Goal: Task Accomplishment & Management: Use online tool/utility

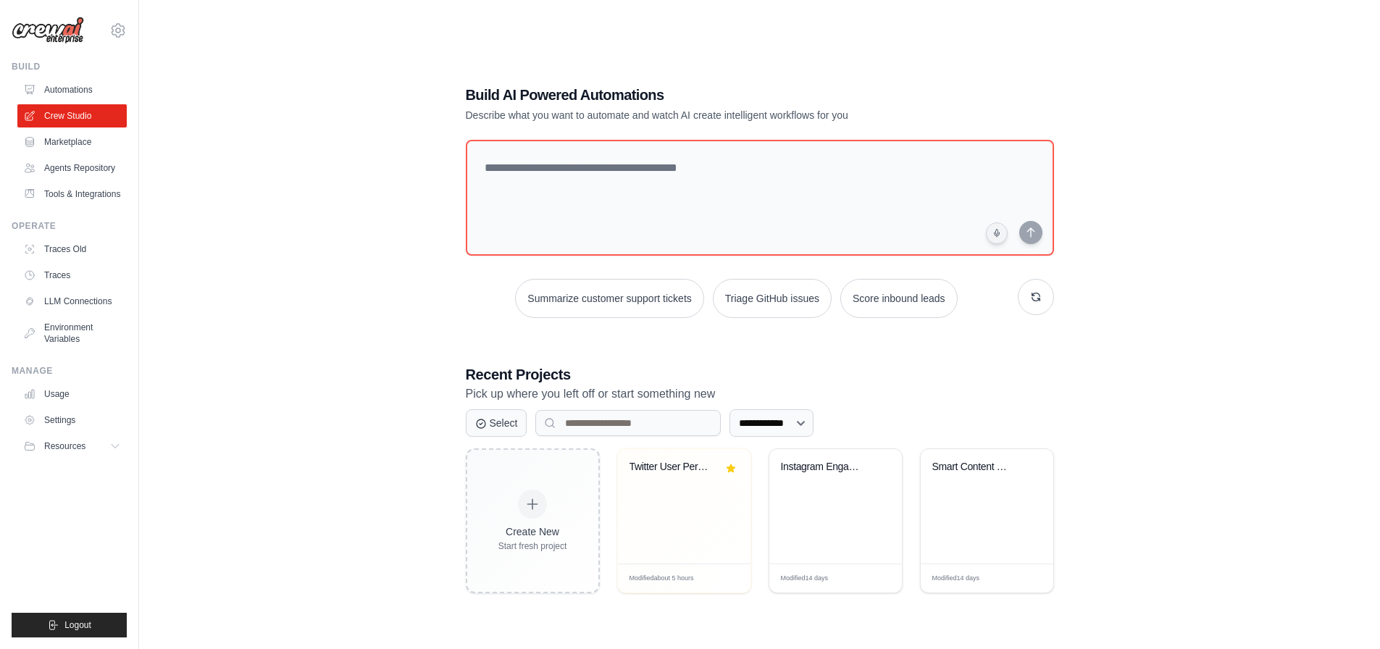
click at [147, 524] on div "**********" at bounding box center [759, 338] width 1241 height 649
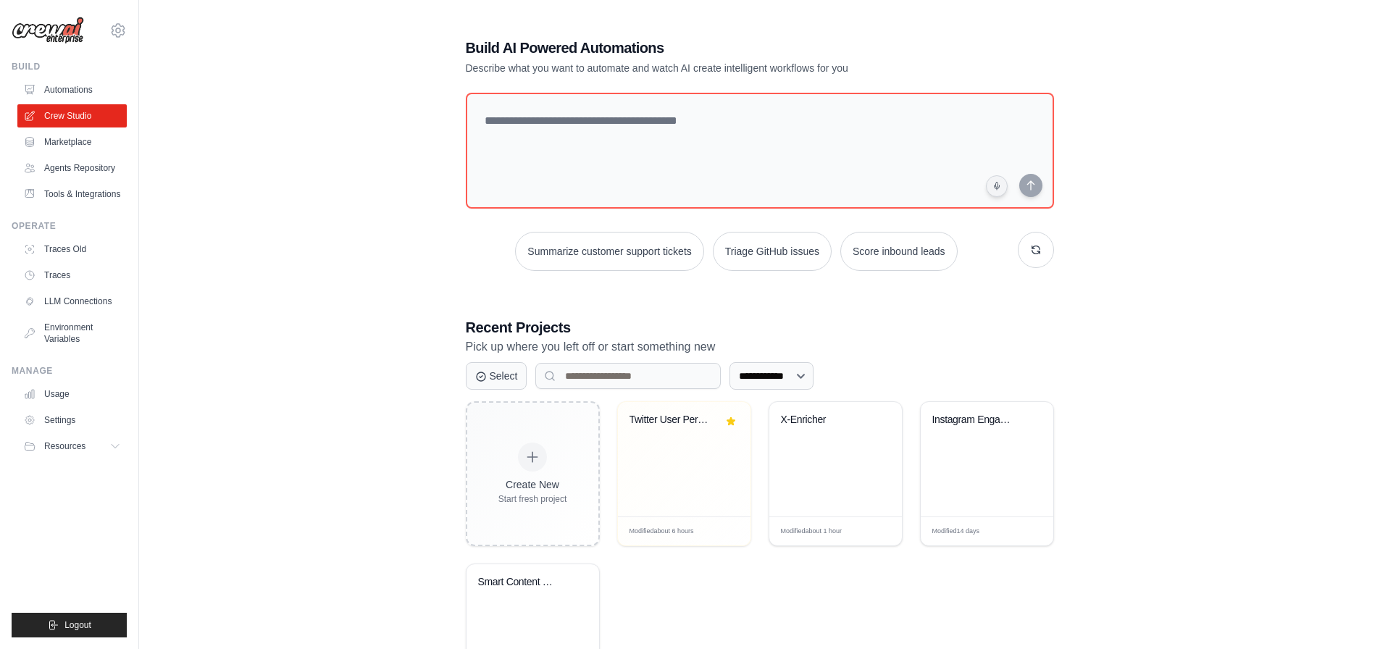
click at [301, 437] on div "**********" at bounding box center [759, 372] width 1194 height 717
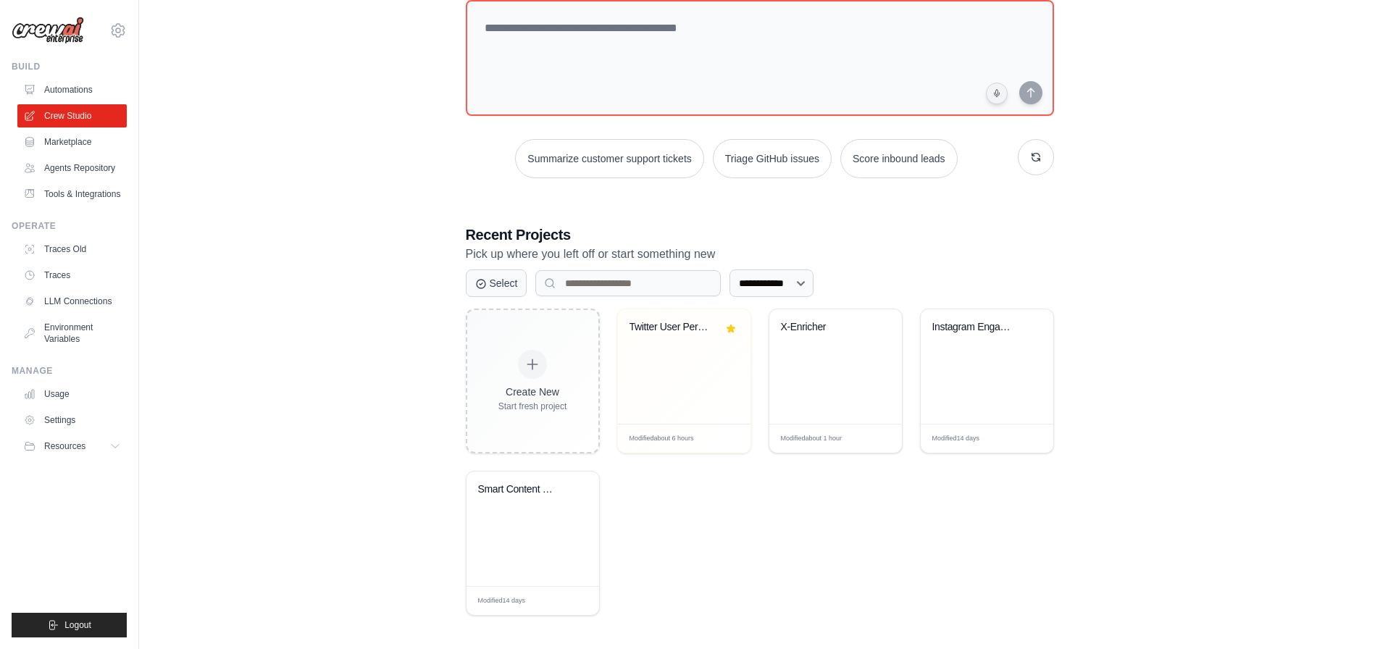
scroll to position [96, 0]
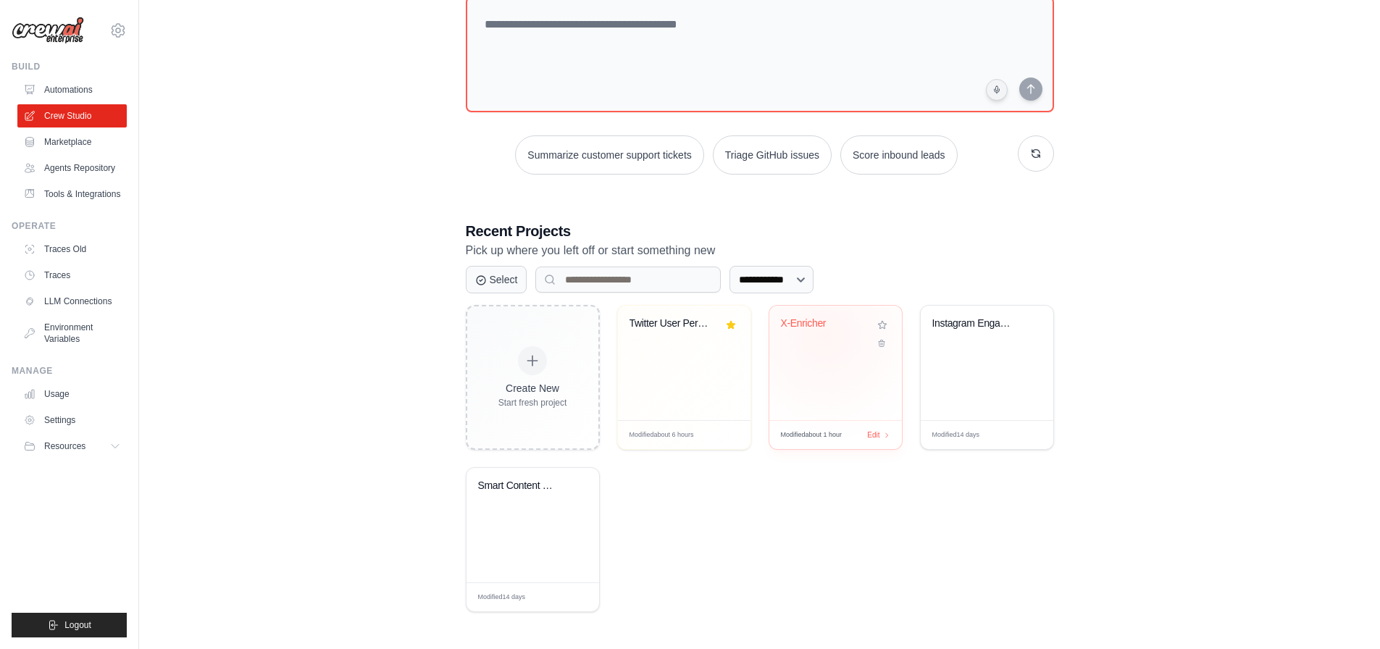
click at [825, 335] on div "X-Enricher" at bounding box center [835, 333] width 109 height 33
click at [883, 343] on icon at bounding box center [880, 339] width 9 height 9
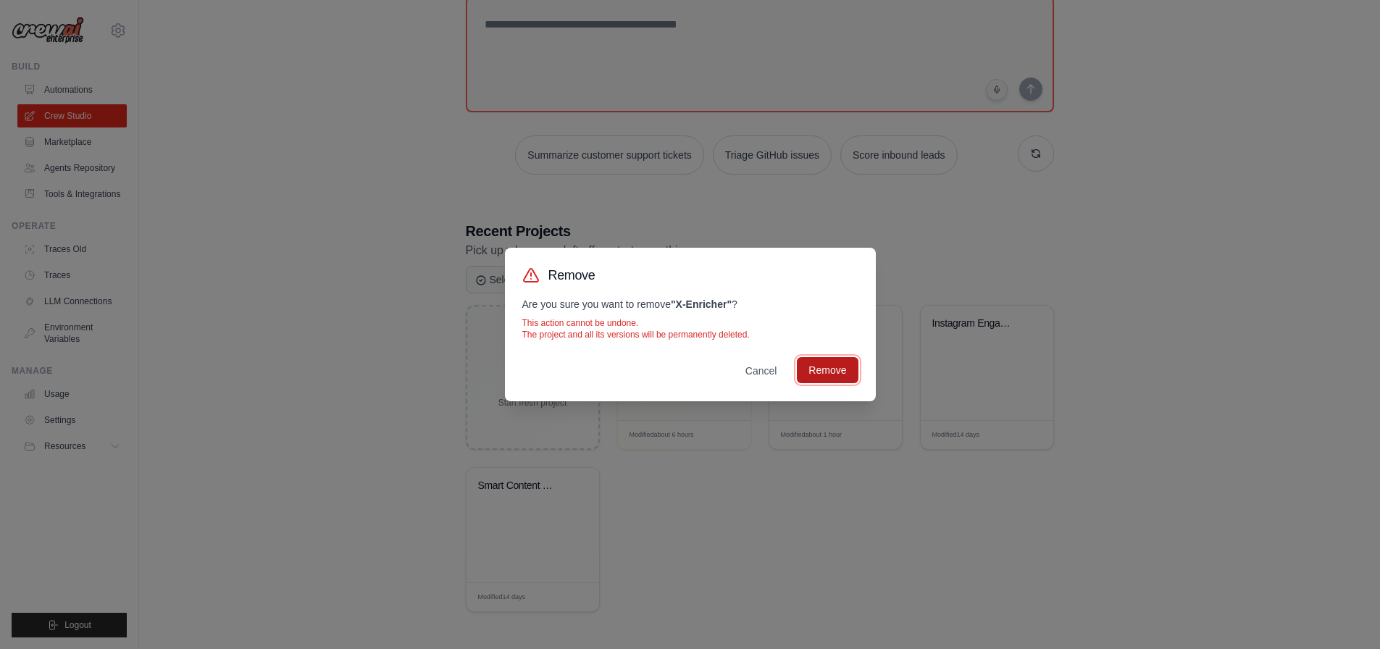
click at [844, 379] on button "Remove" at bounding box center [827, 370] width 61 height 26
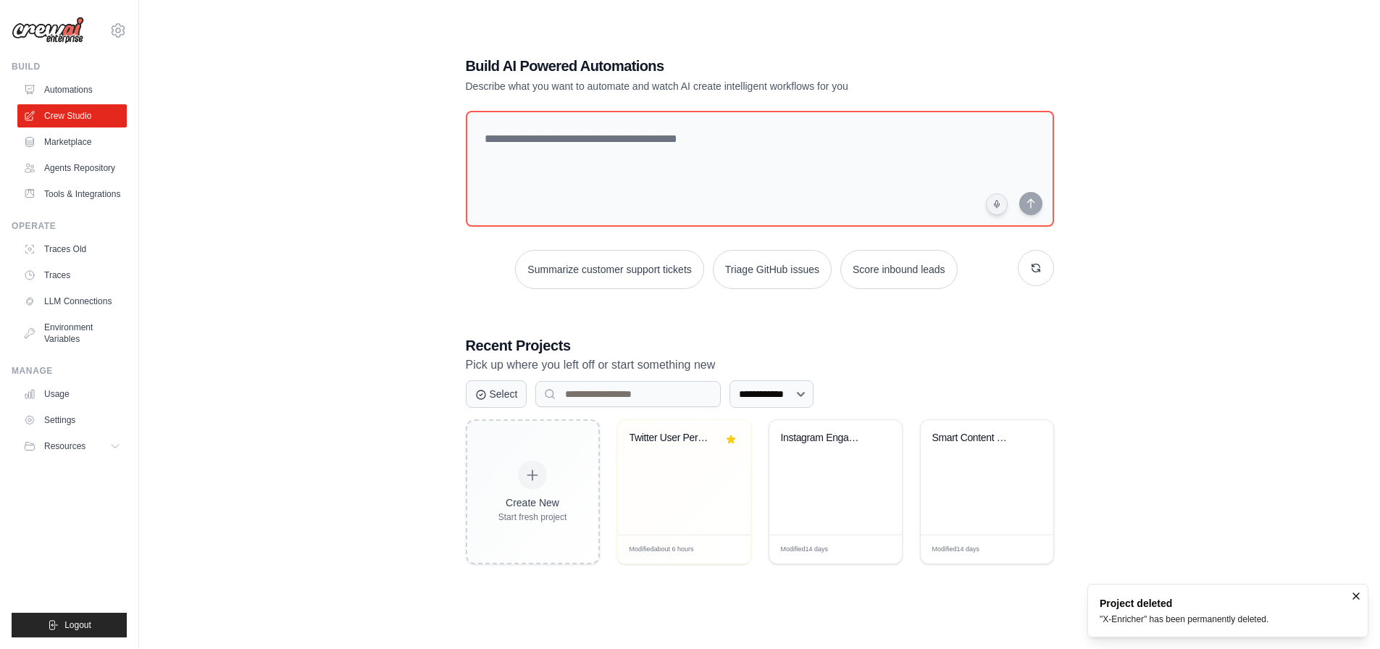
scroll to position [29, 0]
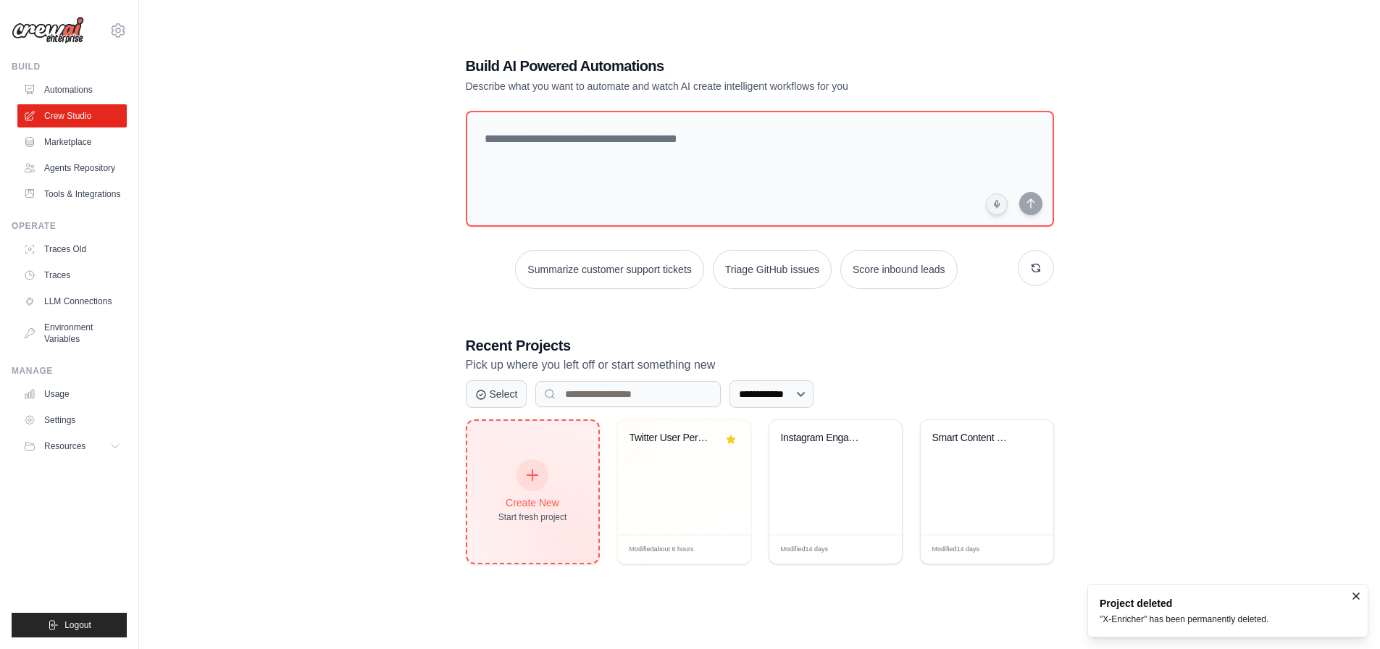
click at [548, 482] on div "Create New Start fresh project" at bounding box center [532, 492] width 69 height 62
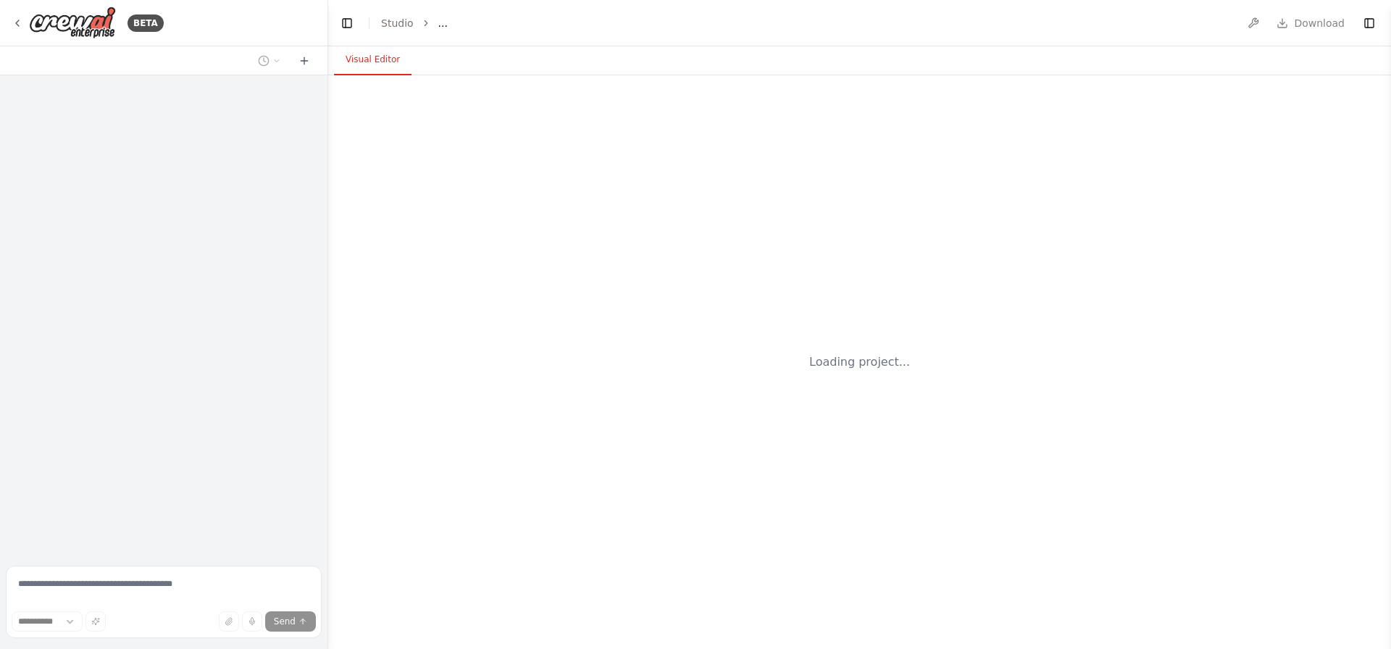
select select "****"
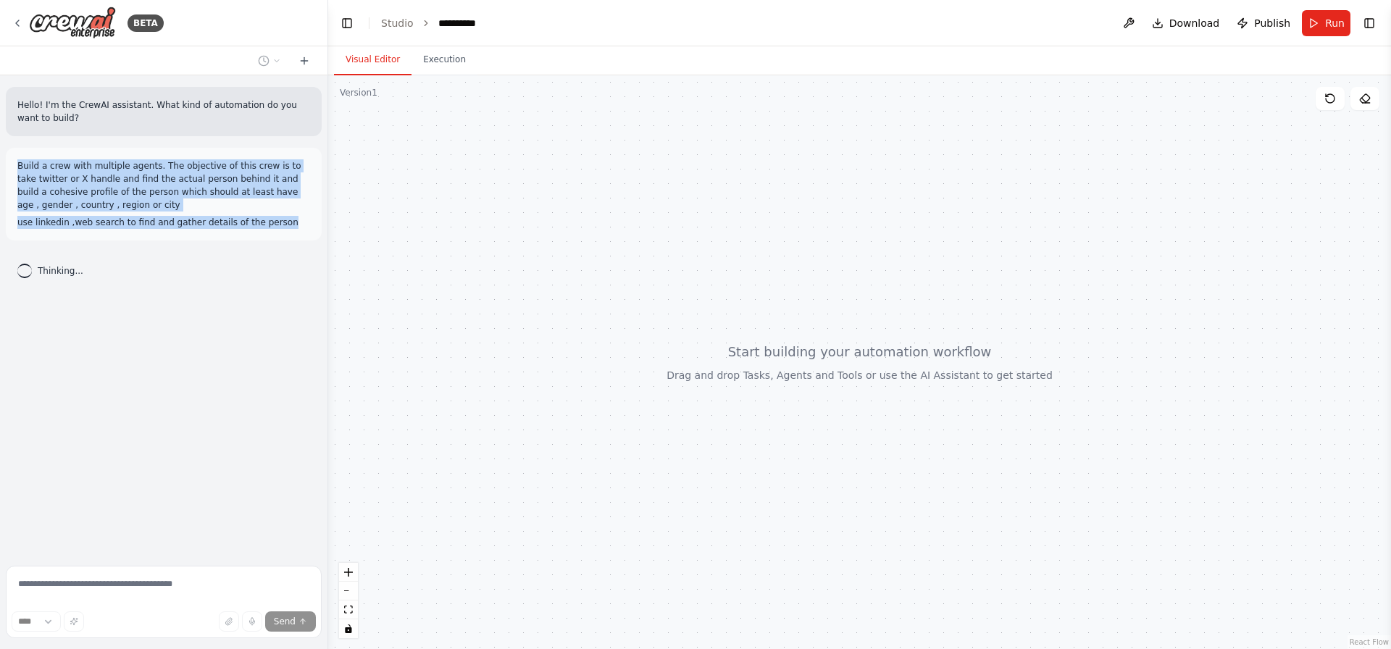
drag, startPoint x: 35, startPoint y: 178, endPoint x: 304, endPoint y: 233, distance: 274.3
click at [304, 233] on div "Build a crew with multiple agents. The objective of this crew is to take twitte…" at bounding box center [164, 194] width 316 height 93
copy div "Build a crew with multiple agents. The objective of this crew is to take twitte…"
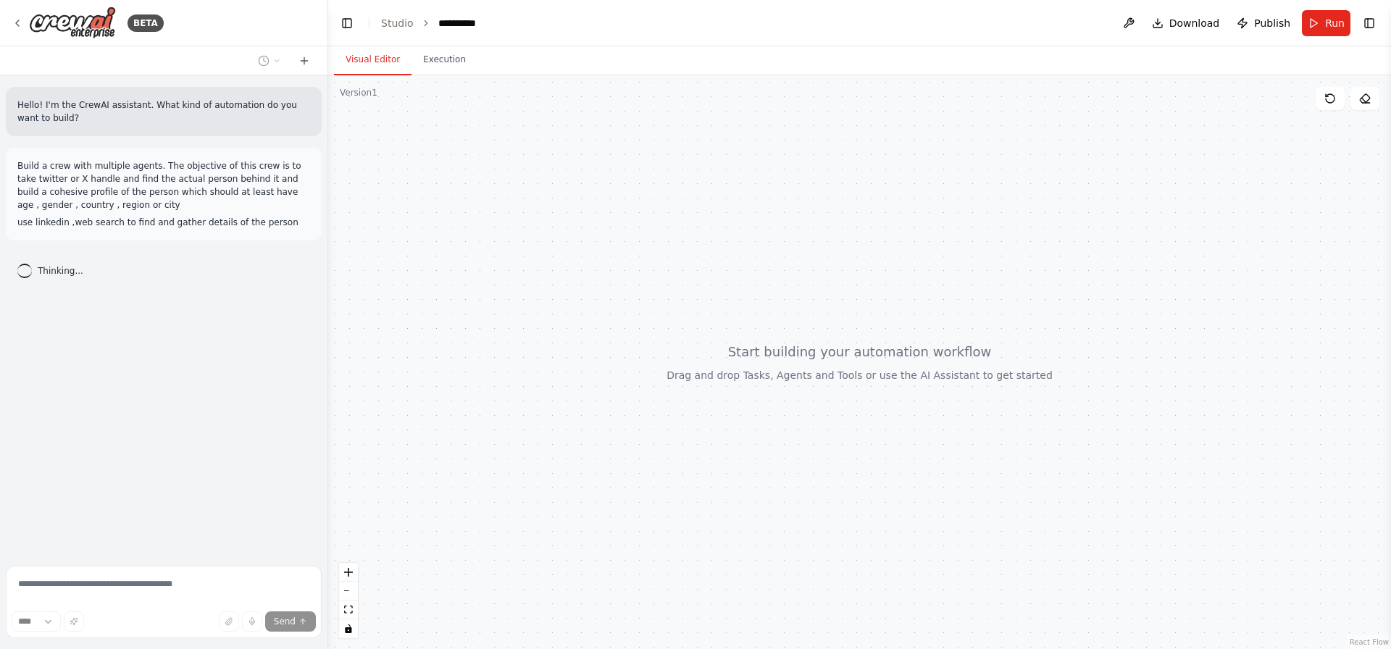
click at [174, 412] on div "Hello! I'm the CrewAI assistant. What kind of automation do you want to build? …" at bounding box center [163, 317] width 327 height 485
click at [1346, 94] on div "Show Tools Hide Agents" at bounding box center [1347, 98] width 64 height 23
drag, startPoint x: 247, startPoint y: 369, endPoint x: 506, endPoint y: 216, distance: 301.4
click at [253, 372] on div "Hello! I'm the CrewAI assistant. What kind of automation do you want to build? …" at bounding box center [163, 317] width 327 height 485
click at [13, 19] on icon at bounding box center [18, 23] width 12 height 12
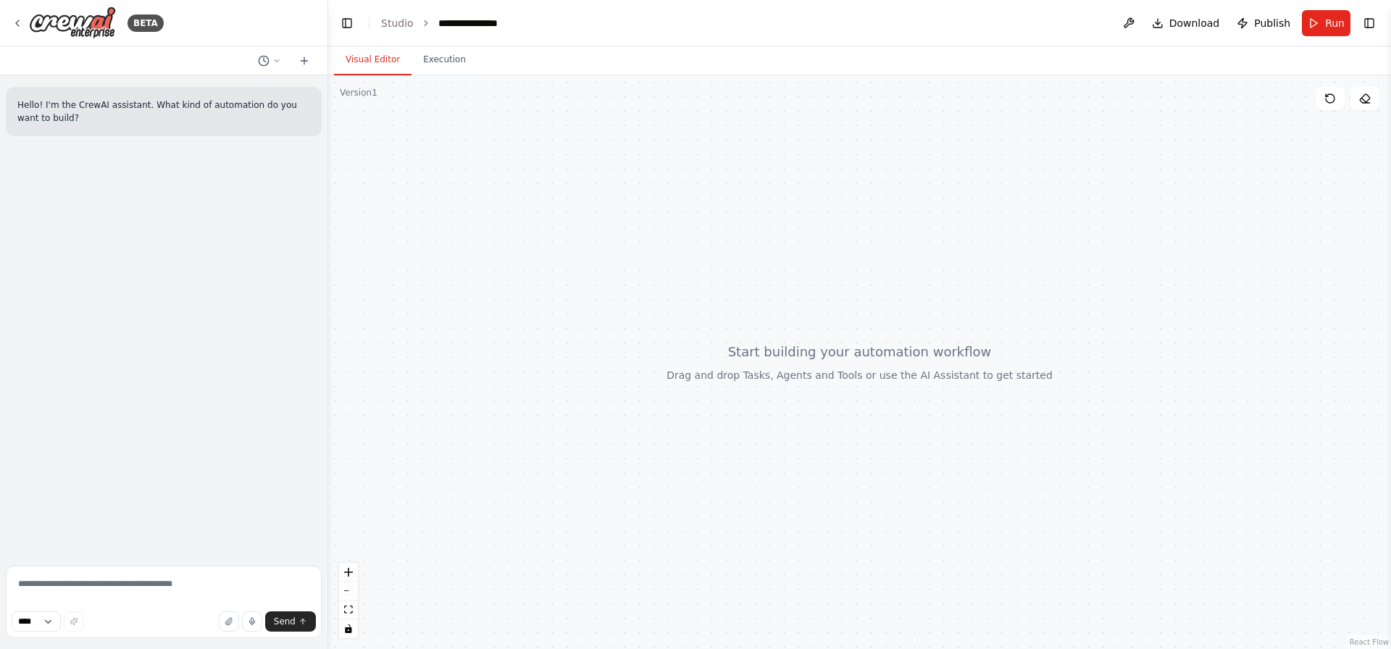
click at [125, 349] on div "Hello! I'm the CrewAI assistant. What kind of automation do you want to build?" at bounding box center [163, 317] width 327 height 485
click at [75, 590] on textarea at bounding box center [164, 602] width 316 height 72
paste textarea "**********"
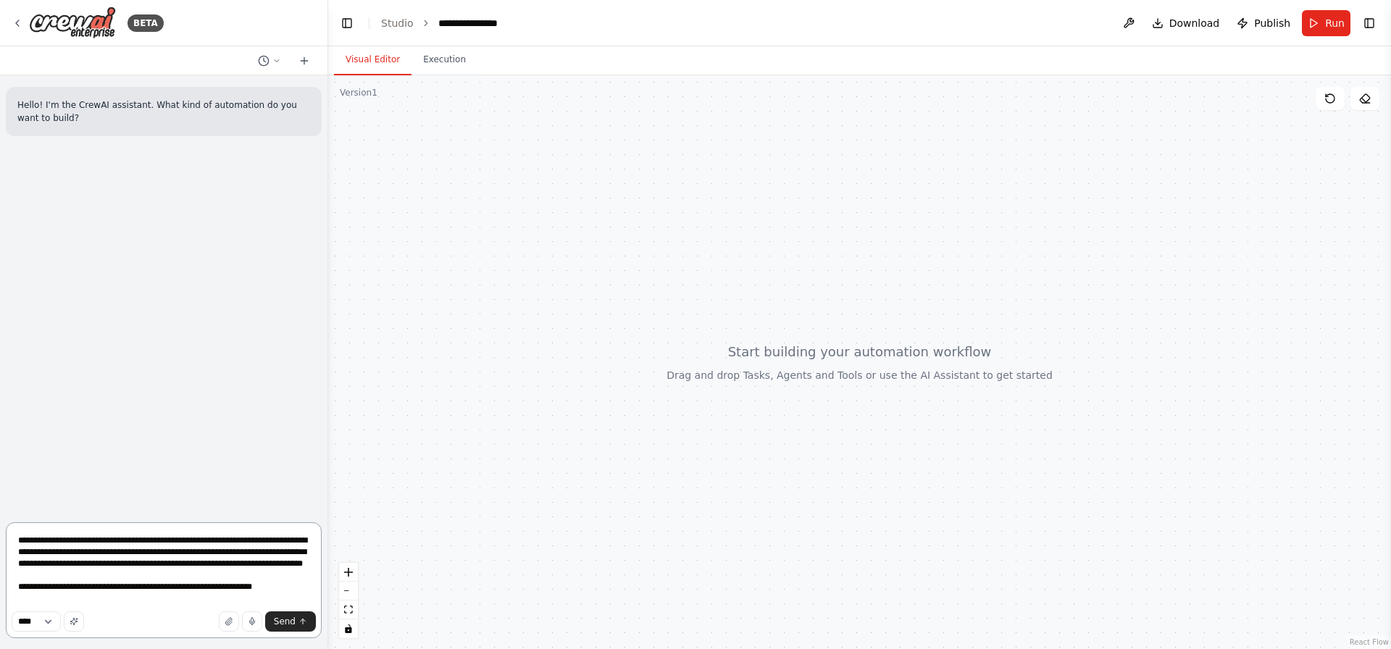
click at [44, 603] on textarea "**********" at bounding box center [164, 580] width 316 height 116
click at [51, 600] on textarea "**********" at bounding box center [164, 580] width 316 height 116
type textarea "**********"
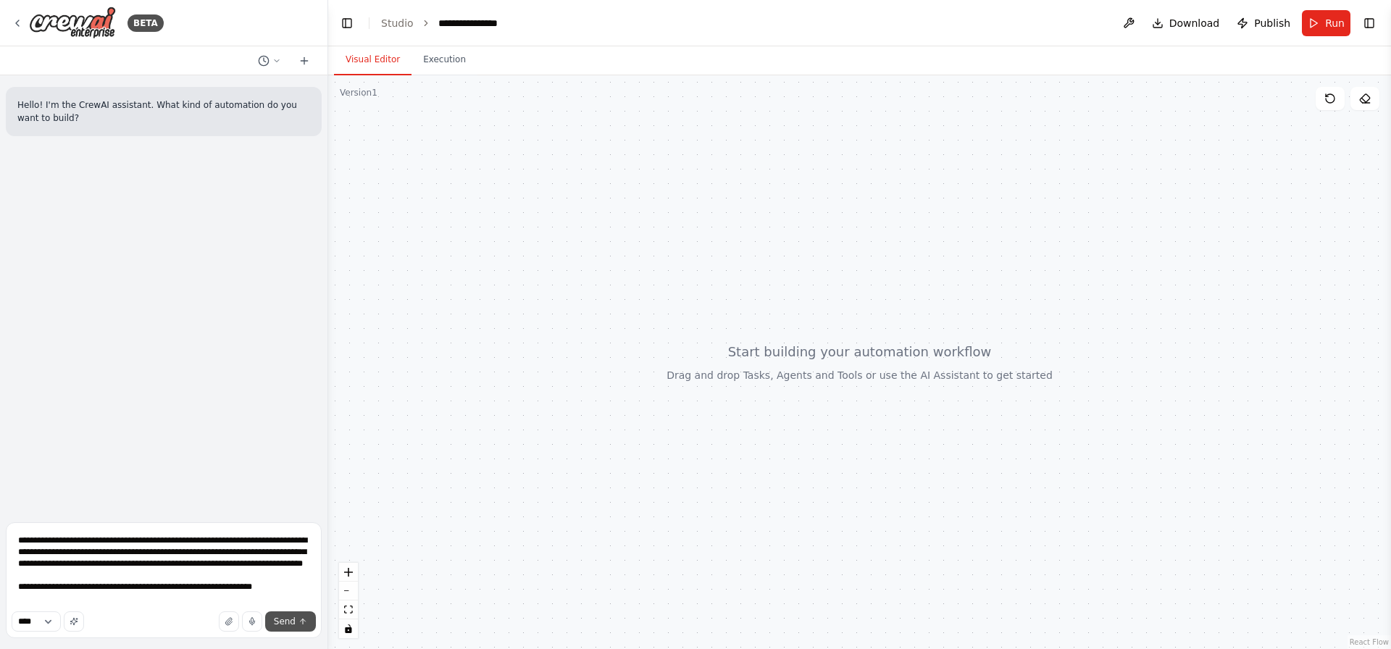
click at [306, 619] on icon "submit" at bounding box center [302, 621] width 9 height 9
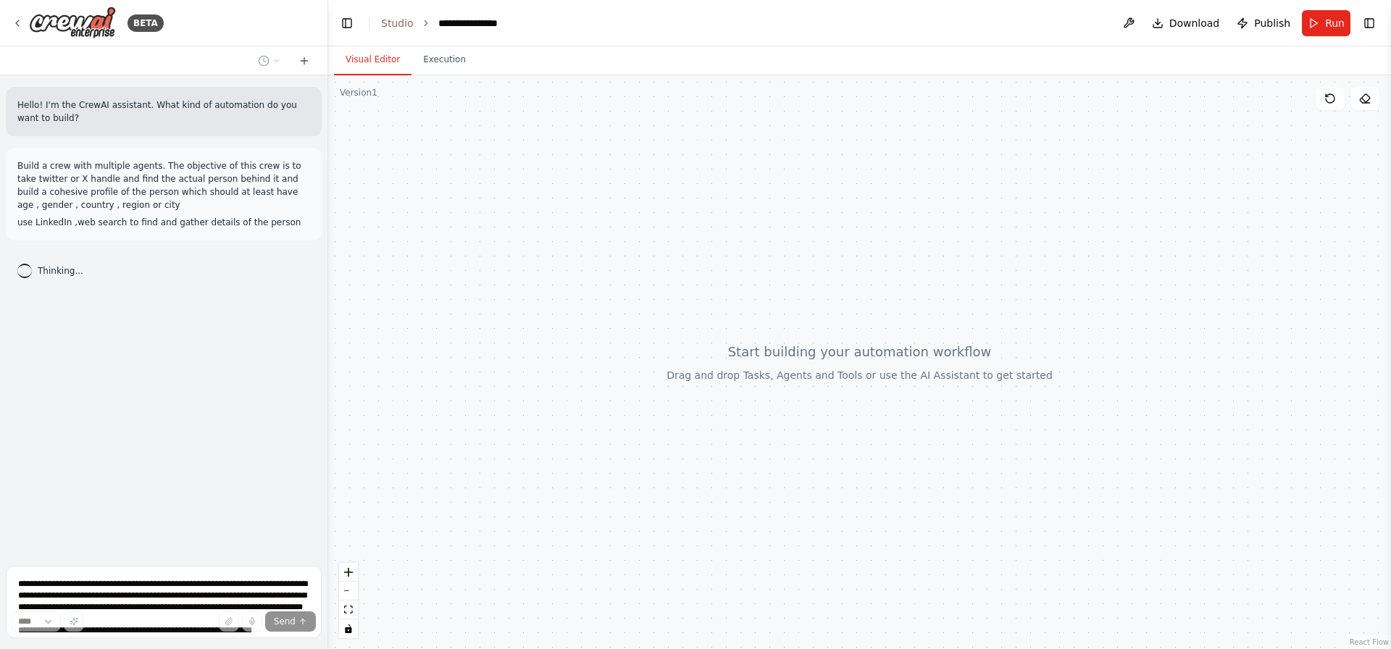
drag, startPoint x: 575, startPoint y: 291, endPoint x: 613, endPoint y: 292, distance: 37.7
click at [573, 290] on div at bounding box center [859, 362] width 1063 height 574
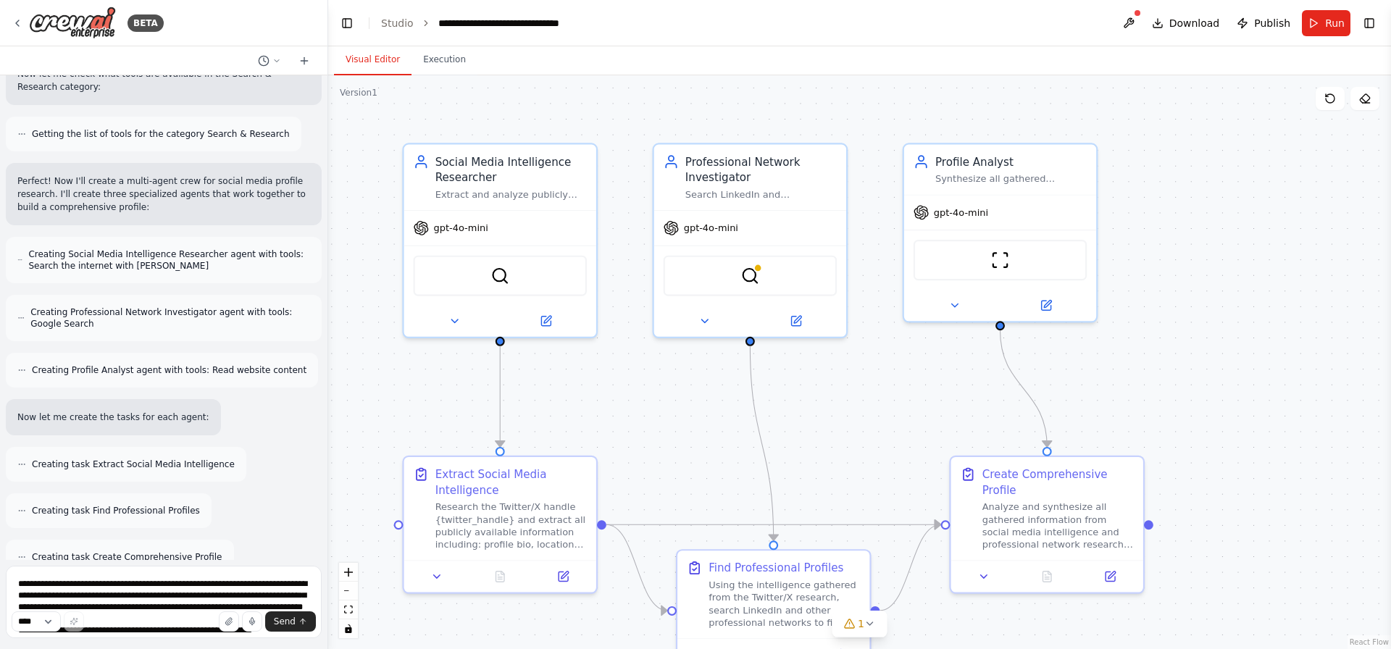
scroll to position [569, 0]
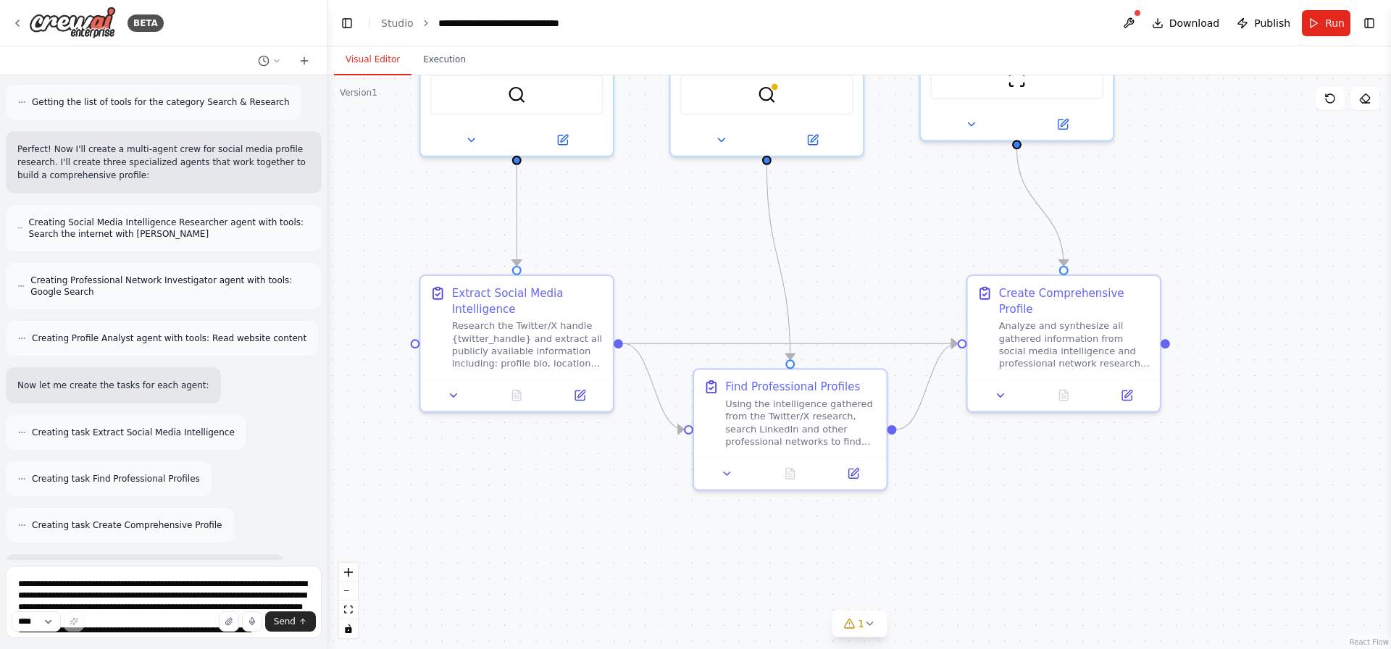
drag, startPoint x: 447, startPoint y: 381, endPoint x: 464, endPoint y: 200, distance: 181.9
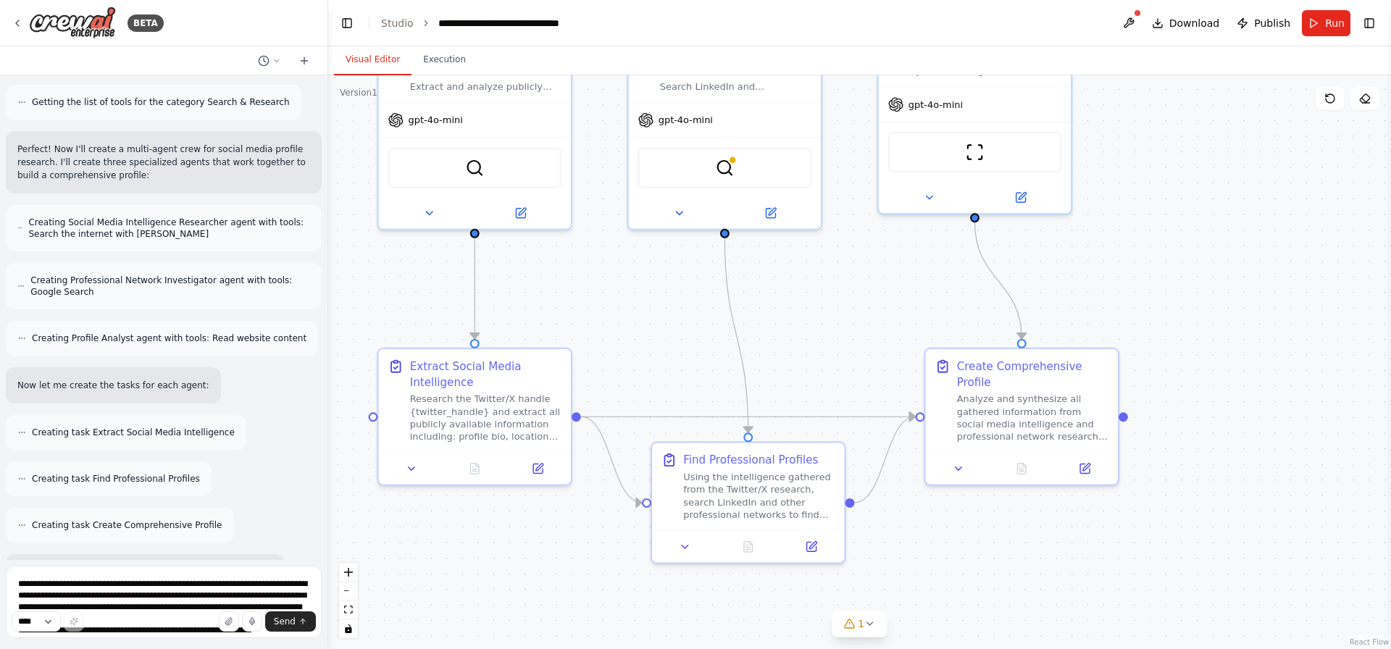
drag, startPoint x: 796, startPoint y: 323, endPoint x: 735, endPoint y: 608, distance: 291.3
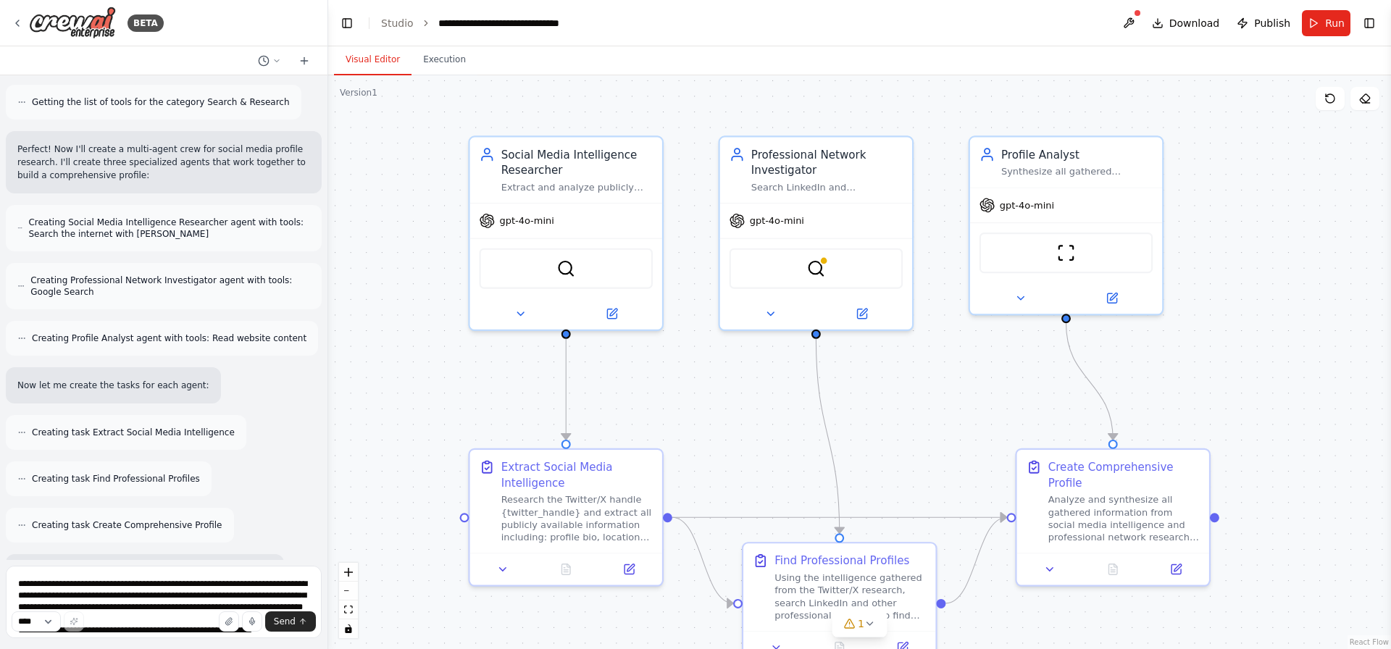
drag, startPoint x: 668, startPoint y: 324, endPoint x: 759, endPoint y: 398, distance: 117.9
click at [1330, 21] on span "Run" at bounding box center [1335, 23] width 20 height 14
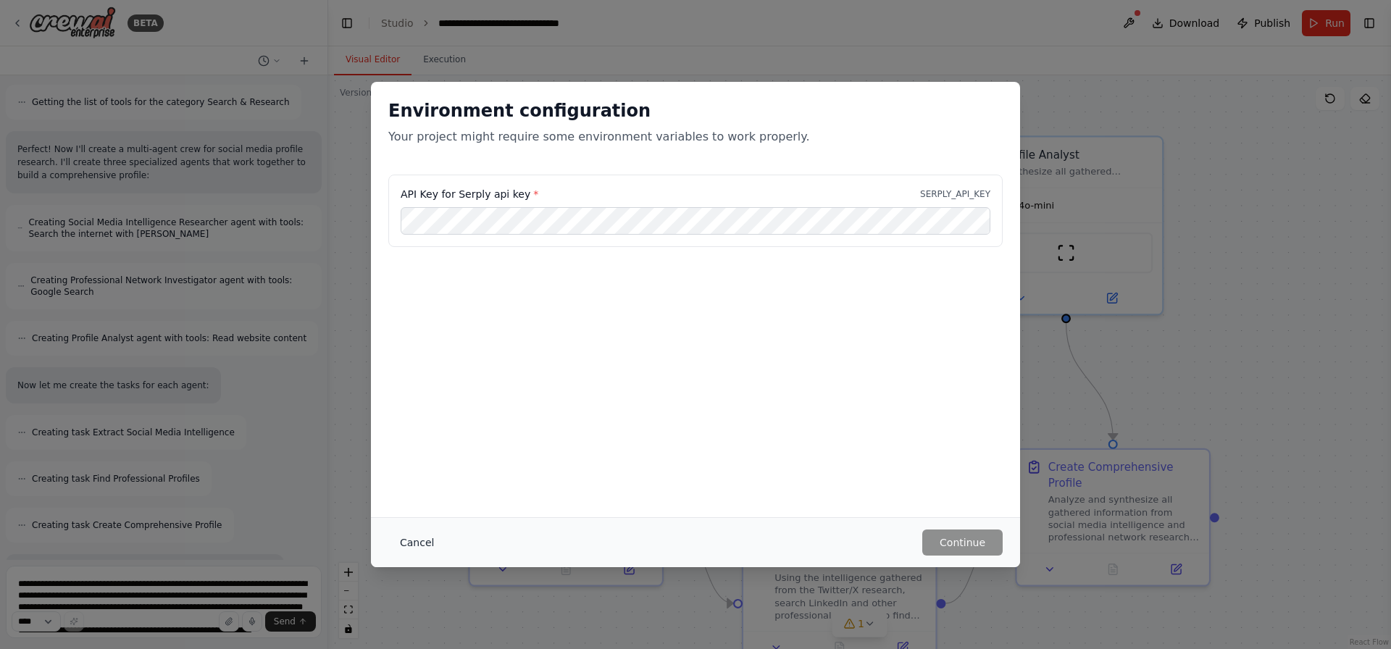
click at [430, 536] on button "Cancel" at bounding box center [416, 543] width 57 height 26
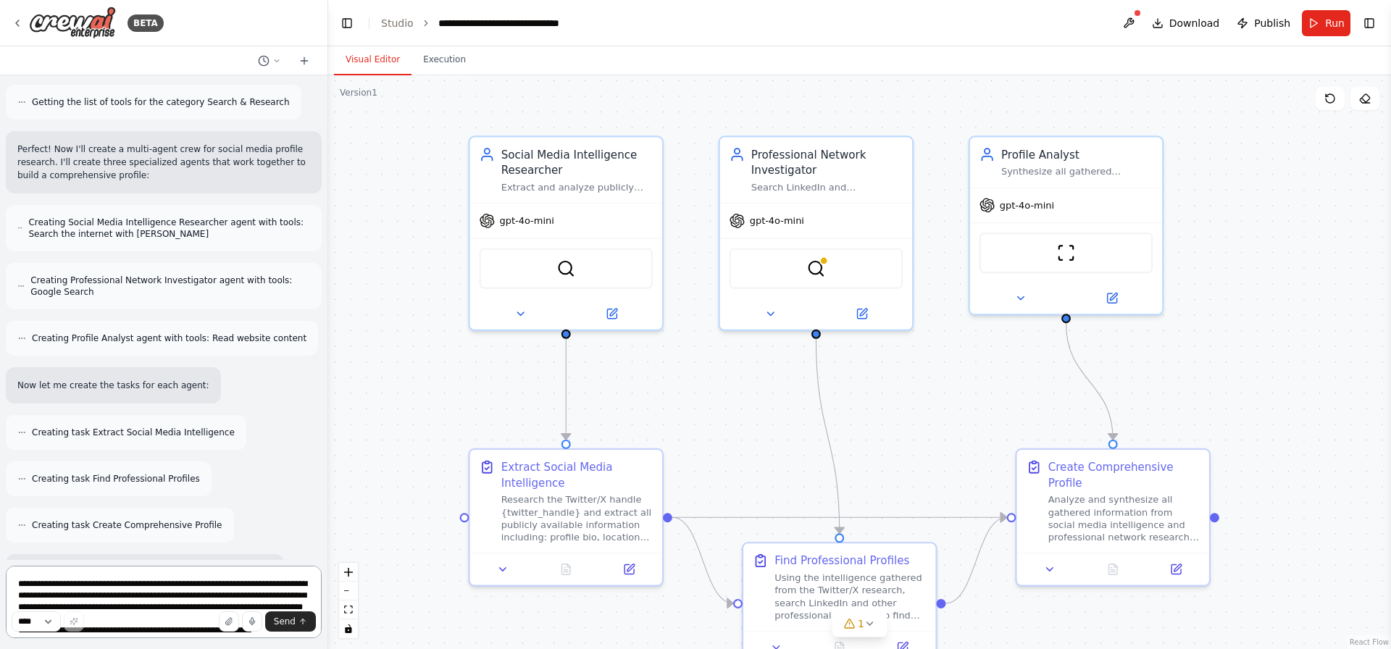
click at [80, 585] on textarea "**********" at bounding box center [164, 602] width 316 height 72
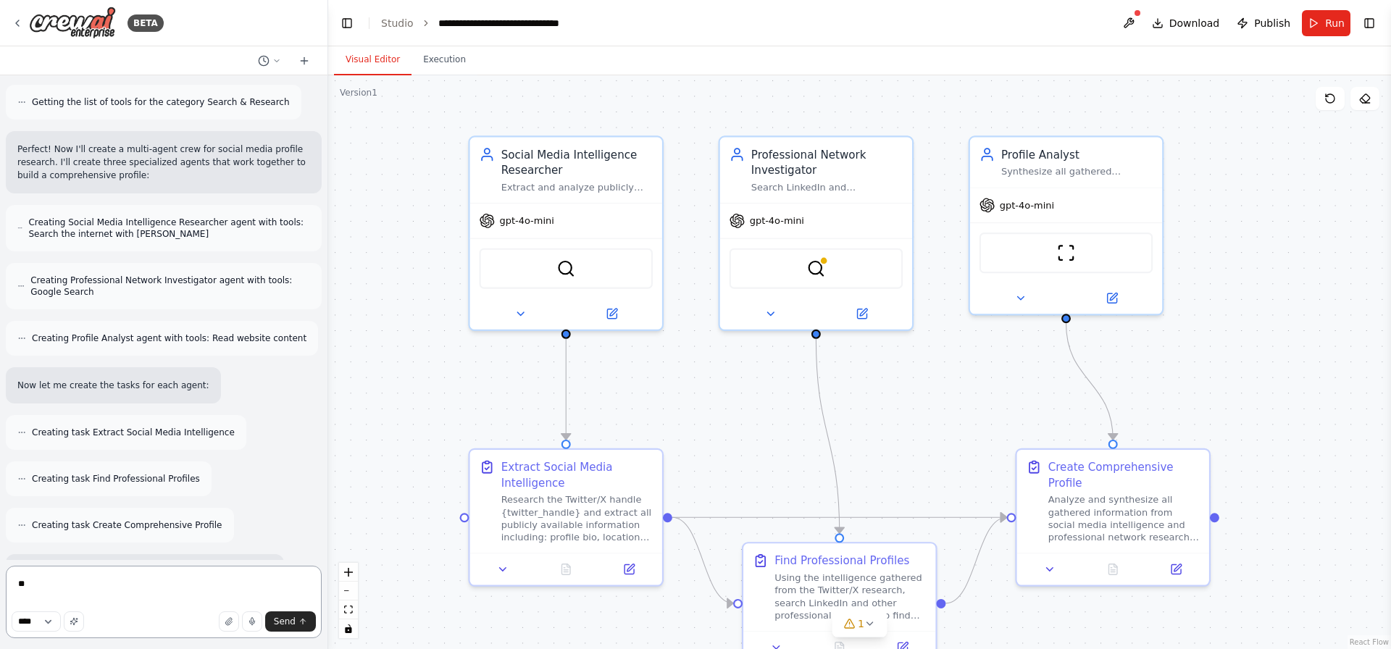
type textarea "*"
type textarea "**********"
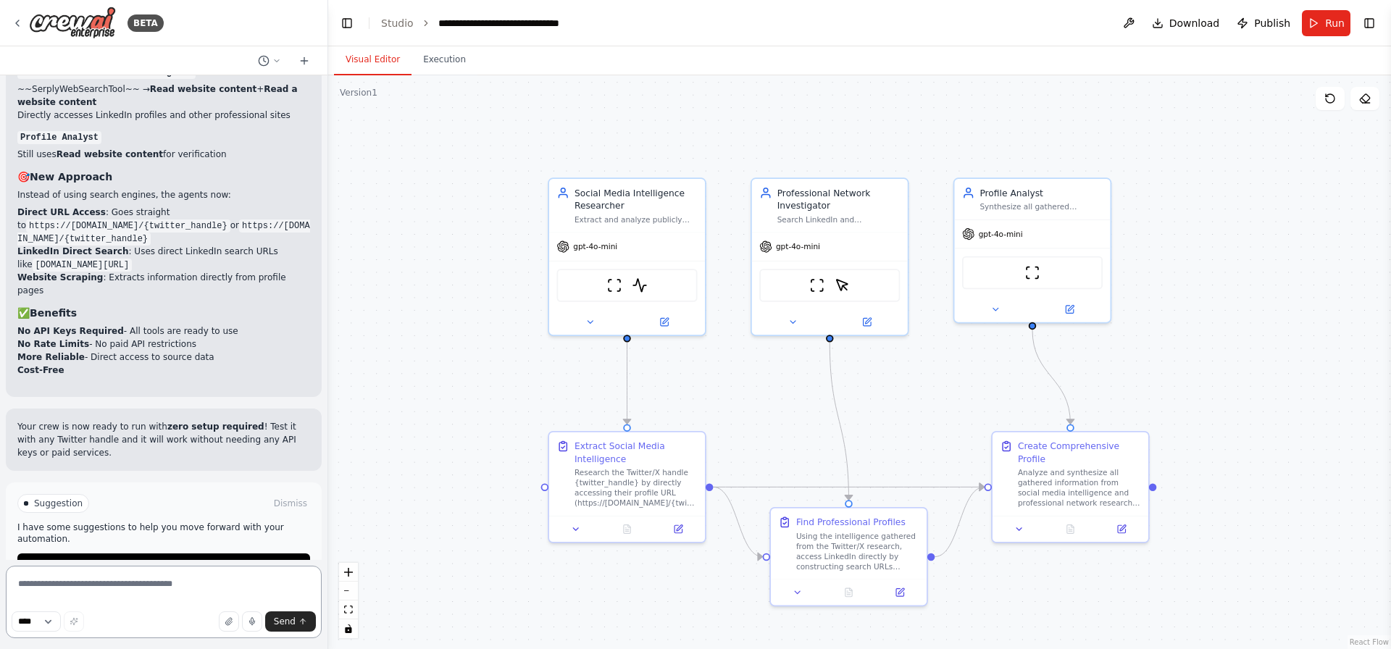
scroll to position [3216, 0]
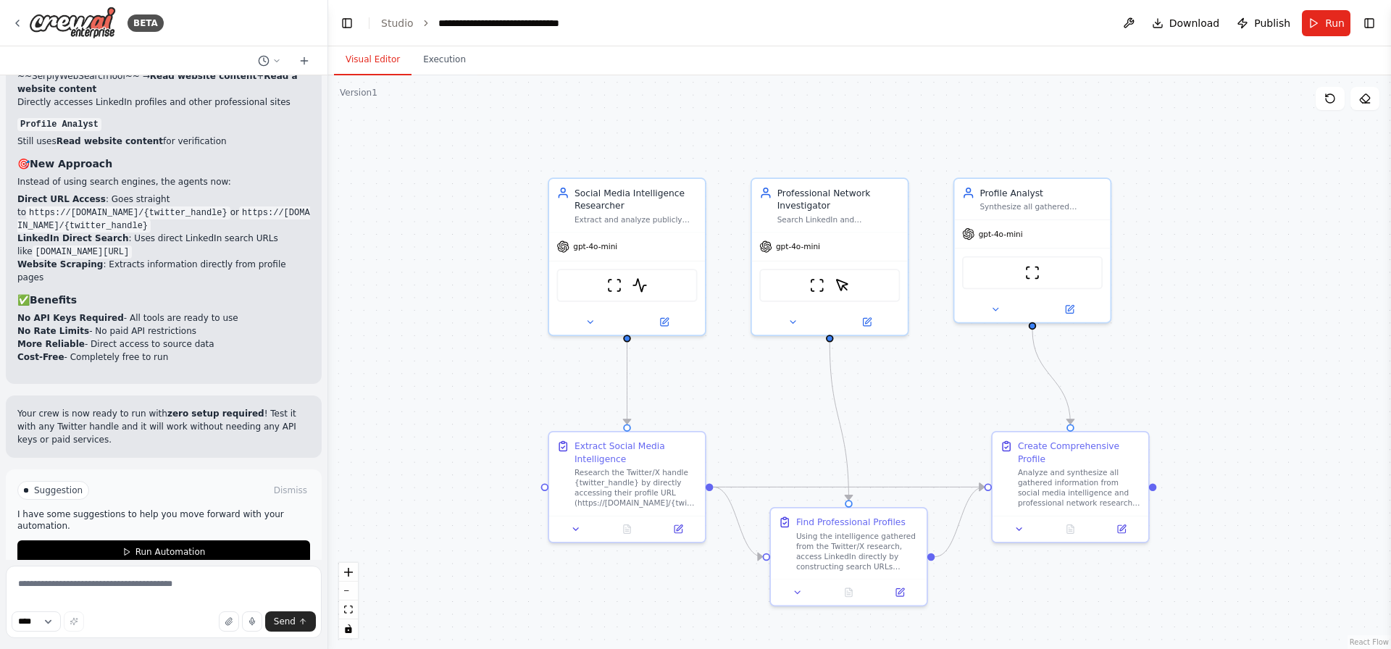
click at [1145, 88] on div ".deletable-edge-delete-btn { width: 20px; height: 20px; border: 0px solid #ffff…" at bounding box center [859, 362] width 1063 height 574
click at [1340, 24] on span "Run" at bounding box center [1335, 23] width 20 height 14
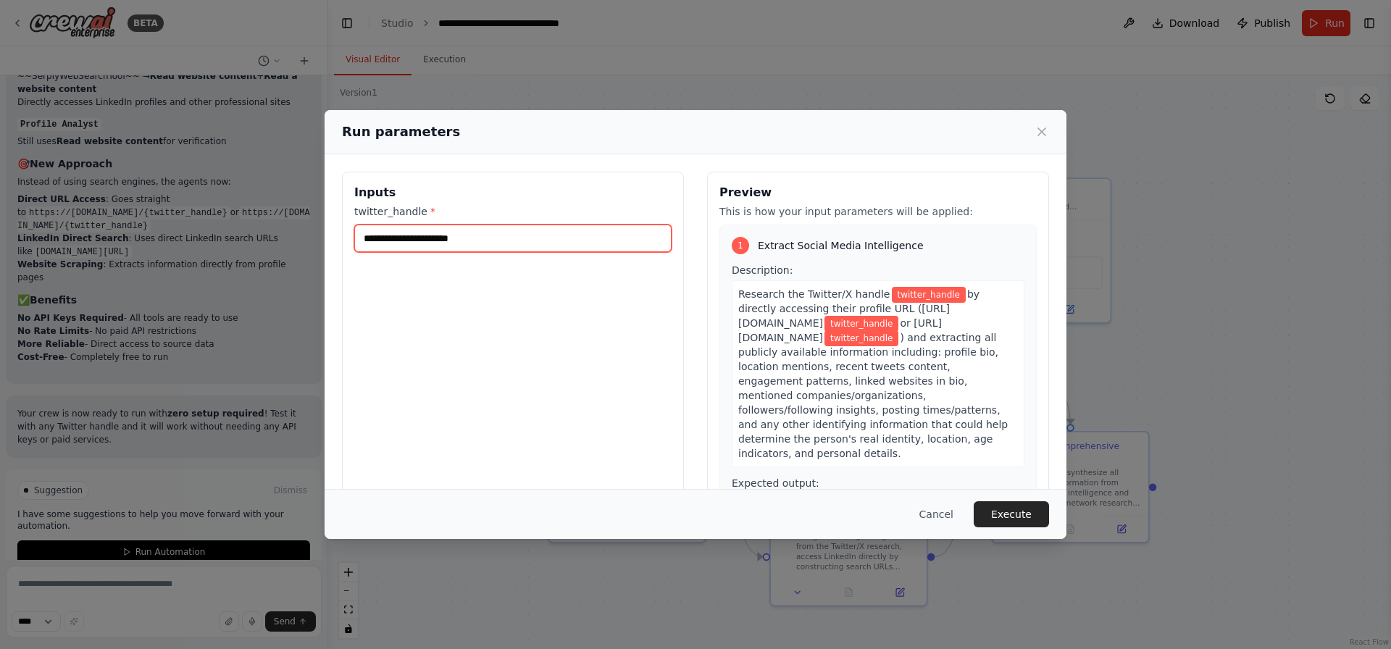
click at [423, 239] on input "twitter_handle *" at bounding box center [512, 239] width 317 height 28
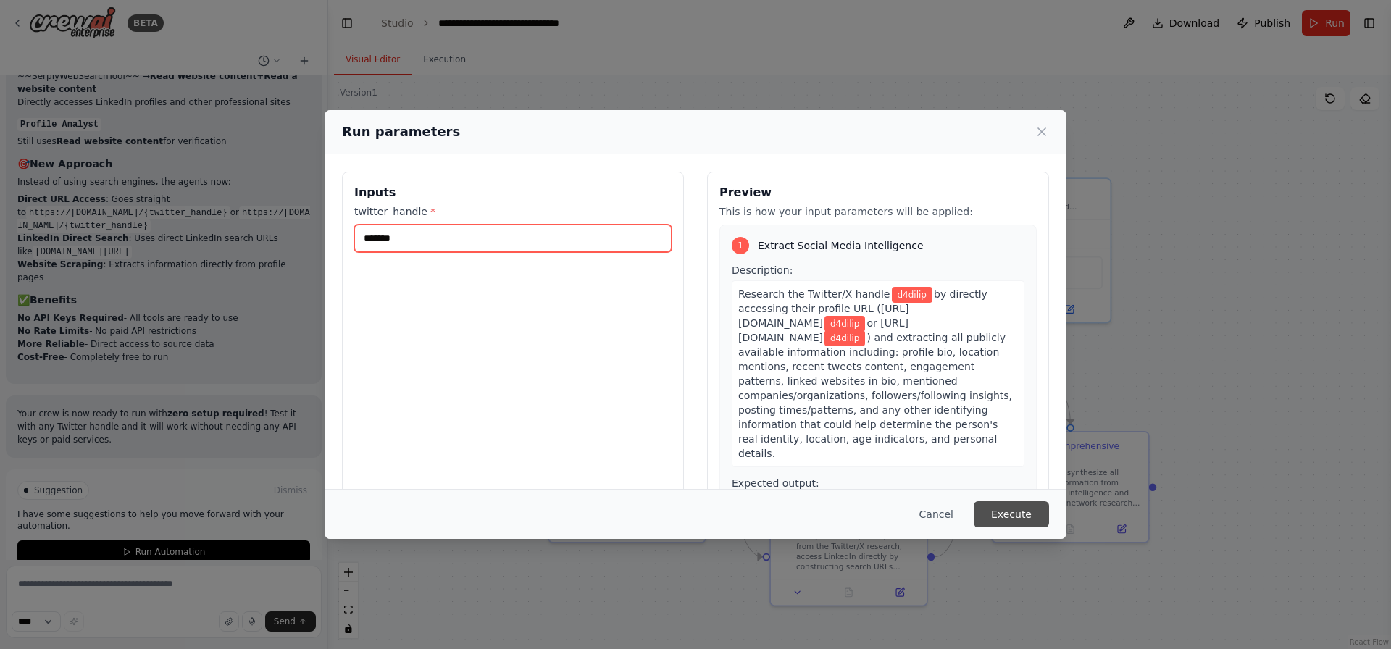
type input "*******"
click at [1024, 506] on button "Execute" at bounding box center [1011, 514] width 75 height 26
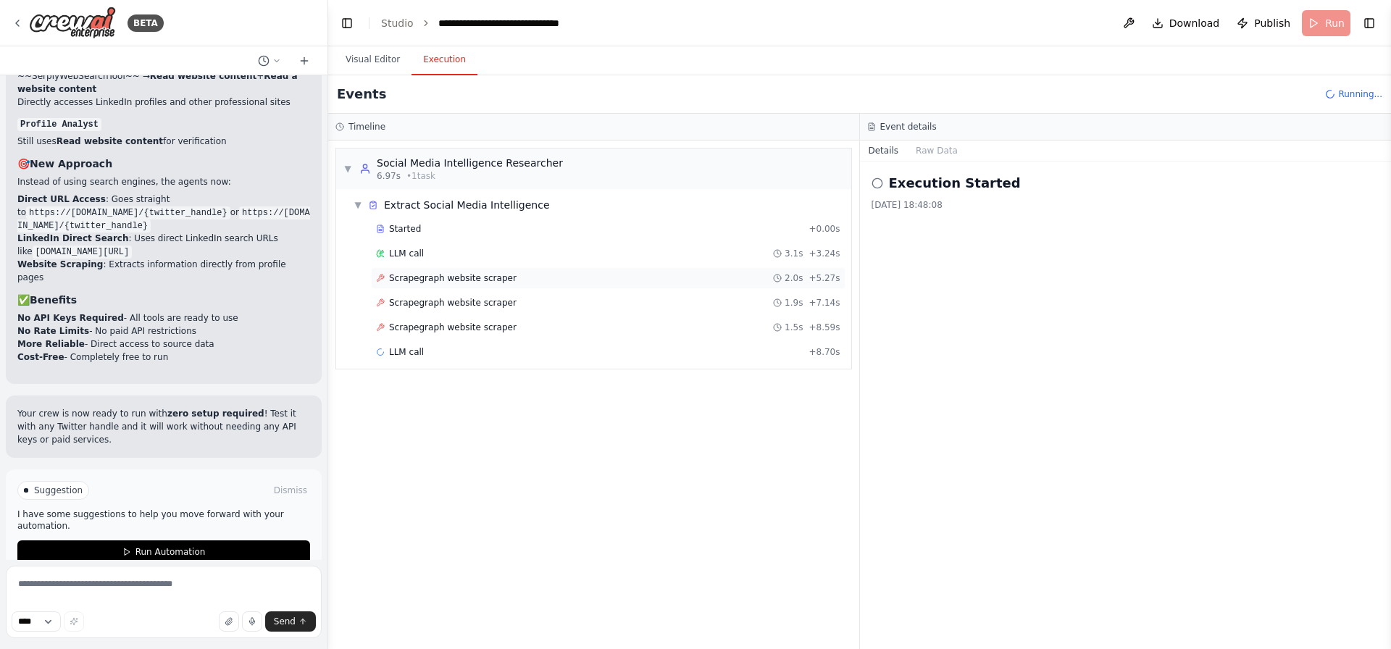
click at [460, 278] on span "Scrapegraph website scraper" at bounding box center [452, 278] width 127 height 12
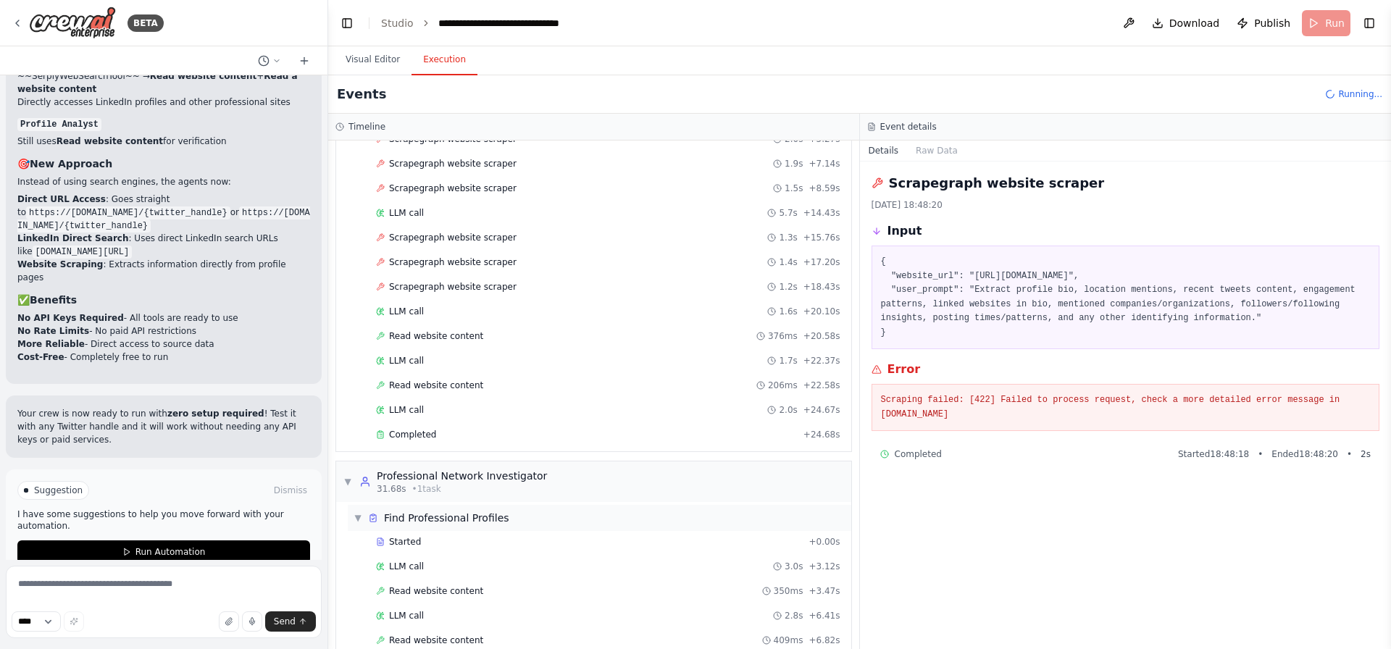
scroll to position [188, 0]
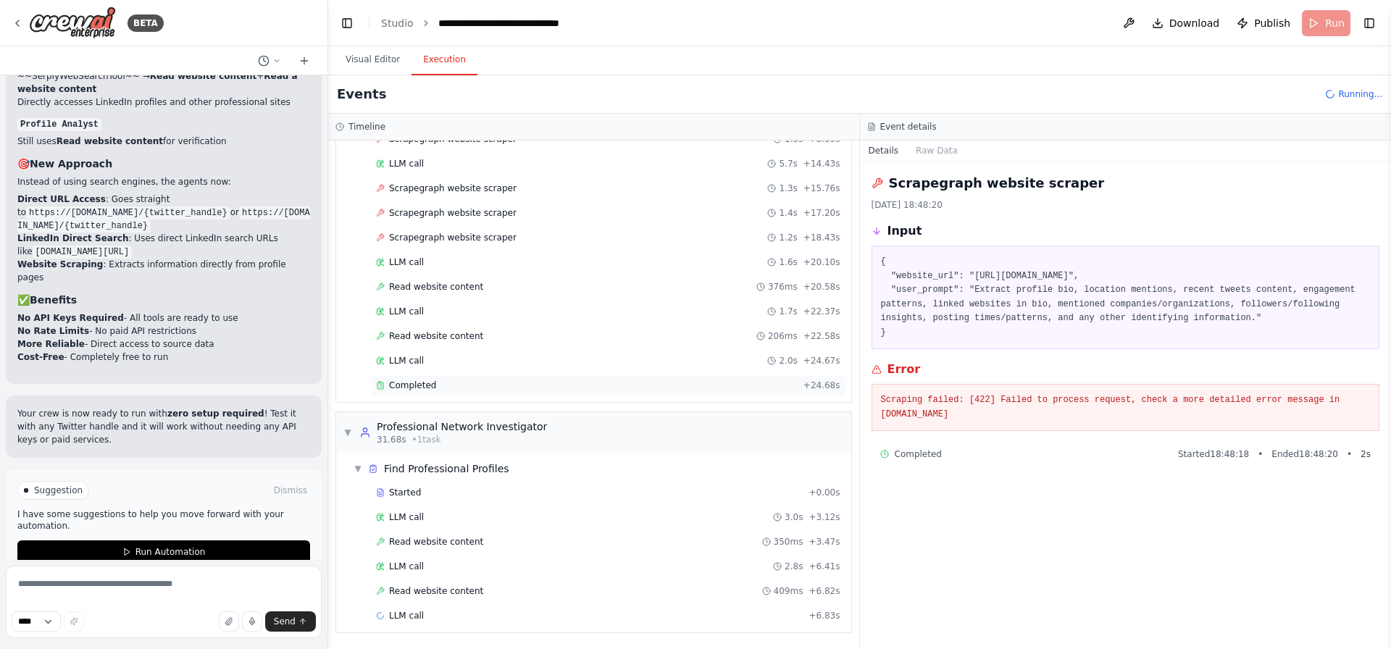
click at [438, 381] on div "Completed" at bounding box center [587, 386] width 422 height 12
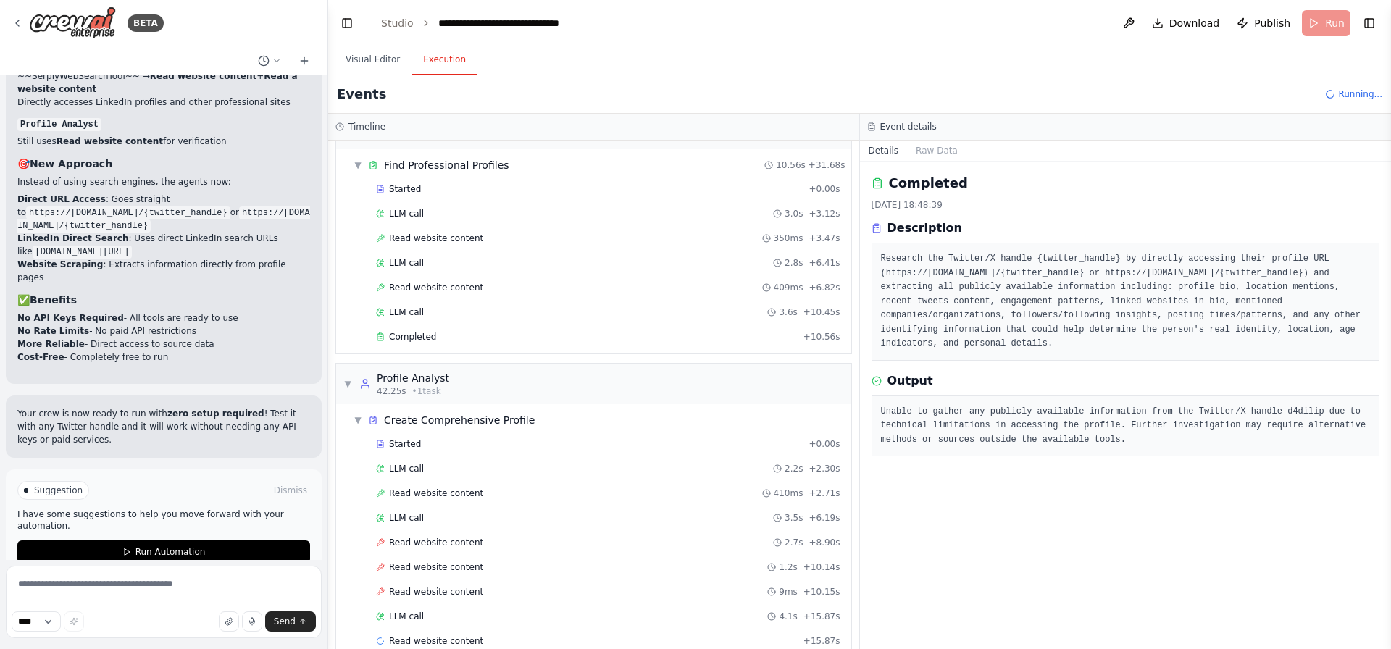
scroll to position [517, 0]
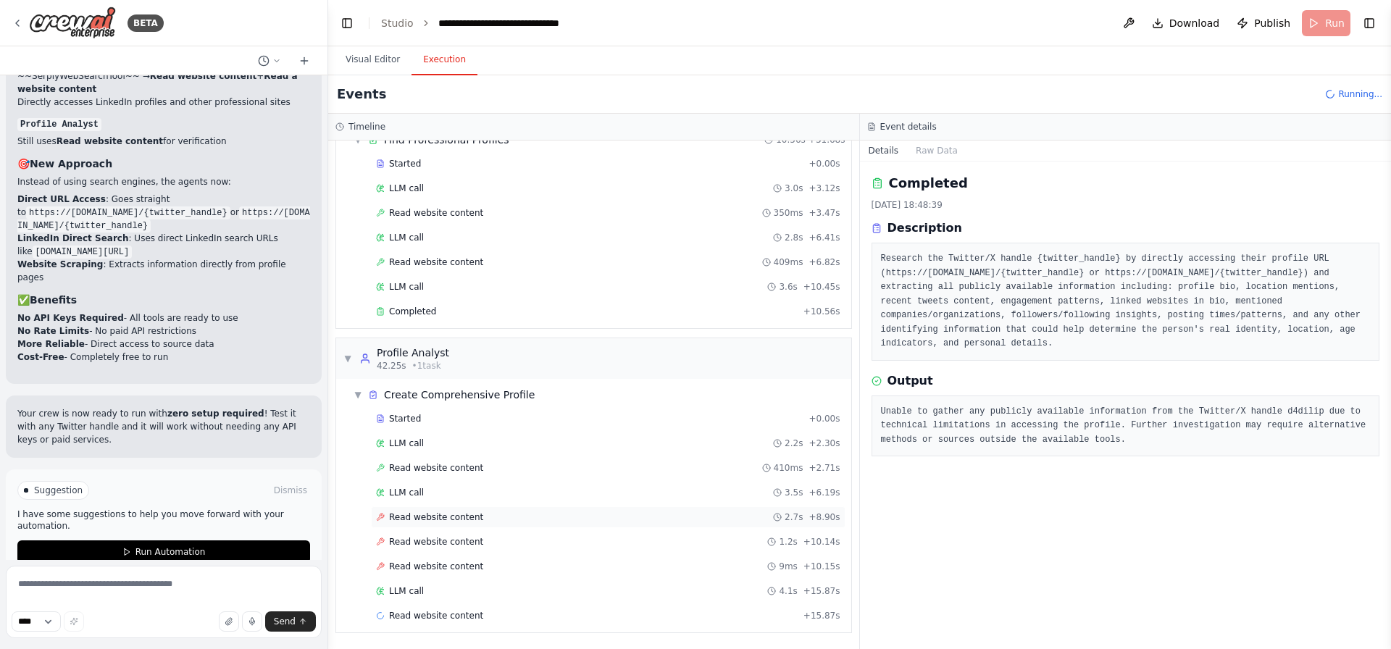
click at [485, 522] on div "Read website content 2.7s + 8.90s" at bounding box center [608, 517] width 464 height 12
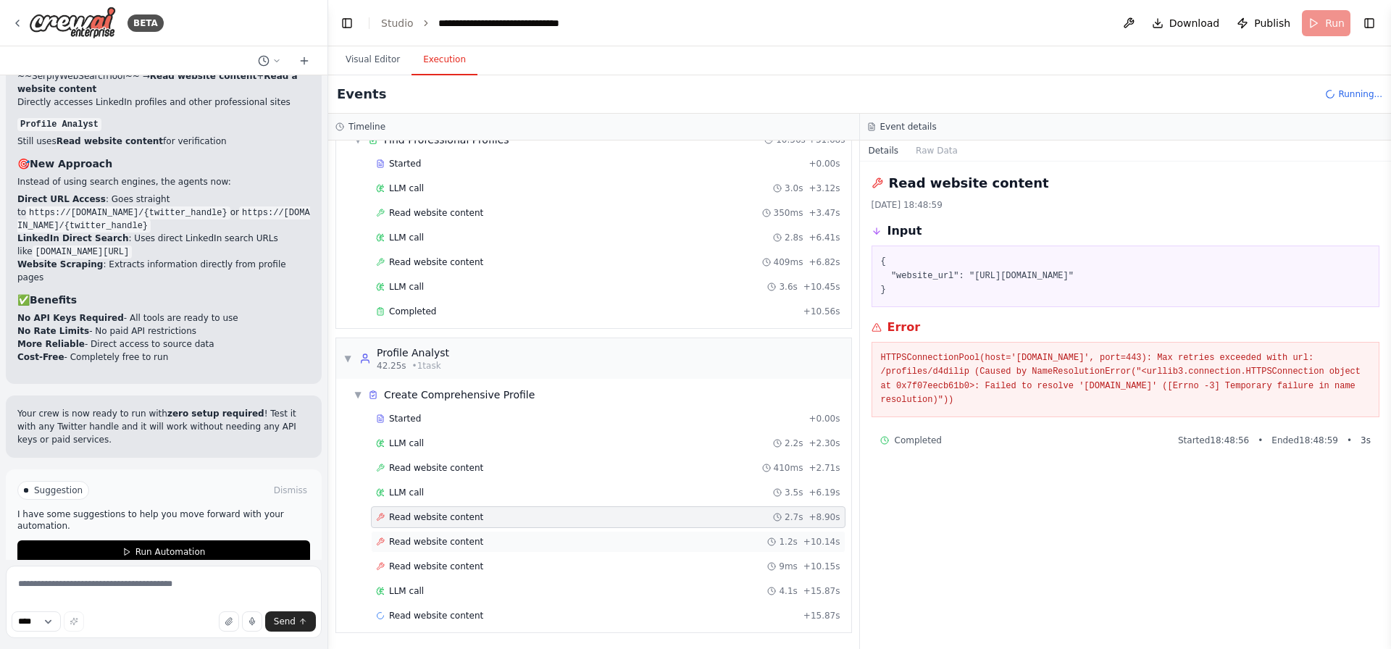
click at [483, 534] on div "Read website content 1.2s + 10.14s" at bounding box center [608, 542] width 474 height 22
click at [485, 557] on div "Read website content 9ms + 10.15s" at bounding box center [608, 567] width 474 height 22
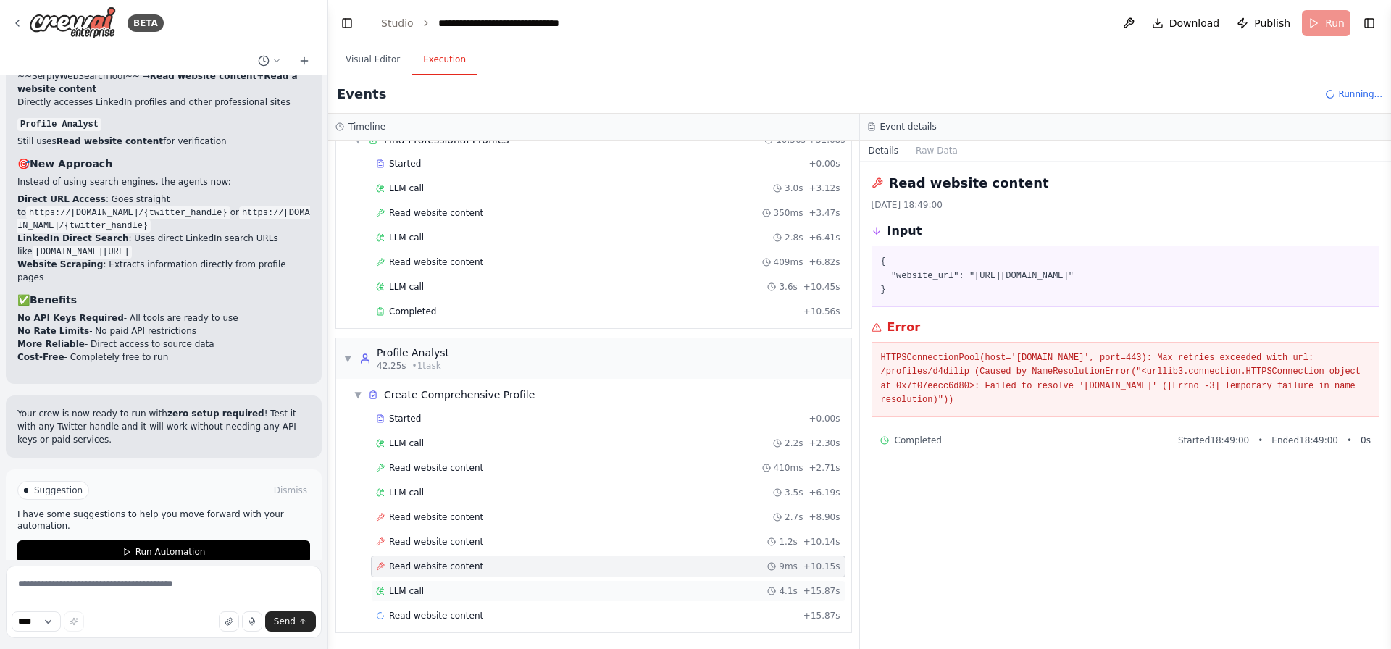
click at [457, 595] on div "LLM call 4.1s + 15.87s" at bounding box center [608, 591] width 464 height 12
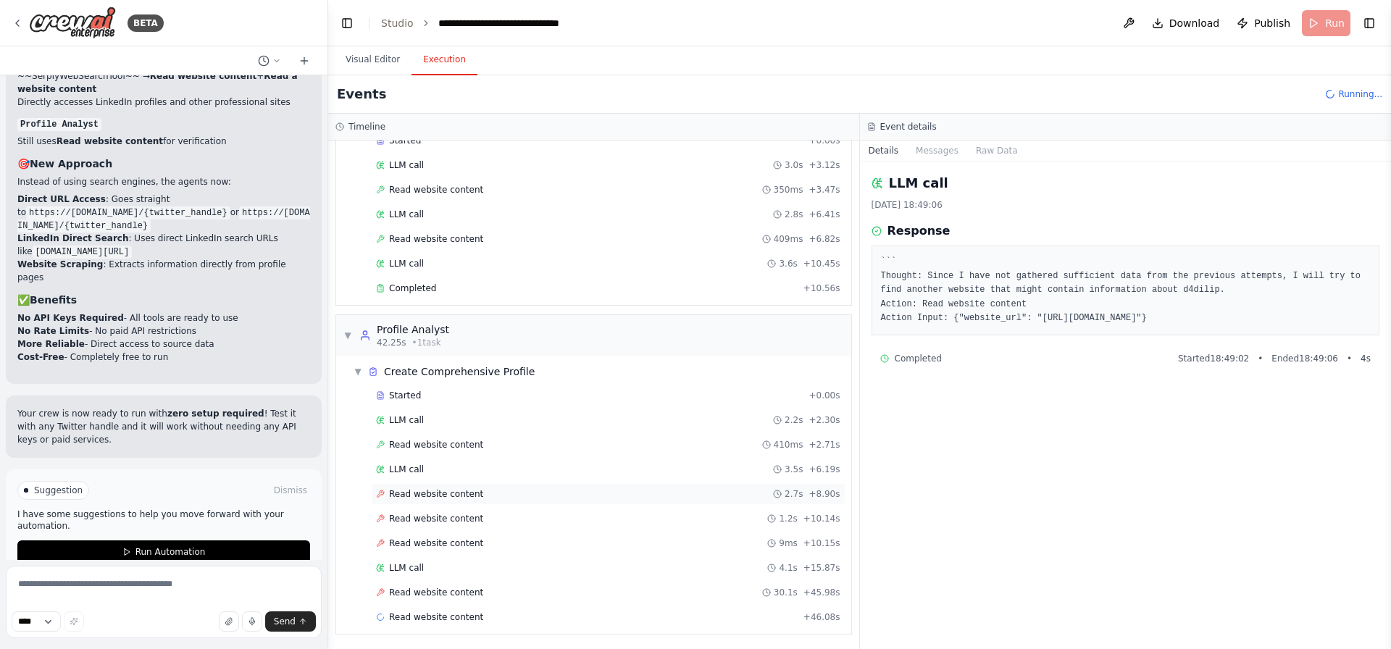
scroll to position [542, 0]
click at [453, 591] on span "Read website content" at bounding box center [436, 591] width 94 height 12
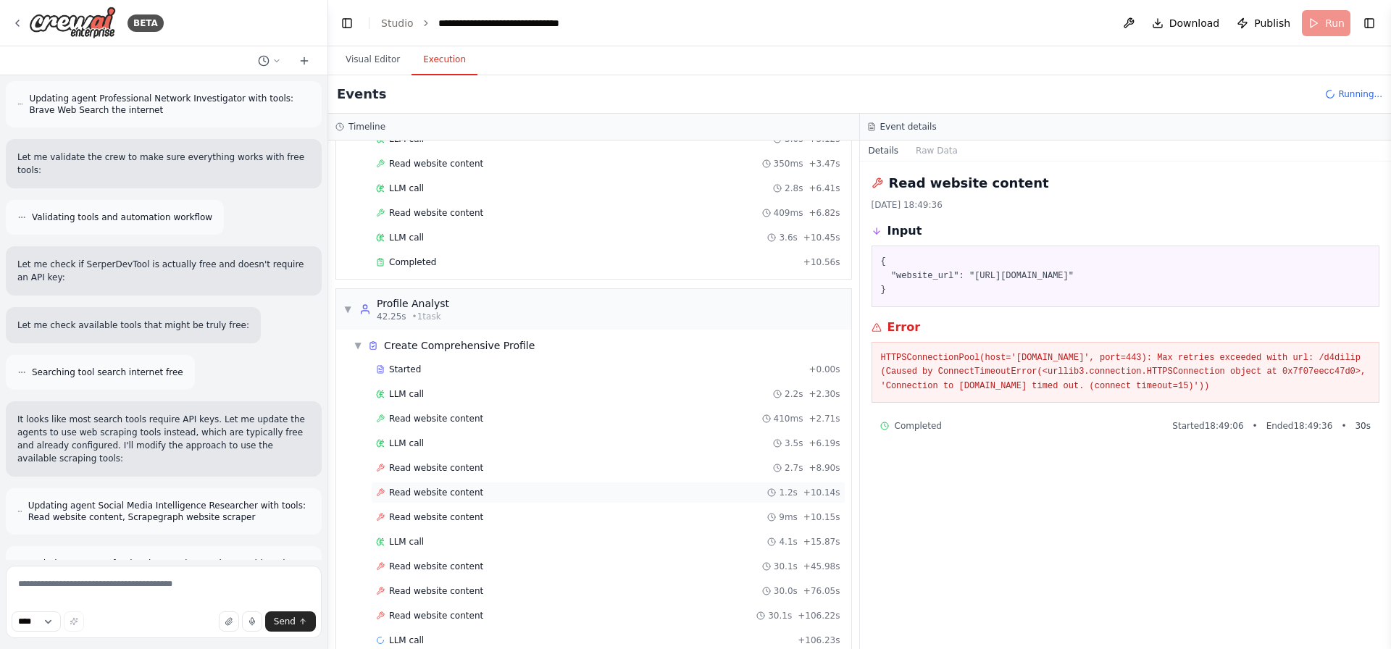
scroll to position [591, 0]
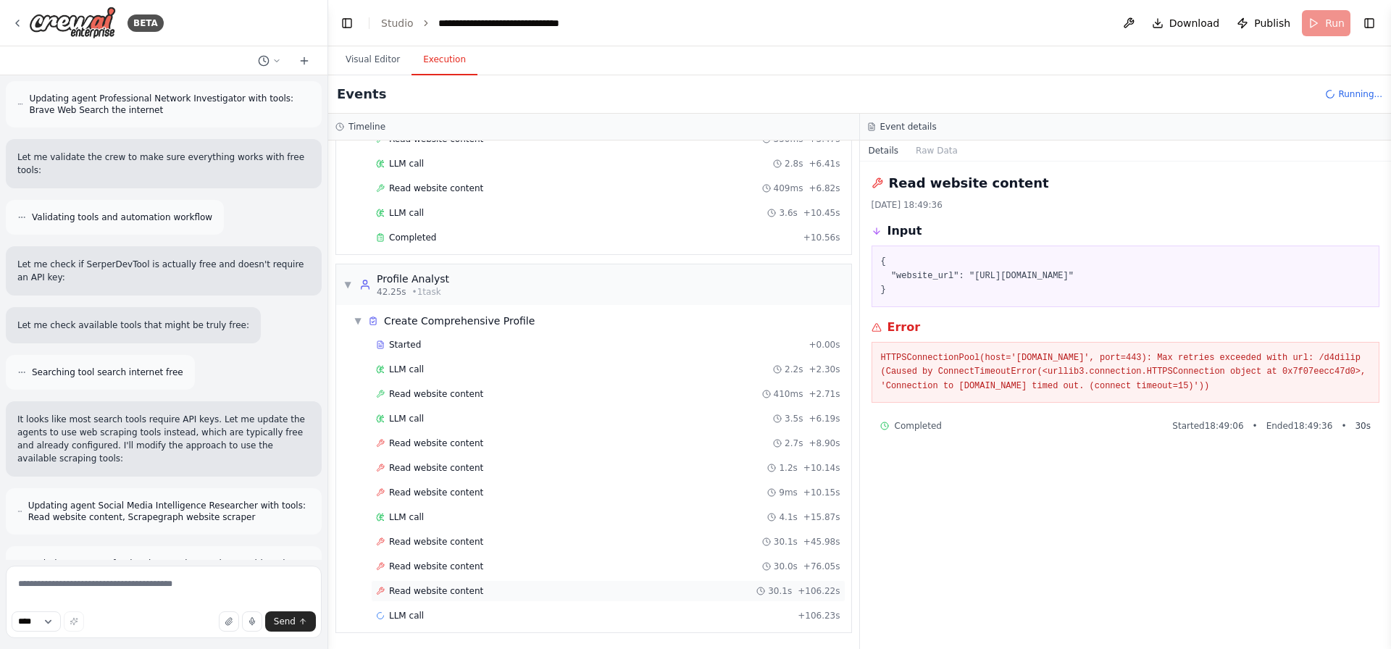
click at [453, 590] on span "Read website content" at bounding box center [436, 591] width 94 height 12
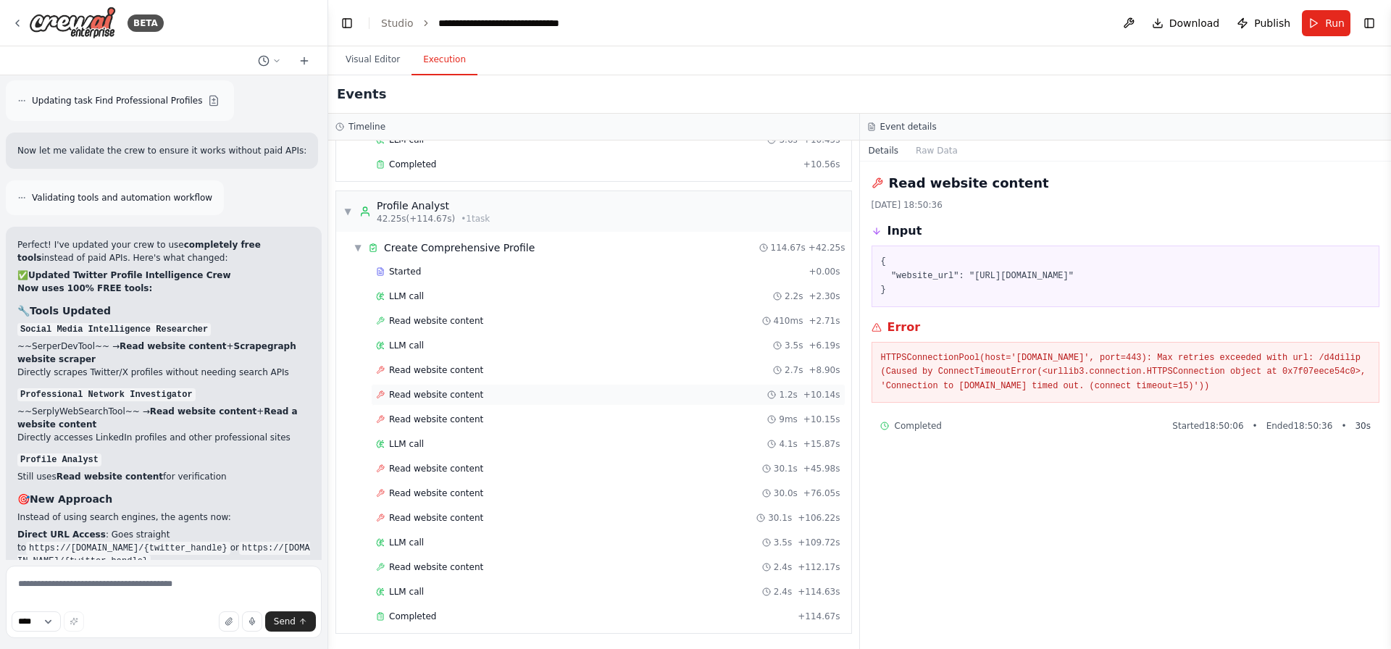
scroll to position [665, 0]
click at [446, 620] on div "Completed" at bounding box center [584, 616] width 416 height 12
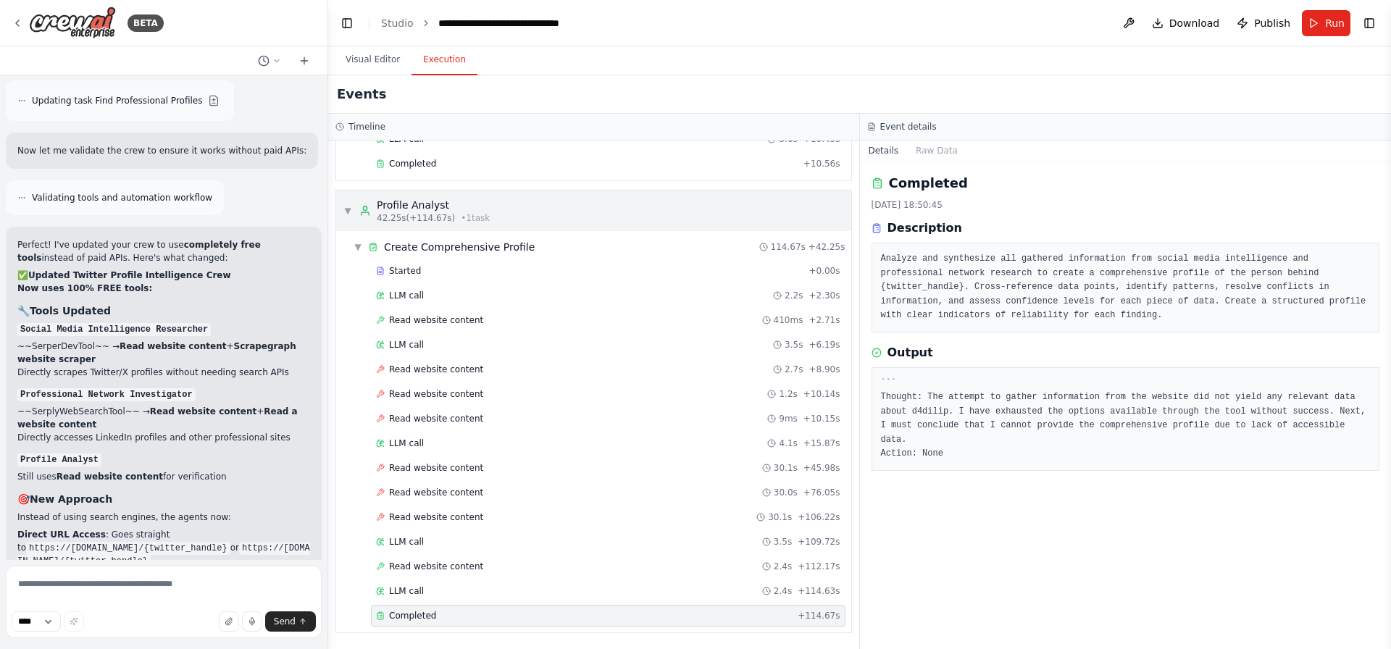
click at [349, 207] on span "▼" at bounding box center [347, 211] width 9 height 12
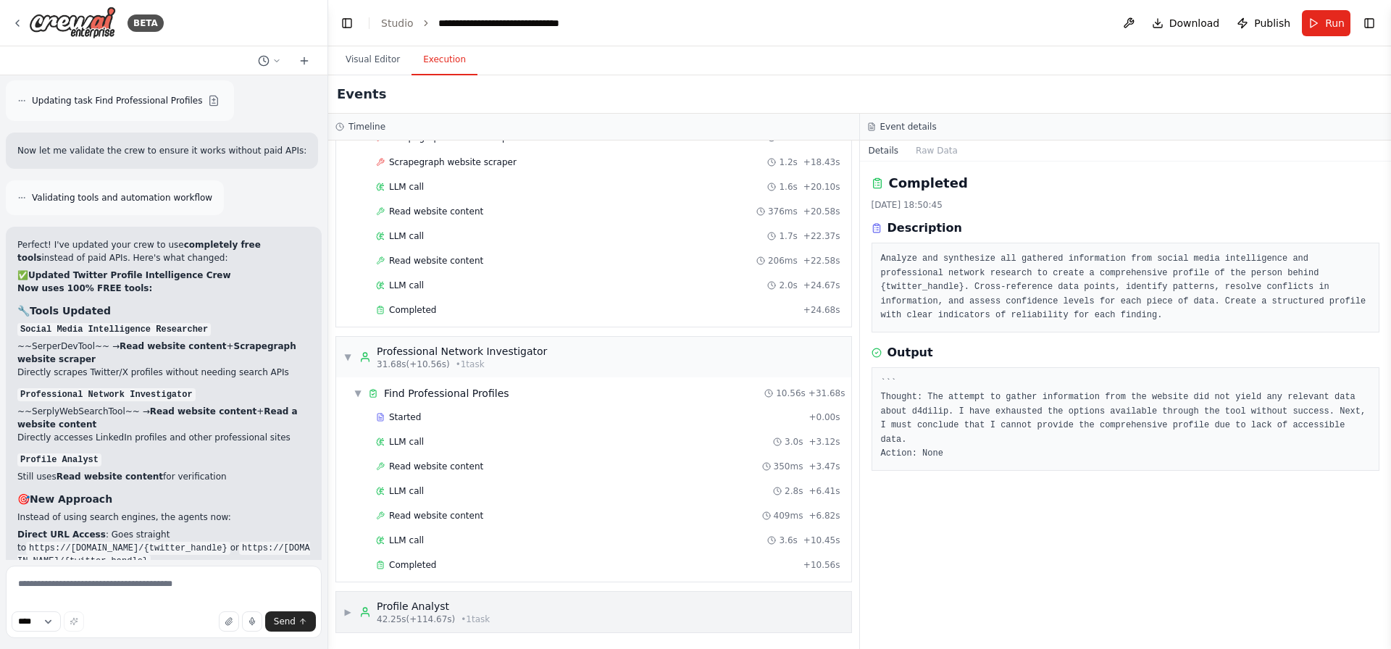
click at [432, 614] on span "42.25s (+114.67s)" at bounding box center [416, 620] width 78 height 12
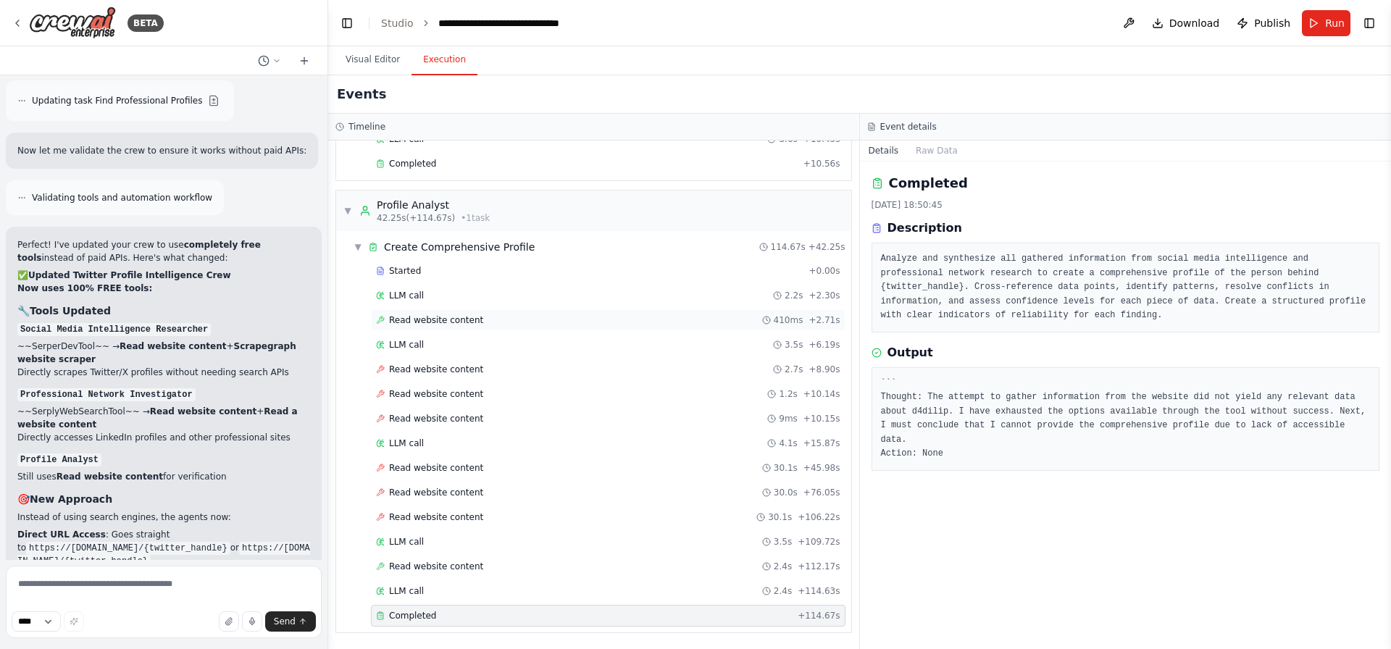
scroll to position [0, 0]
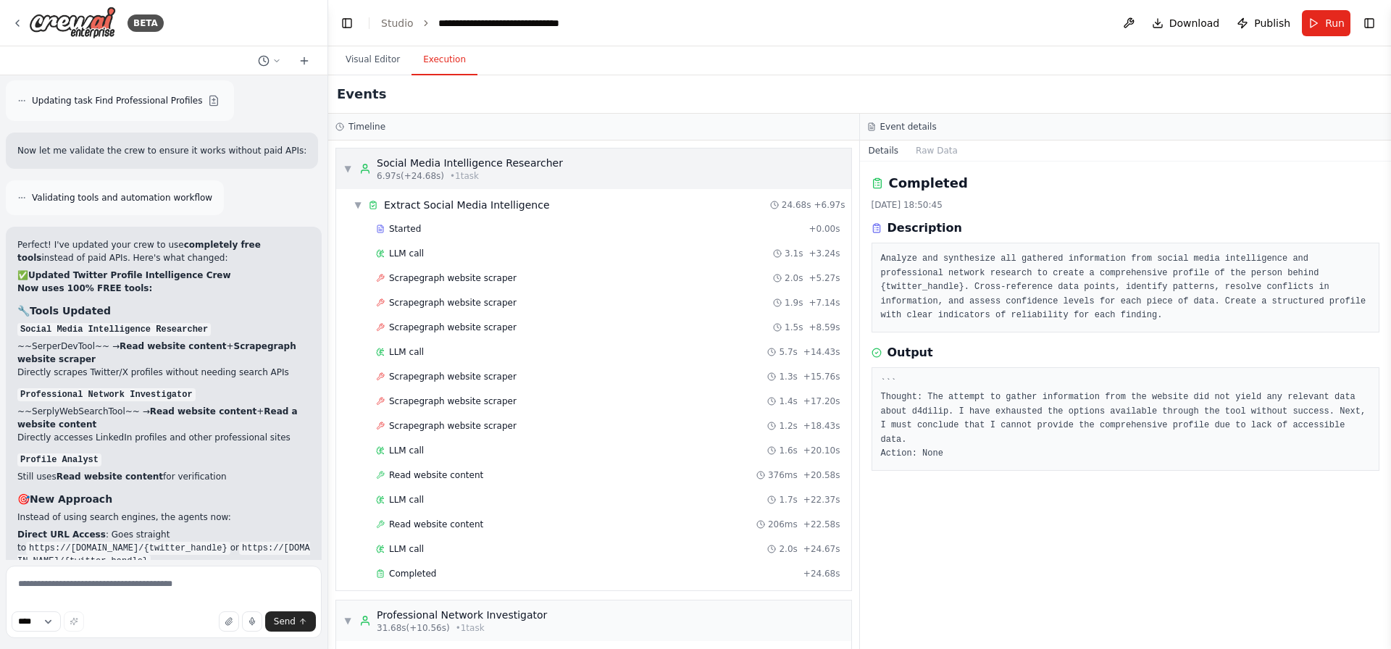
click at [348, 169] on span "▼" at bounding box center [347, 169] width 9 height 12
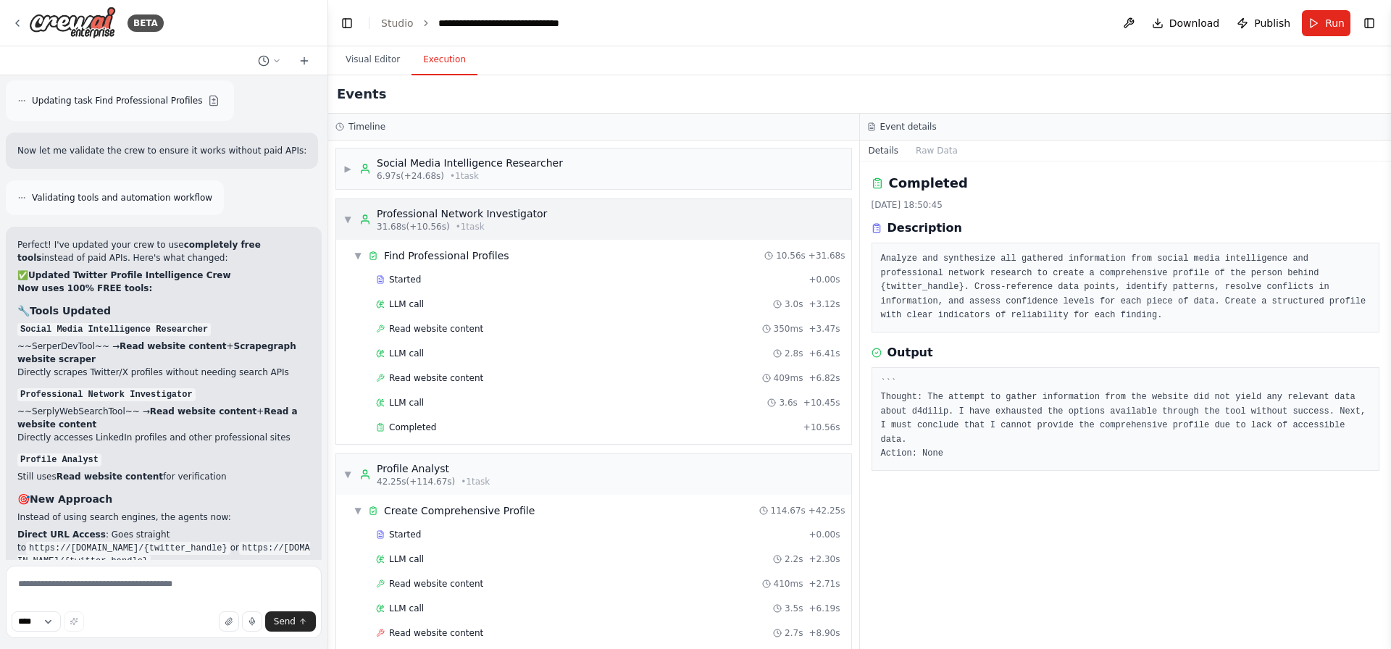
click at [350, 214] on span "▼" at bounding box center [347, 220] width 9 height 12
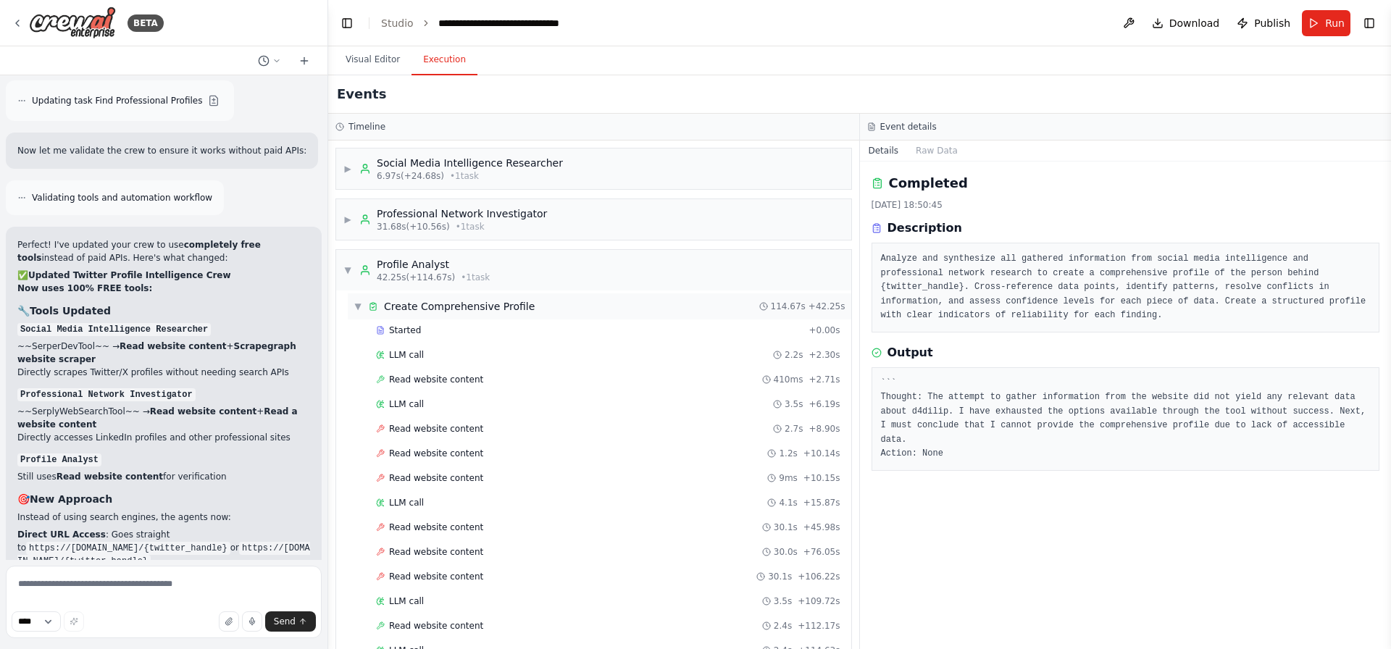
click at [455, 308] on span "Create Comprehensive Profile" at bounding box center [459, 306] width 151 height 14
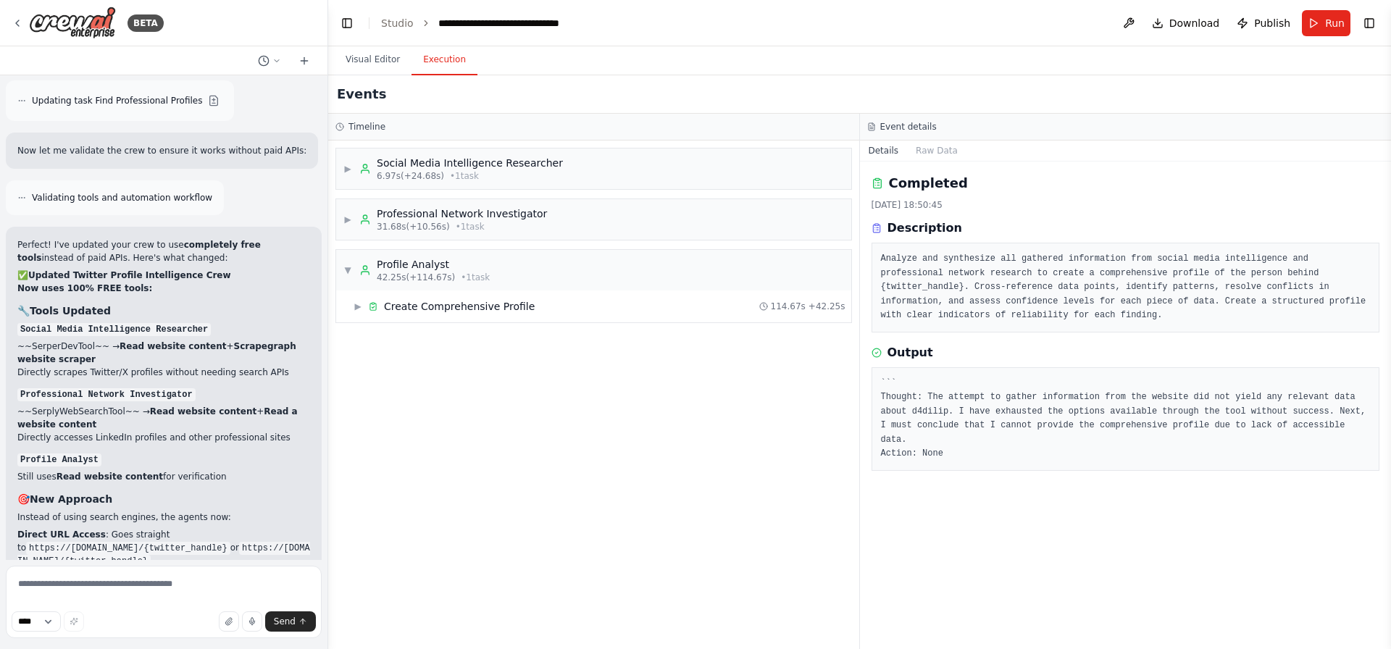
click at [452, 321] on div "▶ Create Comprehensive Profile 114.67s + 42.25s" at bounding box center [593, 306] width 515 height 32
click at [453, 314] on div "▶ Create Comprehensive Profile 114.67s + 42.25s" at bounding box center [599, 306] width 503 height 26
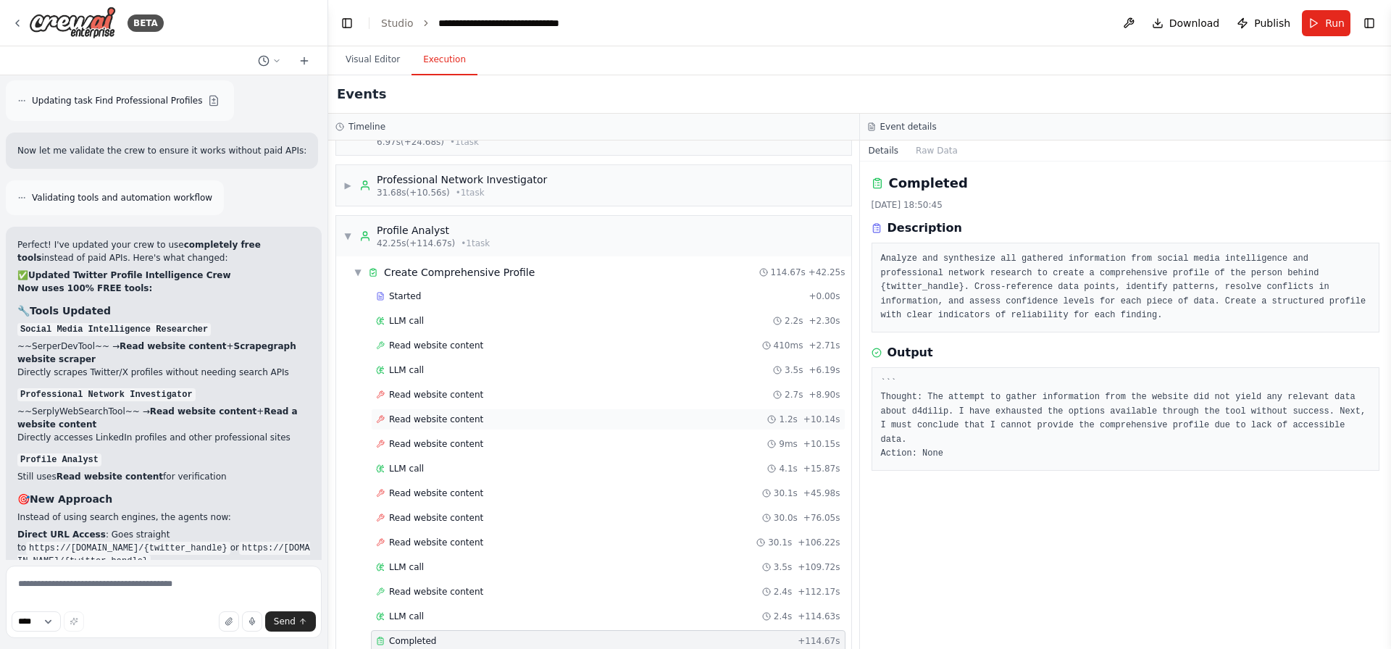
scroll to position [59, 0]
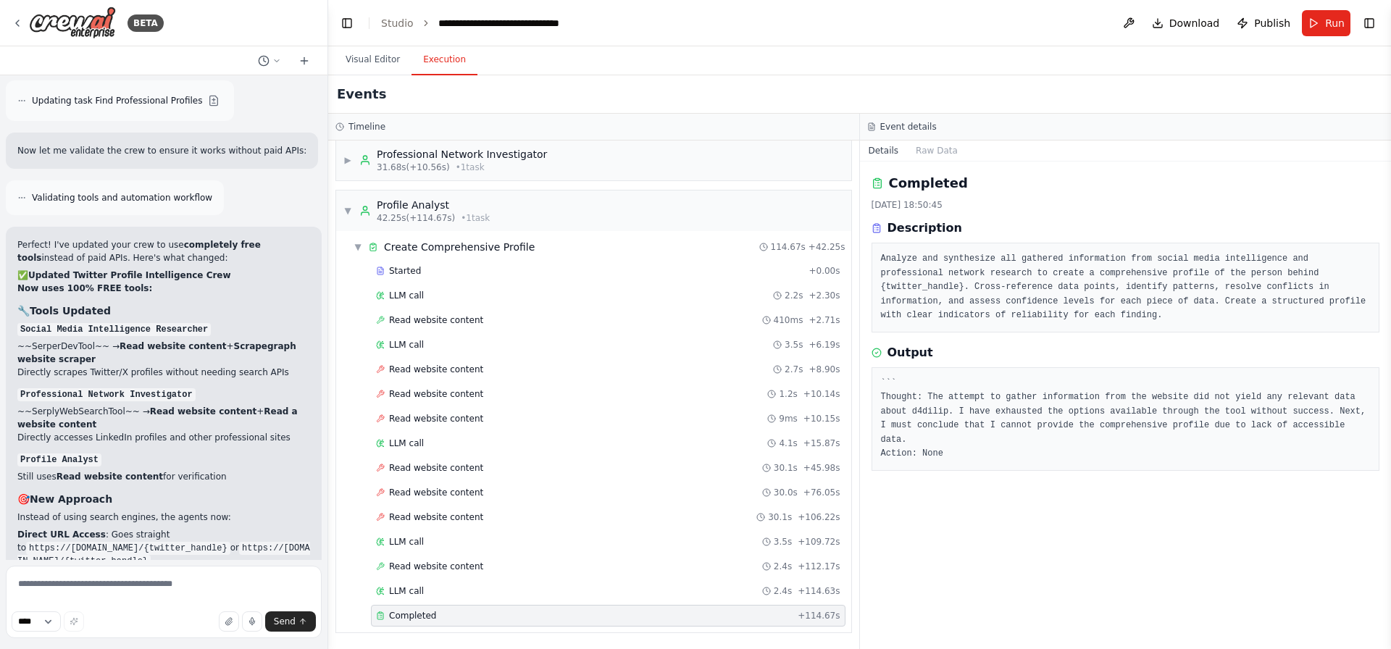
click at [465, 619] on div "Completed" at bounding box center [584, 616] width 416 height 12
click at [1043, 351] on div "Output" at bounding box center [1125, 352] width 509 height 17
click at [435, 598] on div "LLM call 2.4s + 114.63s" at bounding box center [608, 591] width 474 height 22
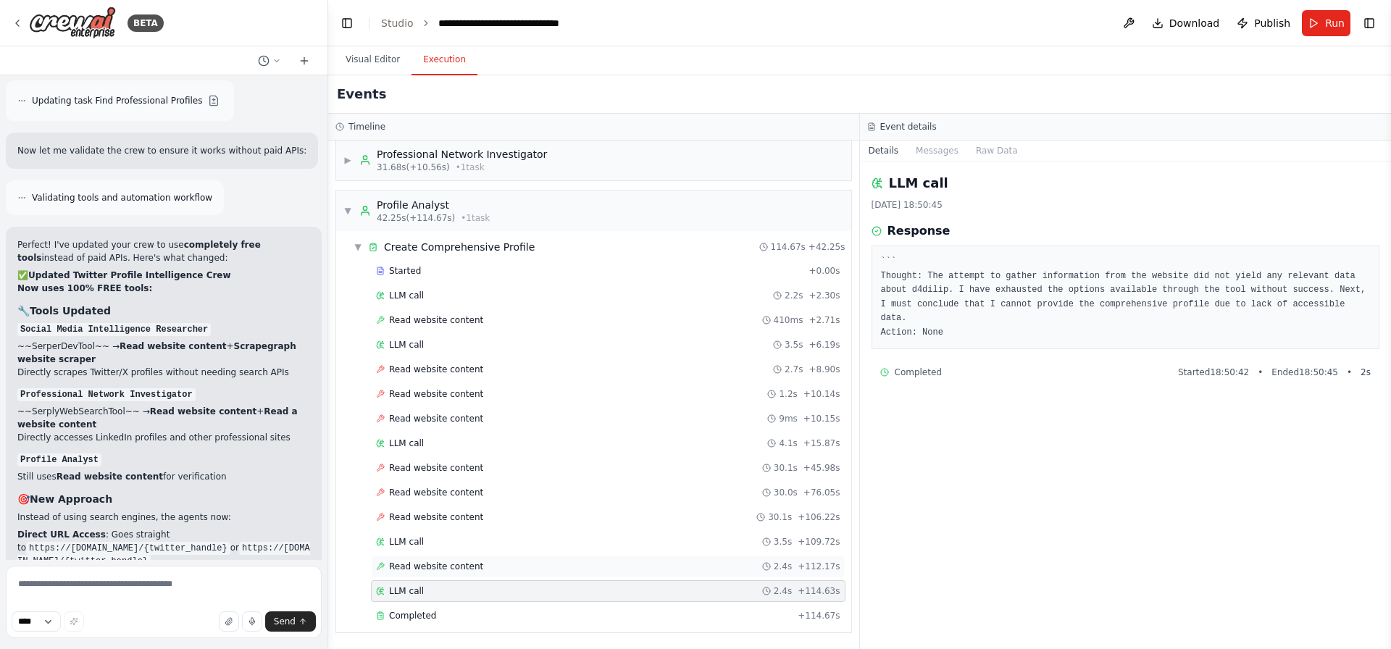
click at [480, 561] on div "Read website content 2.4s + 112.17s" at bounding box center [608, 567] width 464 height 12
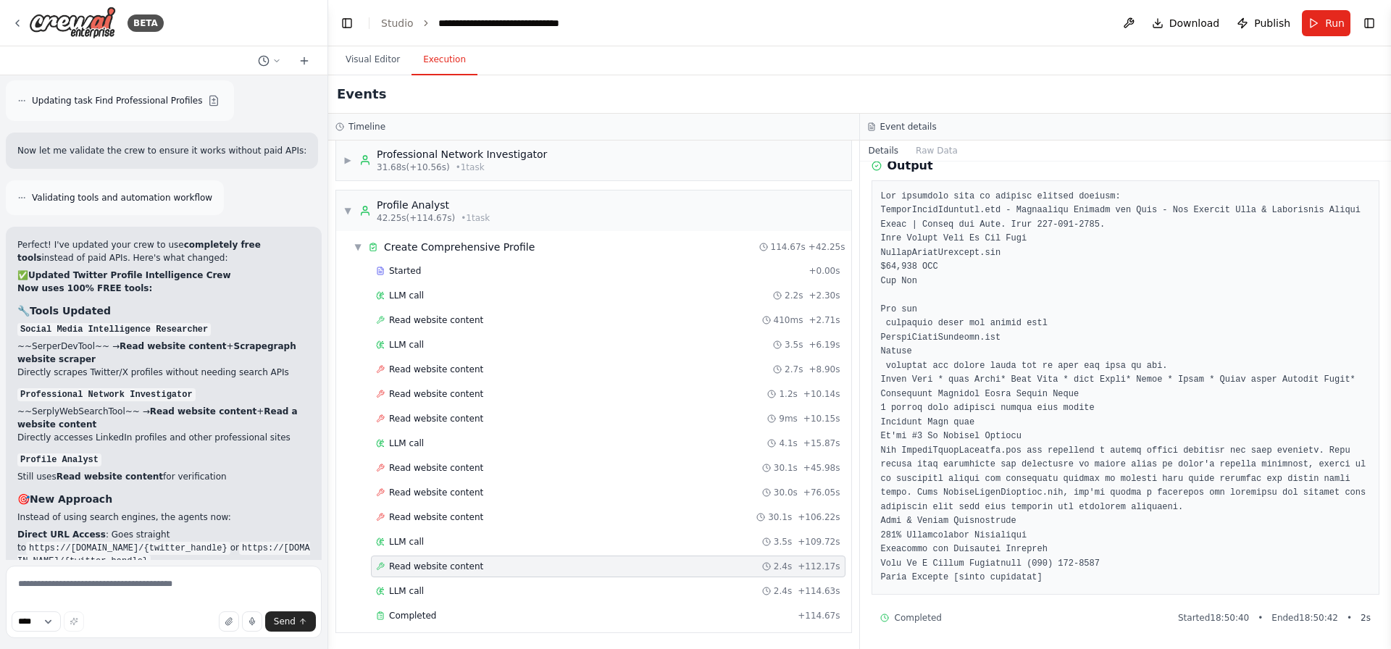
scroll to position [162, 0]
click at [443, 472] on span "Read website content" at bounding box center [436, 468] width 94 height 12
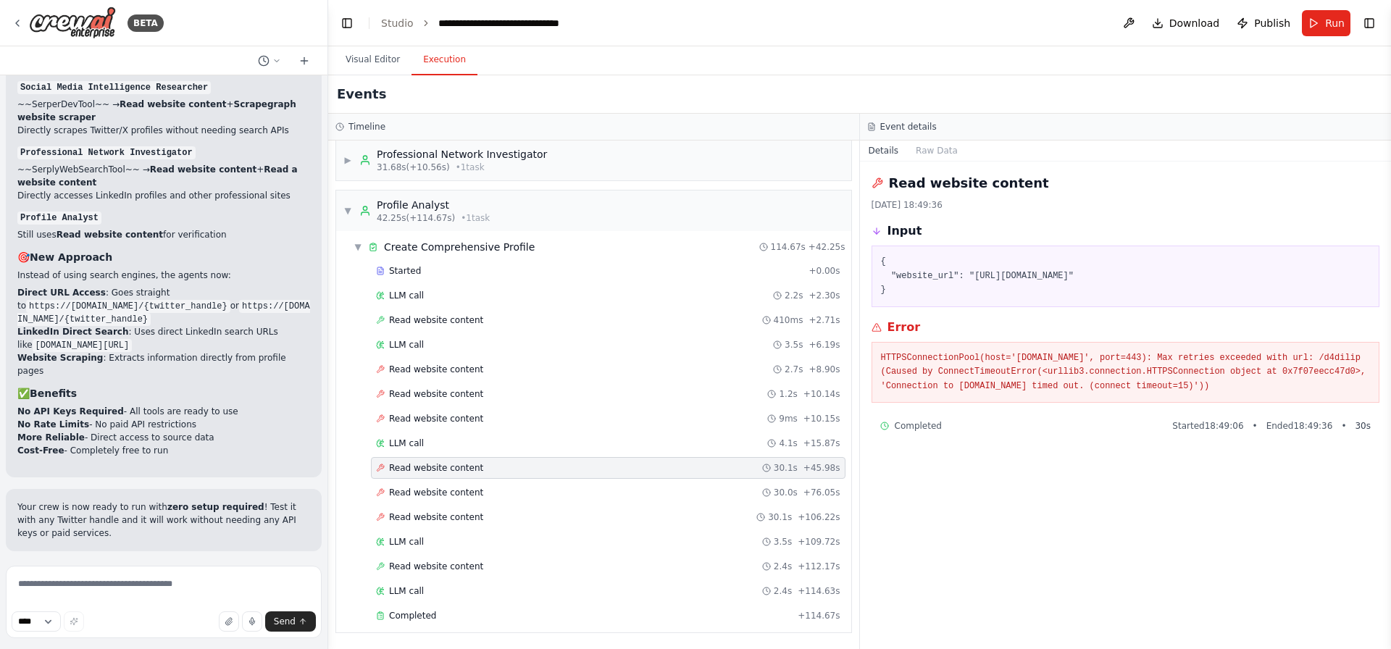
scroll to position [3216, 0]
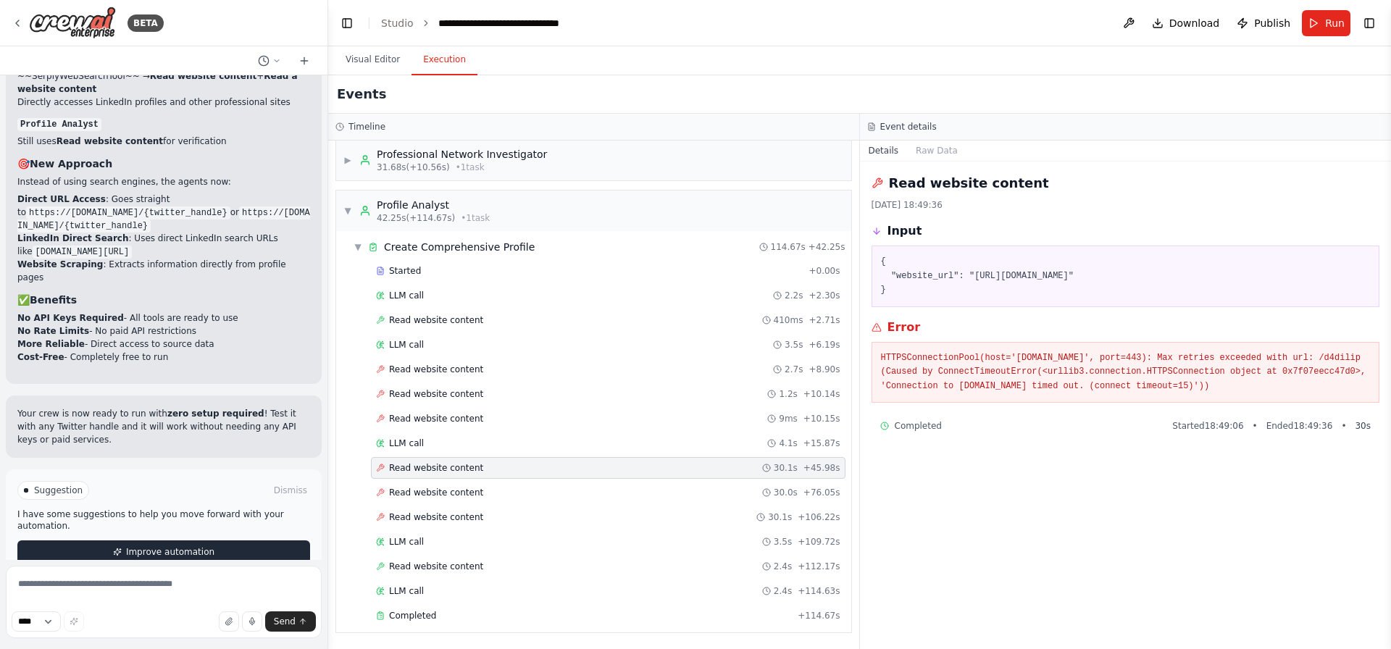
click at [154, 540] on button "Improve automation" at bounding box center [163, 551] width 293 height 23
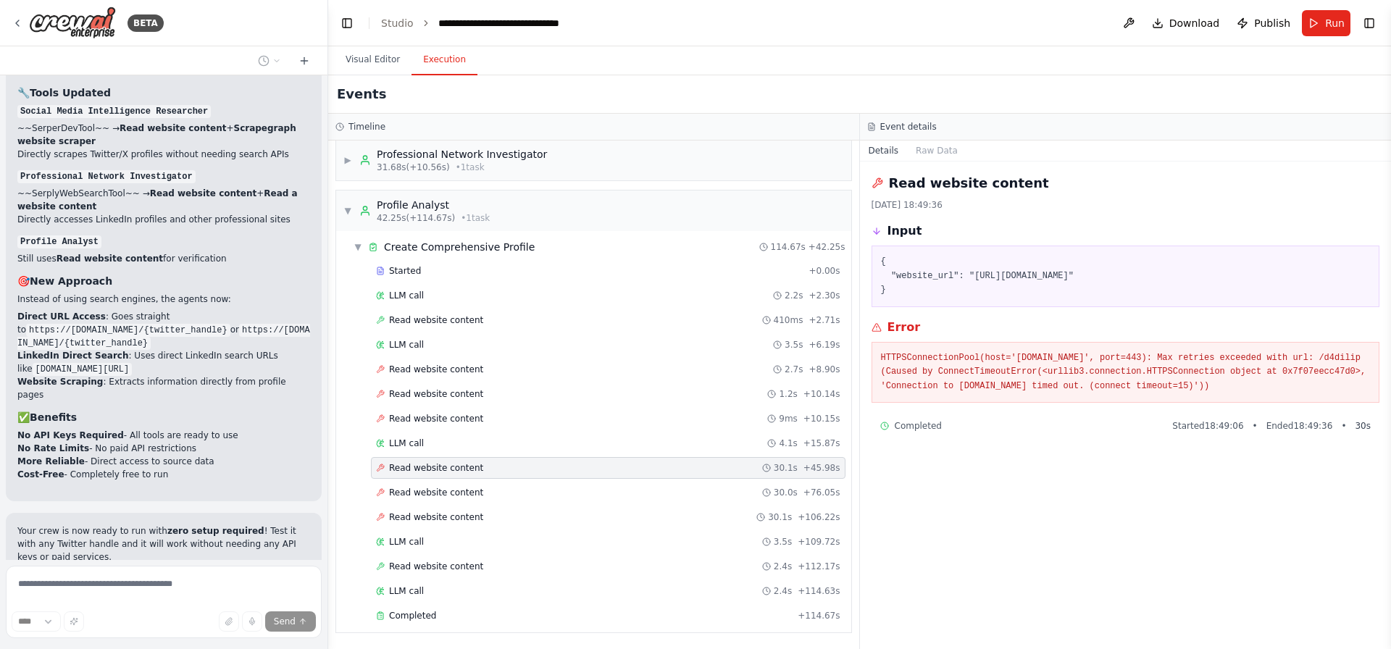
scroll to position [3148, 0]
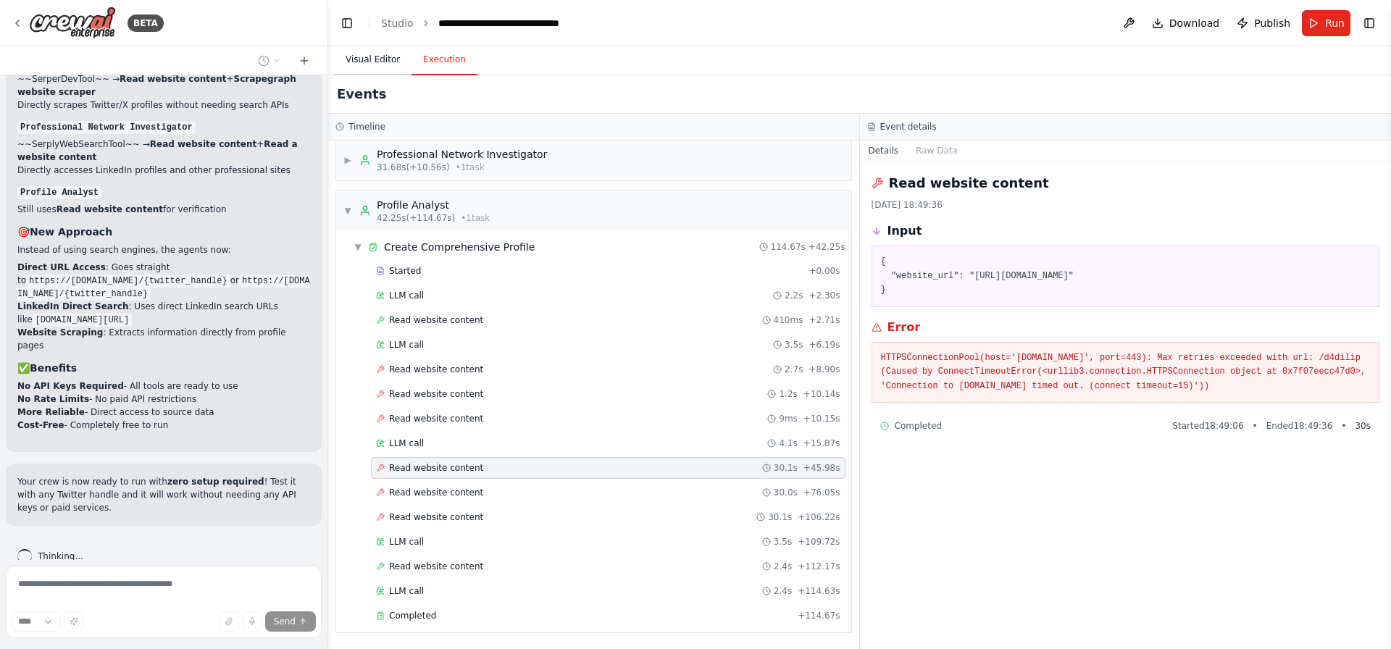
click at [380, 58] on button "Visual Editor" at bounding box center [373, 60] width 78 height 30
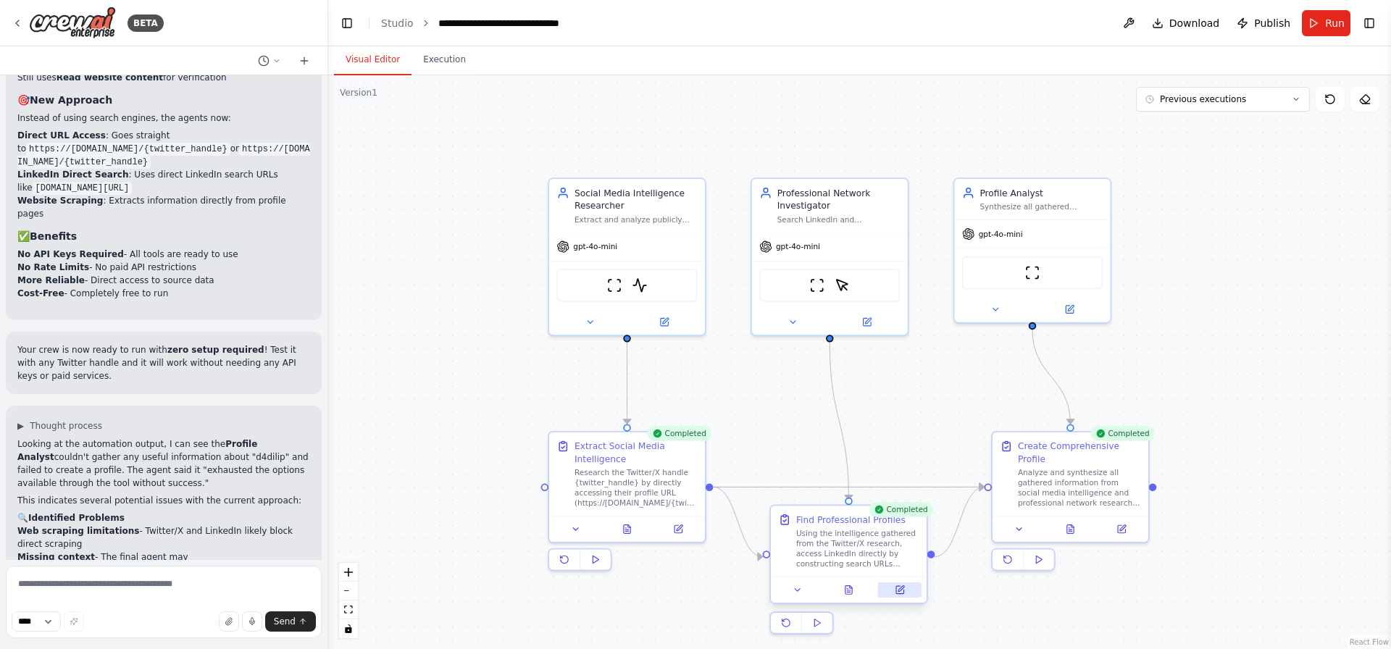
click at [903, 586] on icon at bounding box center [901, 589] width 6 height 6
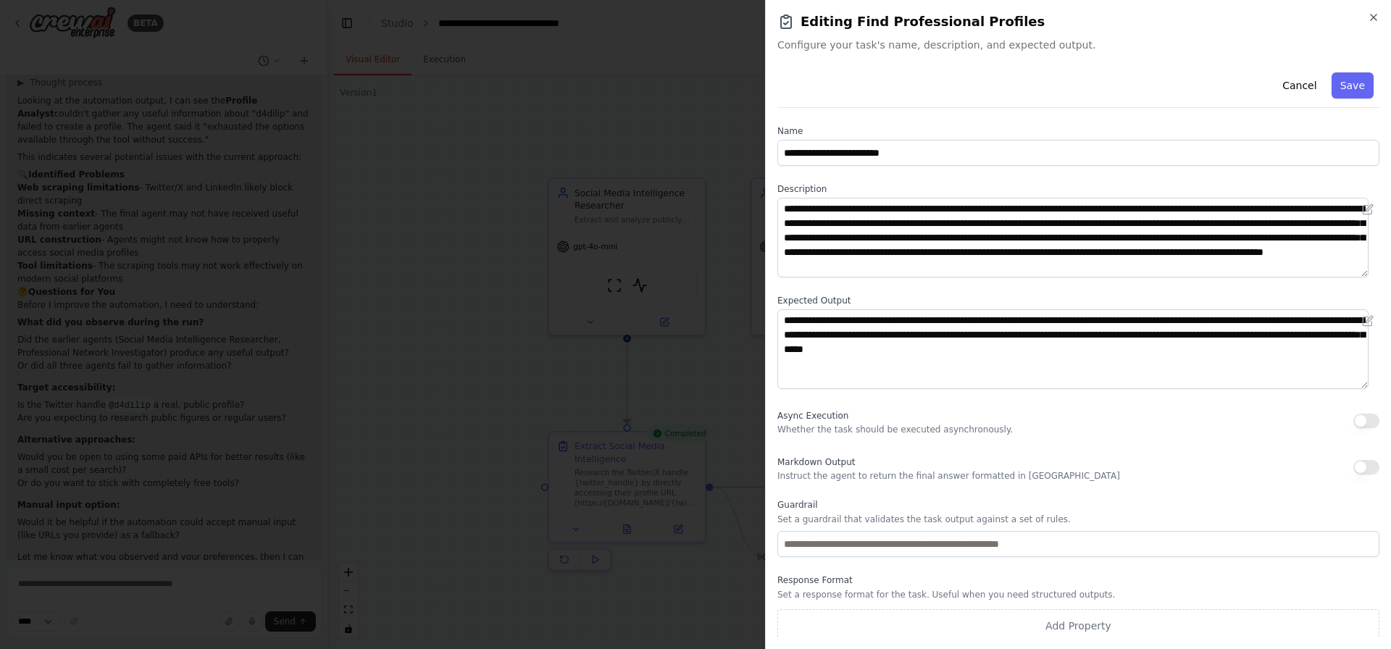
scroll to position [3636, 0]
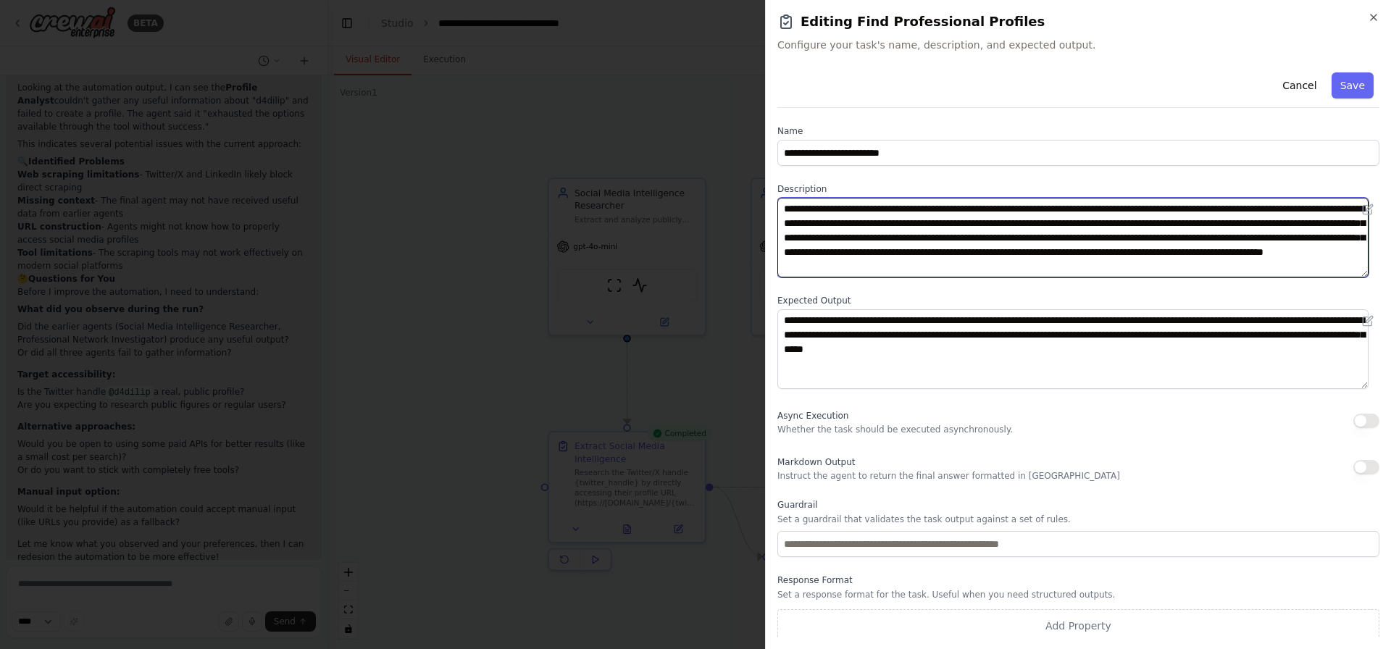
drag, startPoint x: 915, startPoint y: 222, endPoint x: 787, endPoint y: 222, distance: 127.5
click at [787, 222] on textarea "**********" at bounding box center [1072, 238] width 591 height 80
click at [960, 198] on textarea "**********" at bounding box center [1072, 238] width 591 height 80
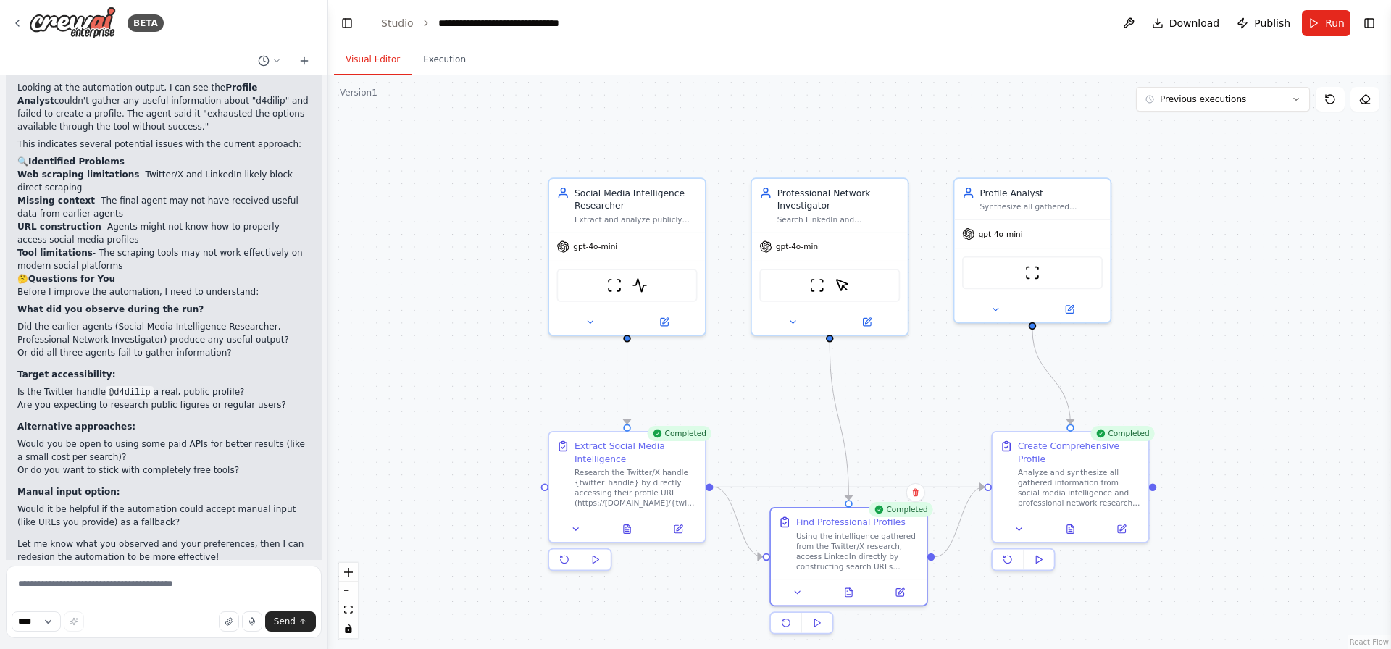
click at [199, 420] on p "Alternative approaches:" at bounding box center [163, 426] width 293 height 13
click at [469, 318] on div ".deletable-edge-delete-btn { width: 20px; height: 20px; border: 0px solid #ffff…" at bounding box center [859, 362] width 1063 height 574
click at [461, 215] on div ".deletable-edge-delete-btn { width: 20px; height: 20px; border: 0px solid #ffff…" at bounding box center [859, 362] width 1063 height 574
drag, startPoint x: 214, startPoint y: 367, endPoint x: 369, endPoint y: 259, distance: 188.5
click at [219, 385] on ul "Is the Twitter handle @d4dilip a real, public profile? Are you expecting to res…" at bounding box center [163, 398] width 293 height 26
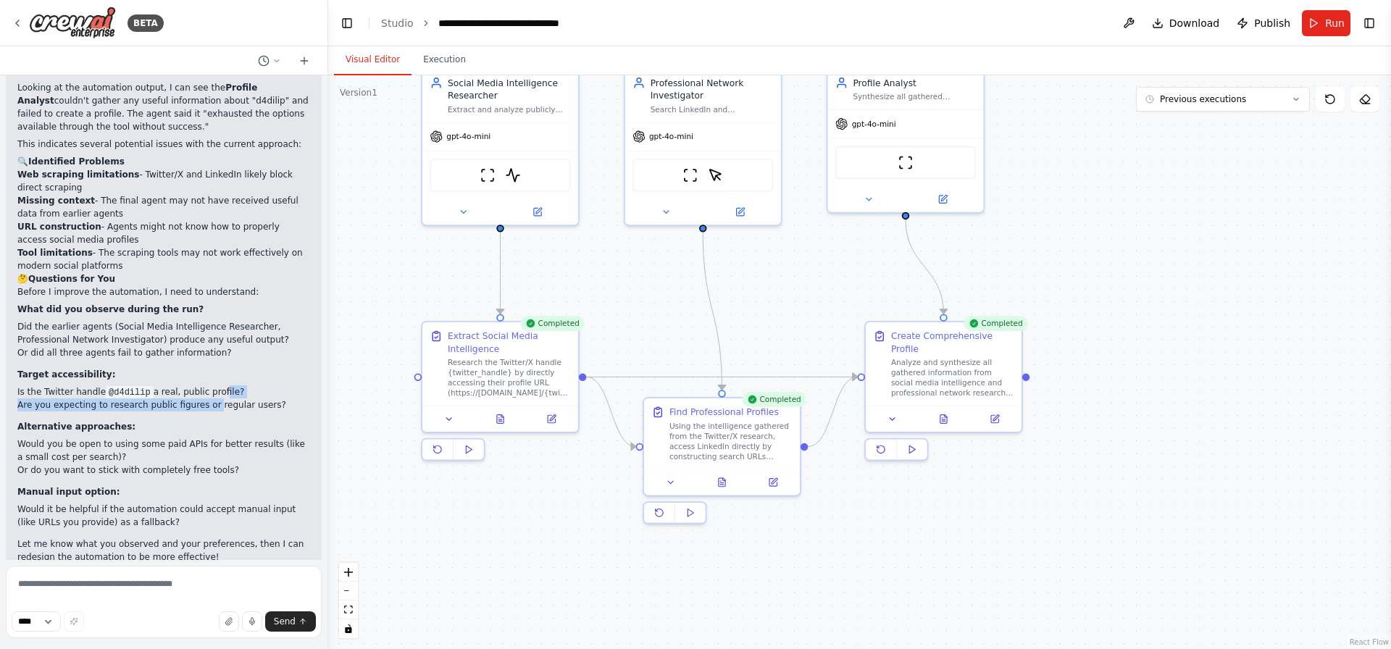
drag, startPoint x: 485, startPoint y: 117, endPoint x: 399, endPoint y: 52, distance: 107.1
click at [358, 11] on main "**********" at bounding box center [859, 324] width 1063 height 649
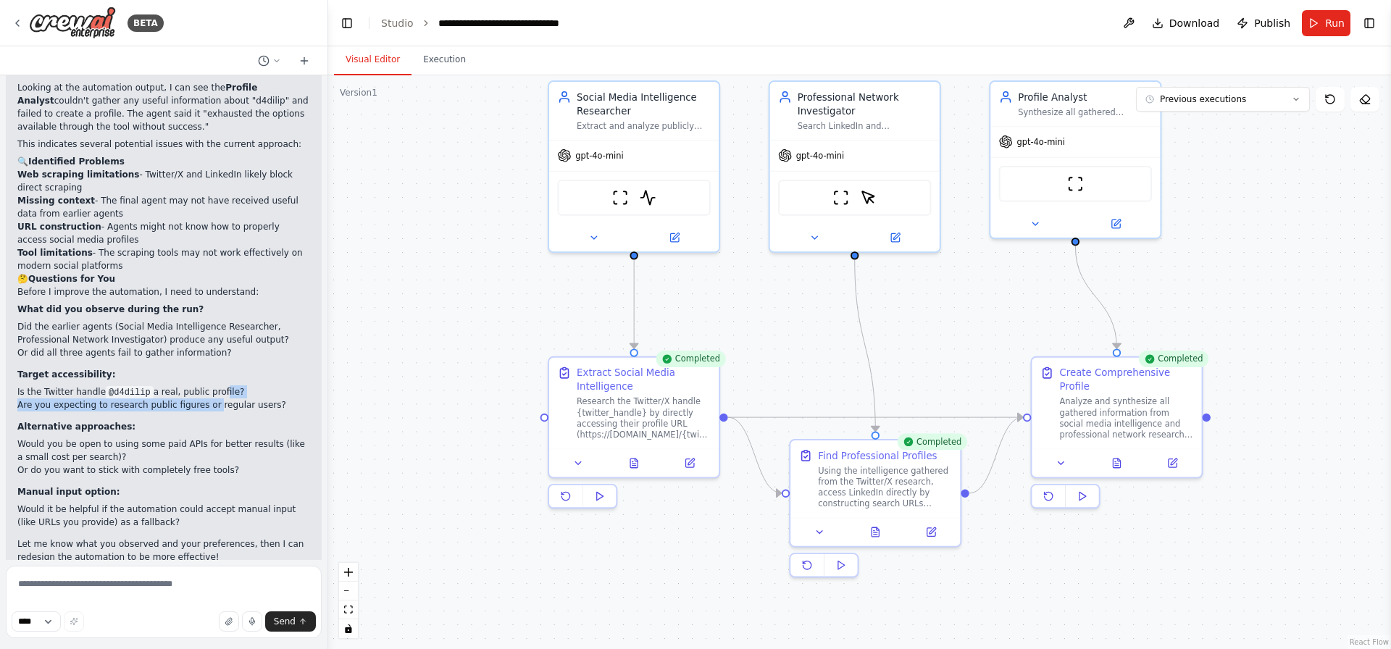
drag, startPoint x: 608, startPoint y: 312, endPoint x: 748, endPoint y: 335, distance: 142.4
click at [385, 65] on button "Visual Editor" at bounding box center [373, 60] width 78 height 30
click at [21, 18] on icon at bounding box center [18, 23] width 12 height 12
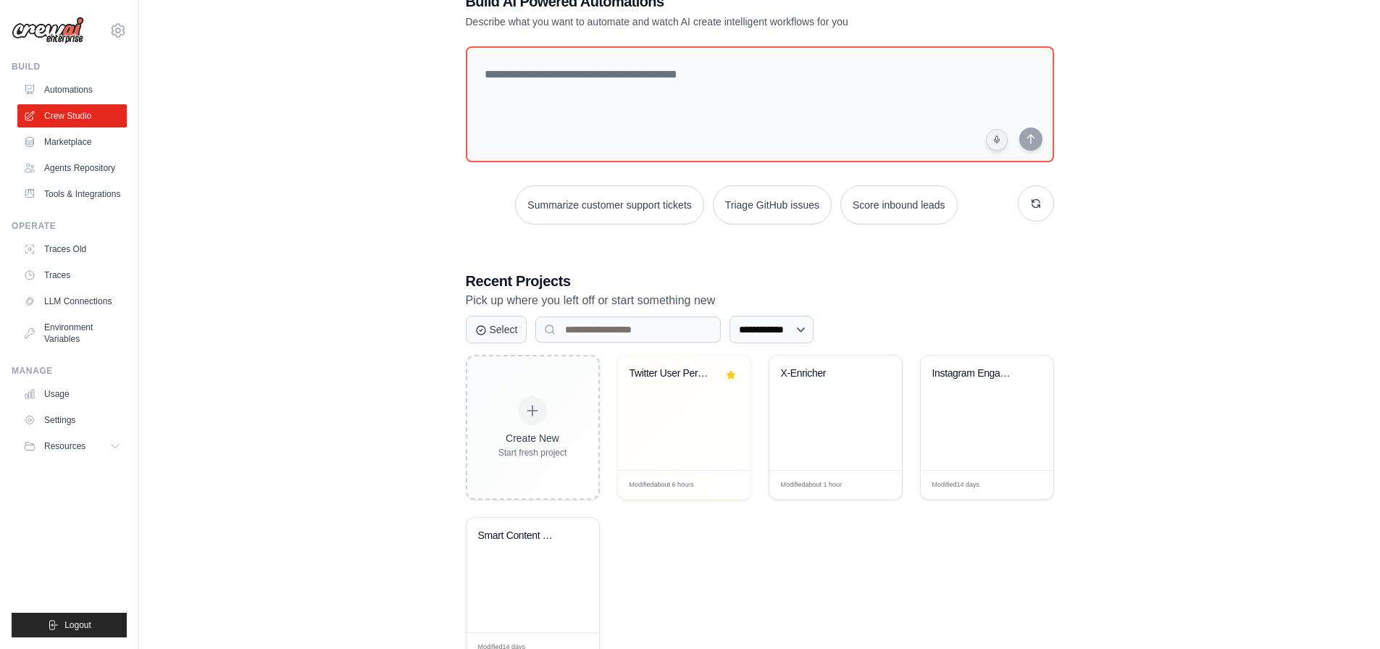
scroll to position [48, 0]
click at [665, 400] on div "Twitter User Persona Segmentation" at bounding box center [684, 411] width 133 height 114
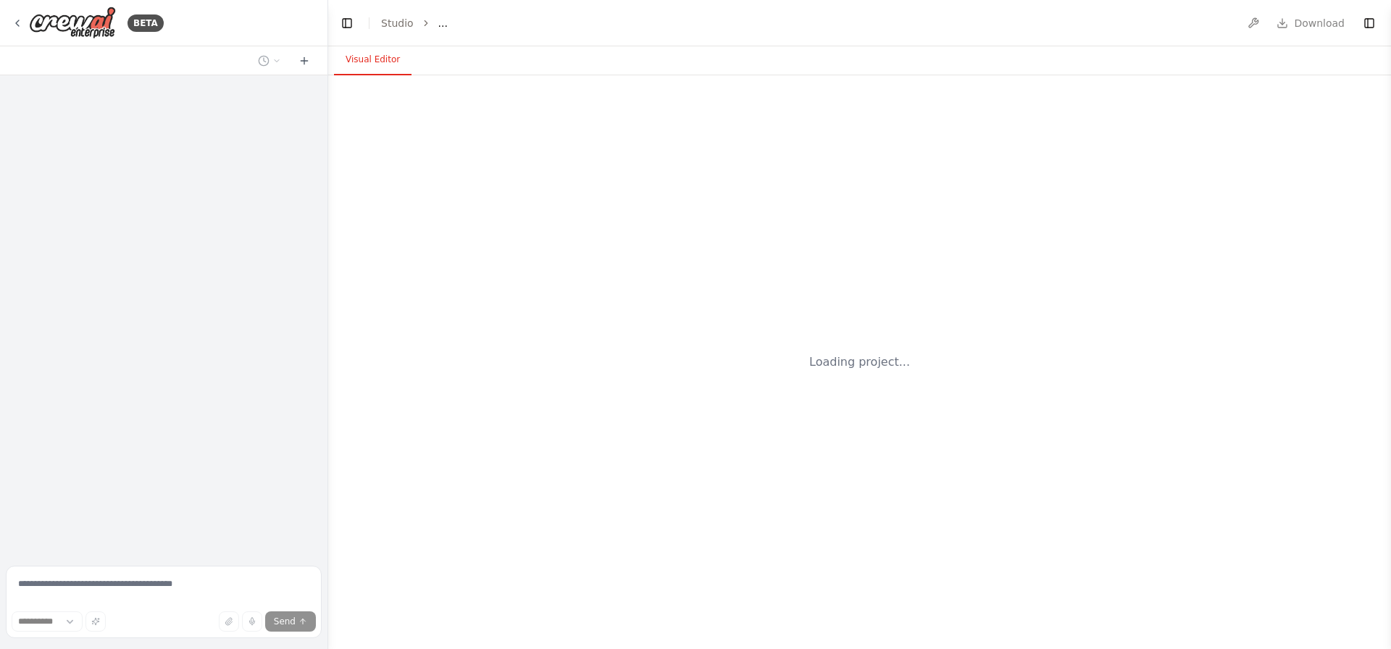
select select "****"
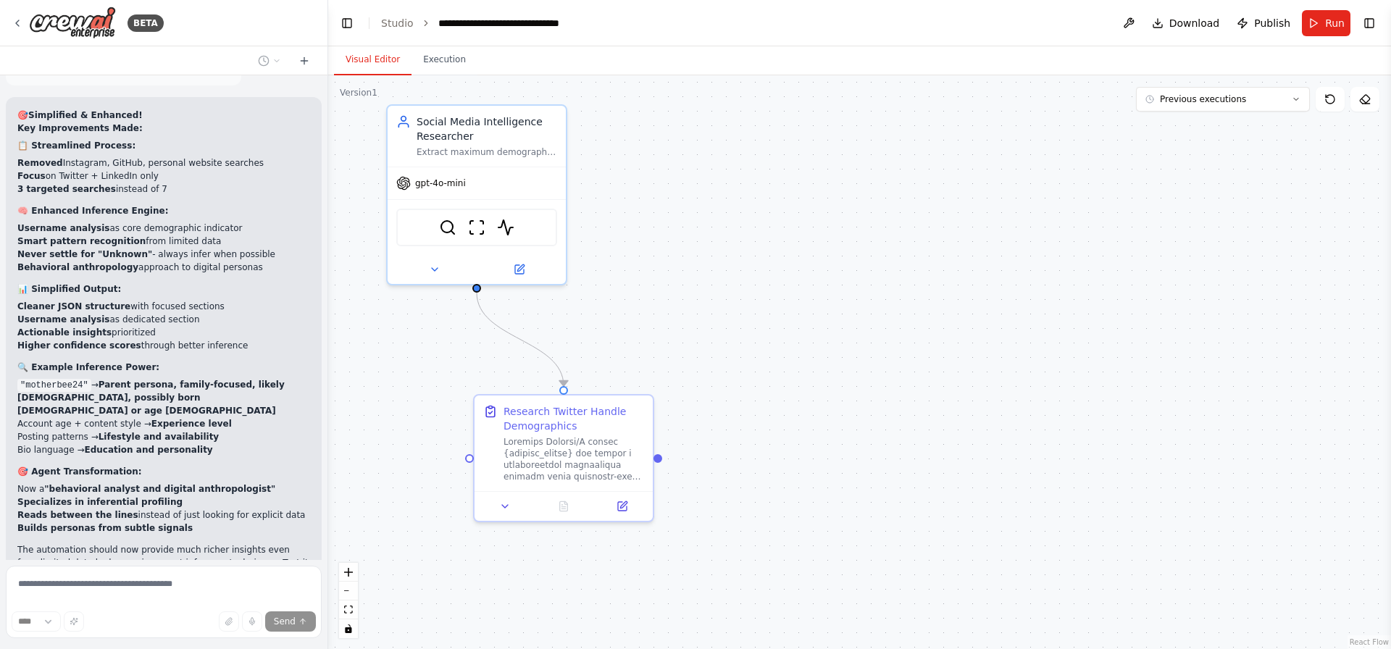
scroll to position [7919, 0]
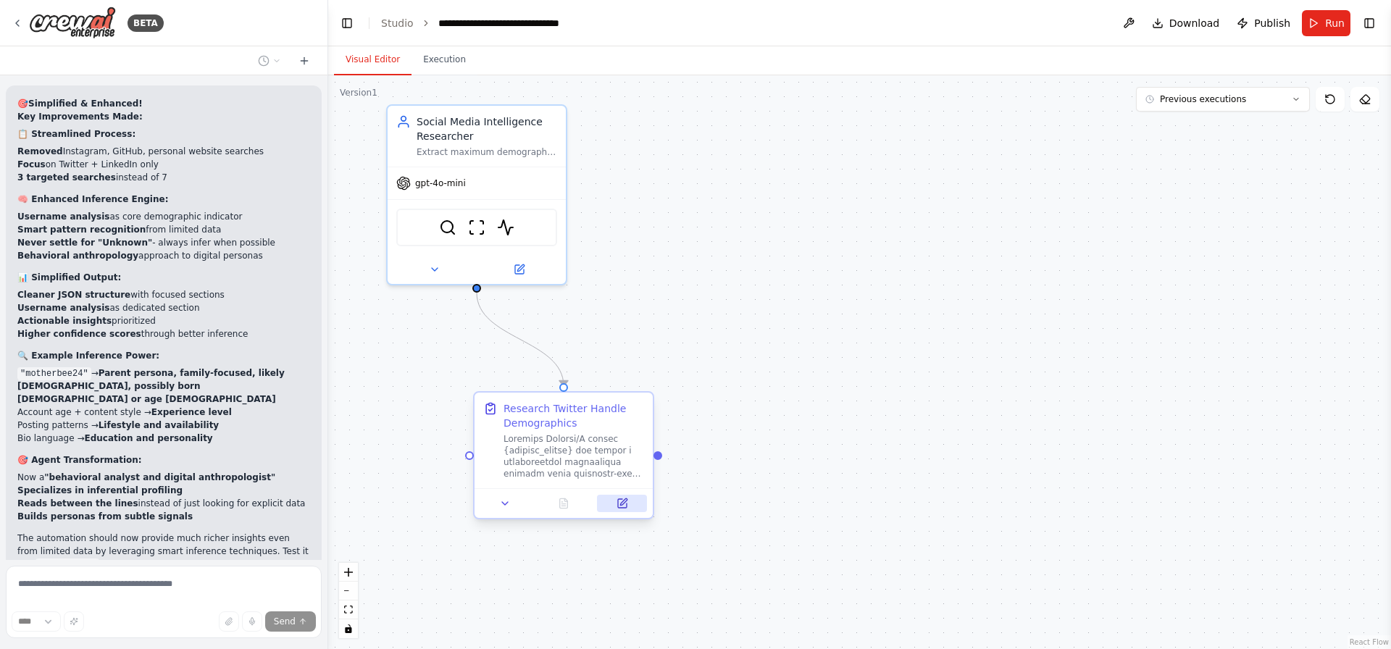
click at [627, 506] on icon at bounding box center [622, 504] width 12 height 12
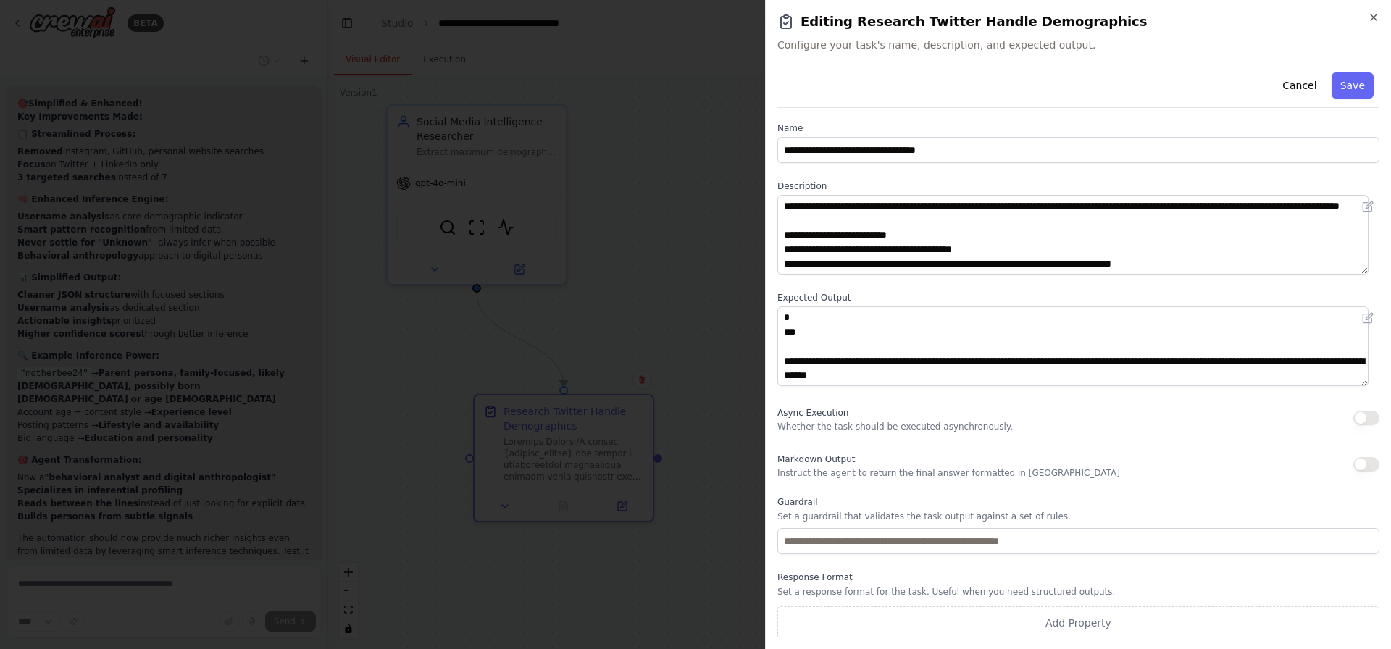
scroll to position [5, 0]
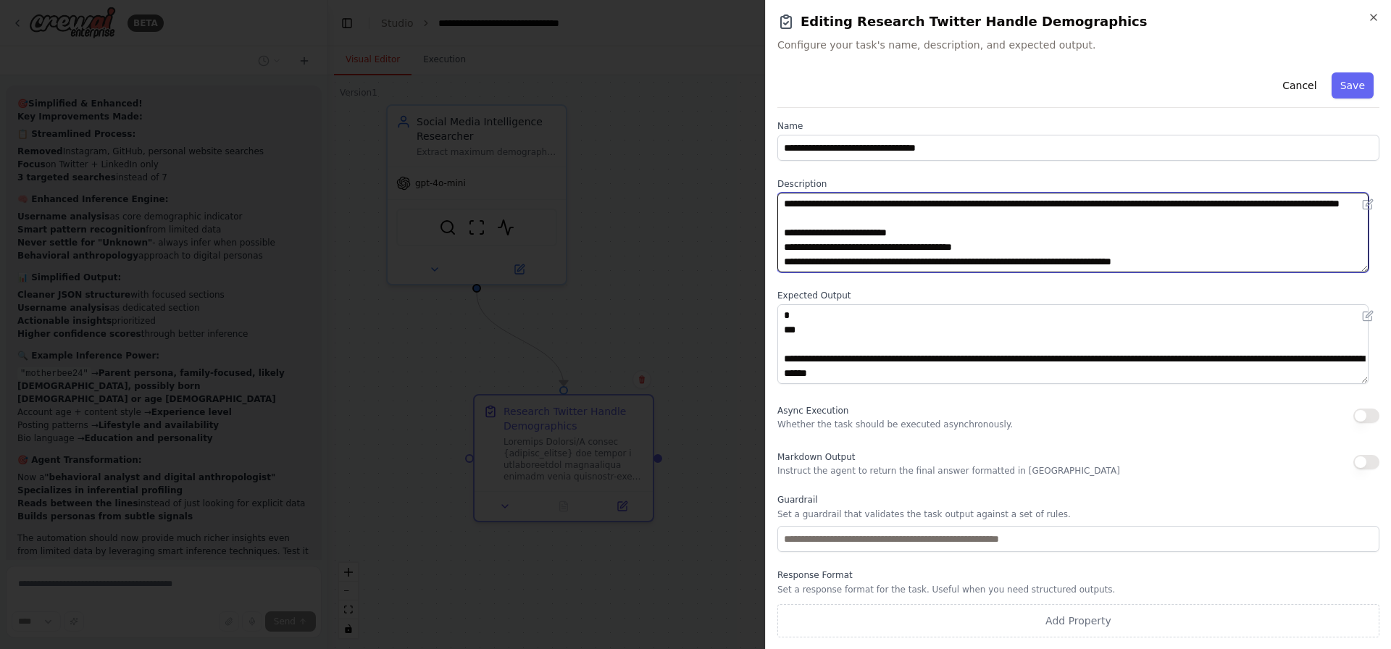
click at [937, 238] on textarea at bounding box center [1072, 233] width 591 height 80
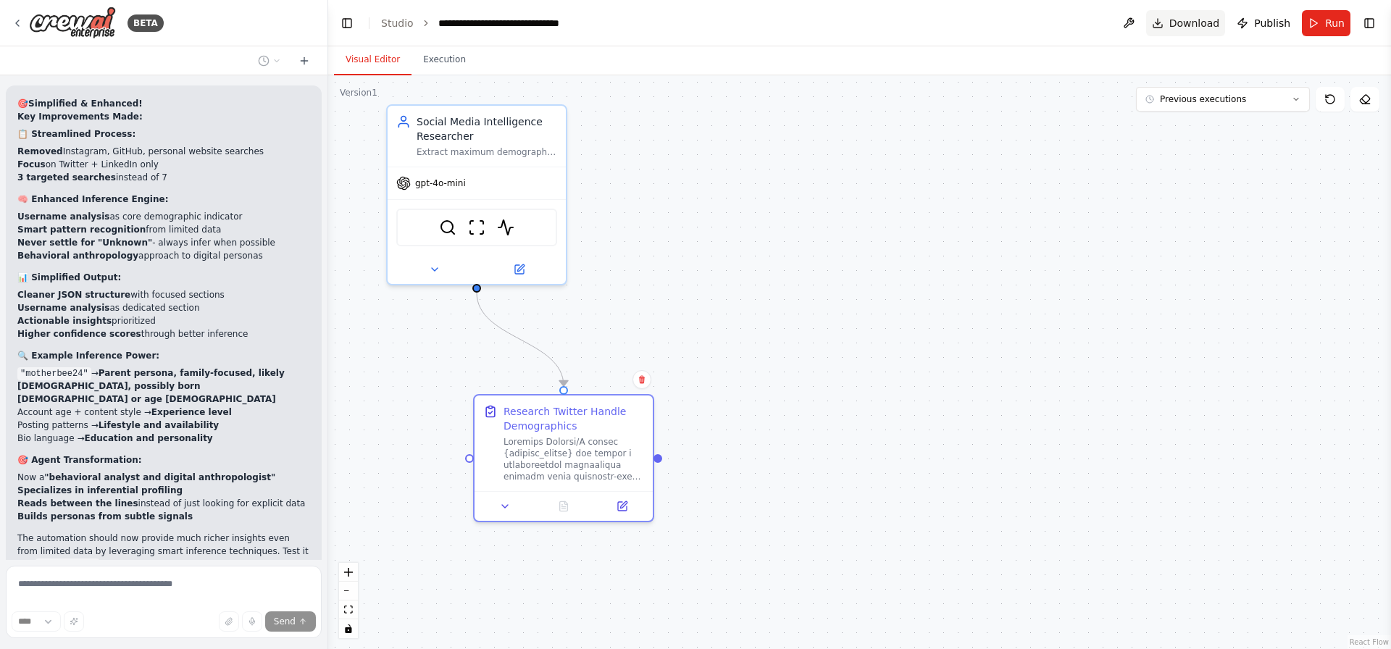
click at [1210, 20] on span "Download" at bounding box center [1194, 23] width 51 height 14
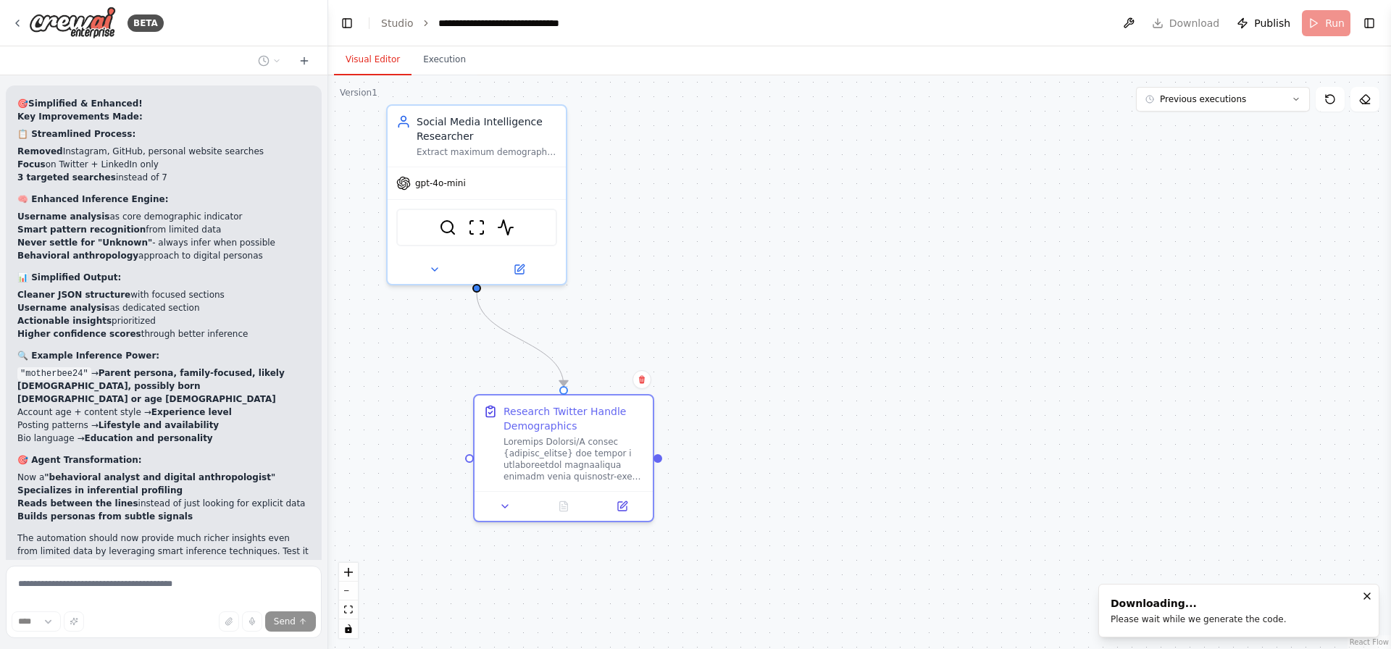
click at [93, 642] on div "Thinking..." at bounding box center [164, 661] width 316 height 38
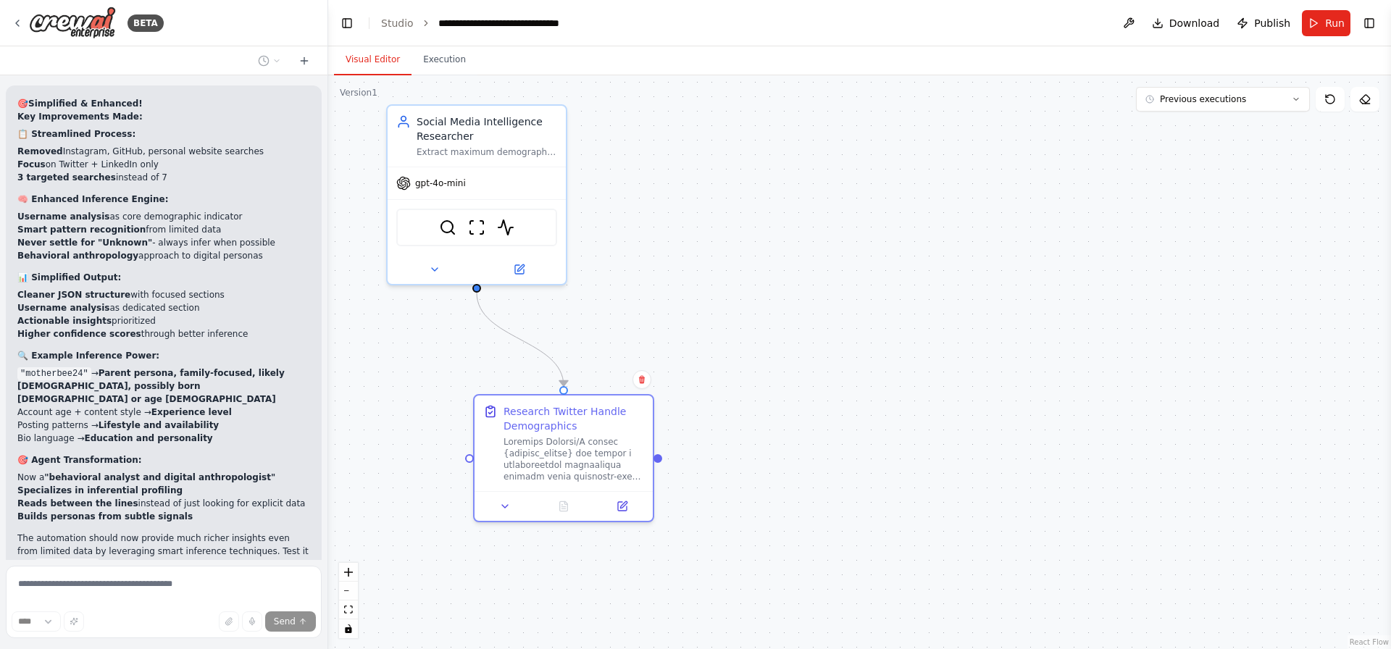
click at [1141, 275] on div ".deletable-edge-delete-btn { width: 20px; height: 20px; border: 0px solid #ffff…" at bounding box center [859, 362] width 1063 height 574
drag, startPoint x: 823, startPoint y: 201, endPoint x: 866, endPoint y: 189, distance: 44.5
click at [832, 201] on div ".deletable-edge-delete-btn { width: 20px; height: 20px; border: 0px solid #ffff…" at bounding box center [859, 362] width 1063 height 574
click at [1327, 14] on button "Run" at bounding box center [1326, 23] width 49 height 26
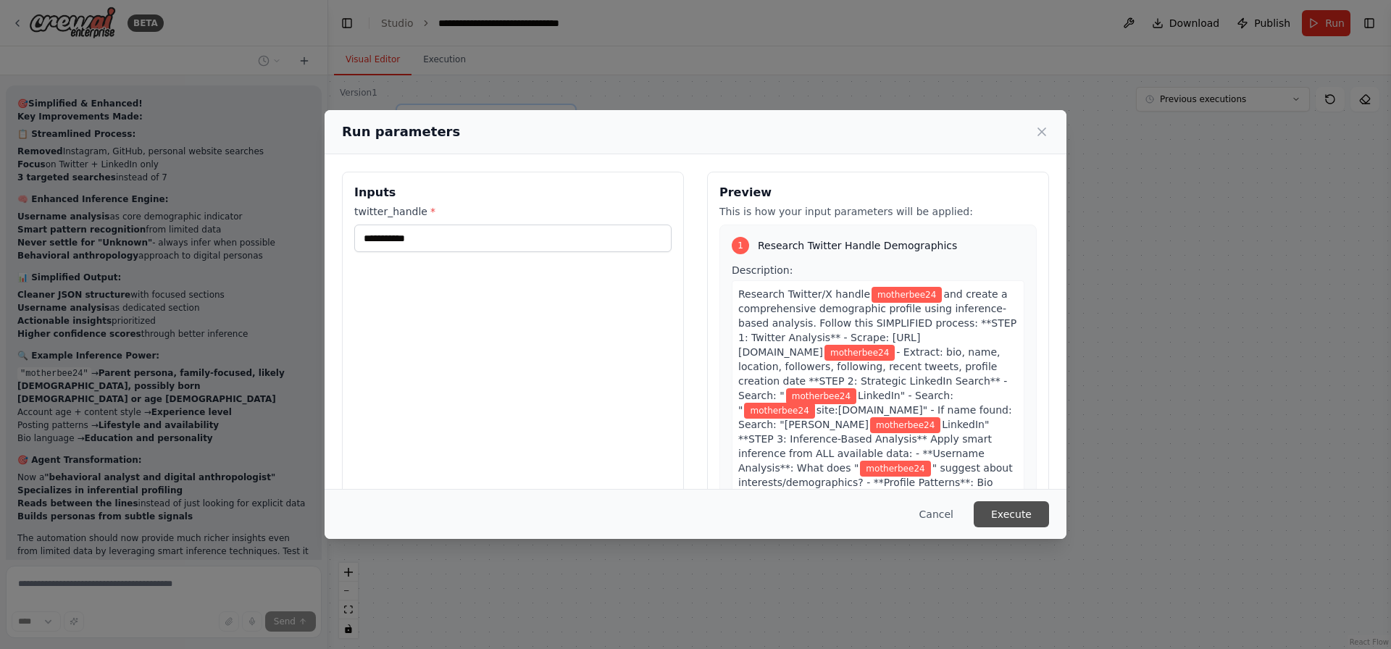
click at [1018, 511] on button "Execute" at bounding box center [1011, 514] width 75 height 26
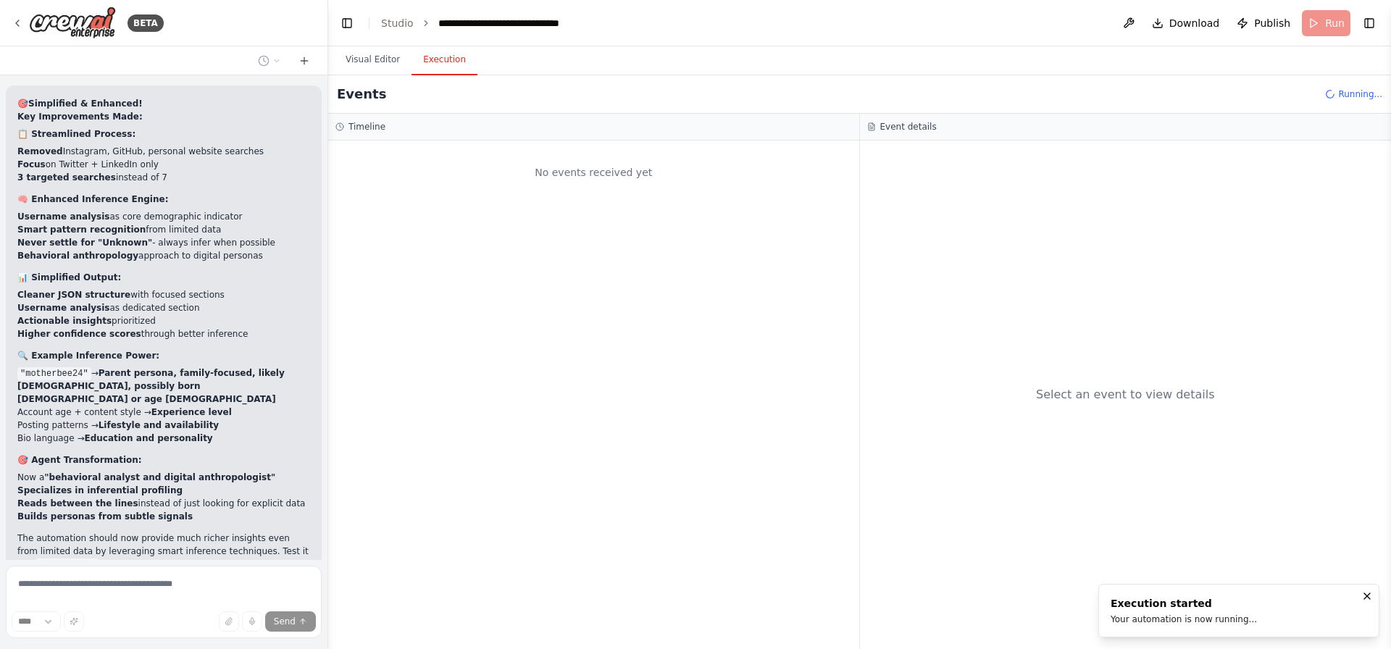
drag, startPoint x: 131, startPoint y: 500, endPoint x: 129, endPoint y: 519, distance: 19.7
click at [132, 501] on div "create an agent which can take X (twitter ) handle and try to find the person b…" at bounding box center [163, 317] width 327 height 485
click at [282, 504] on div "create an agent which can take X (twitter ) handle and try to find the person b…" at bounding box center [163, 317] width 327 height 485
click at [719, 388] on div "No events received yet" at bounding box center [593, 395] width 531 height 509
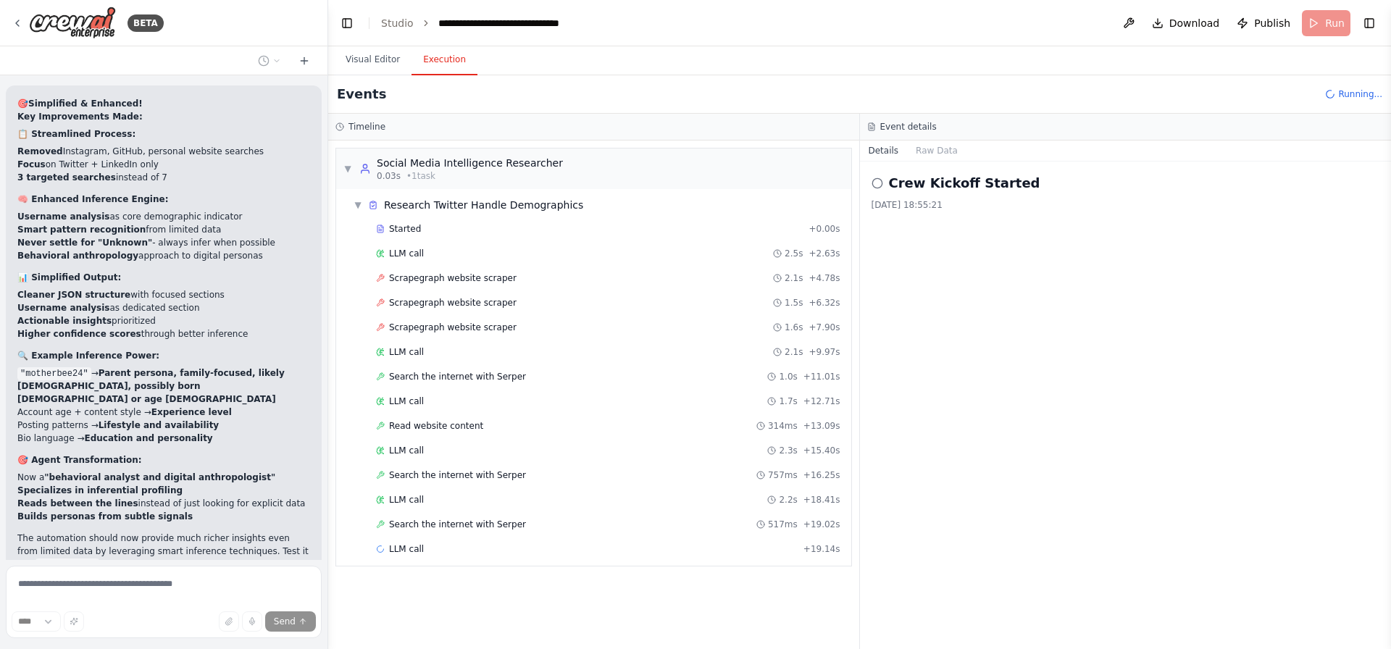
click at [67, 648] on div "Thinking..." at bounding box center [50, 660] width 66 height 14
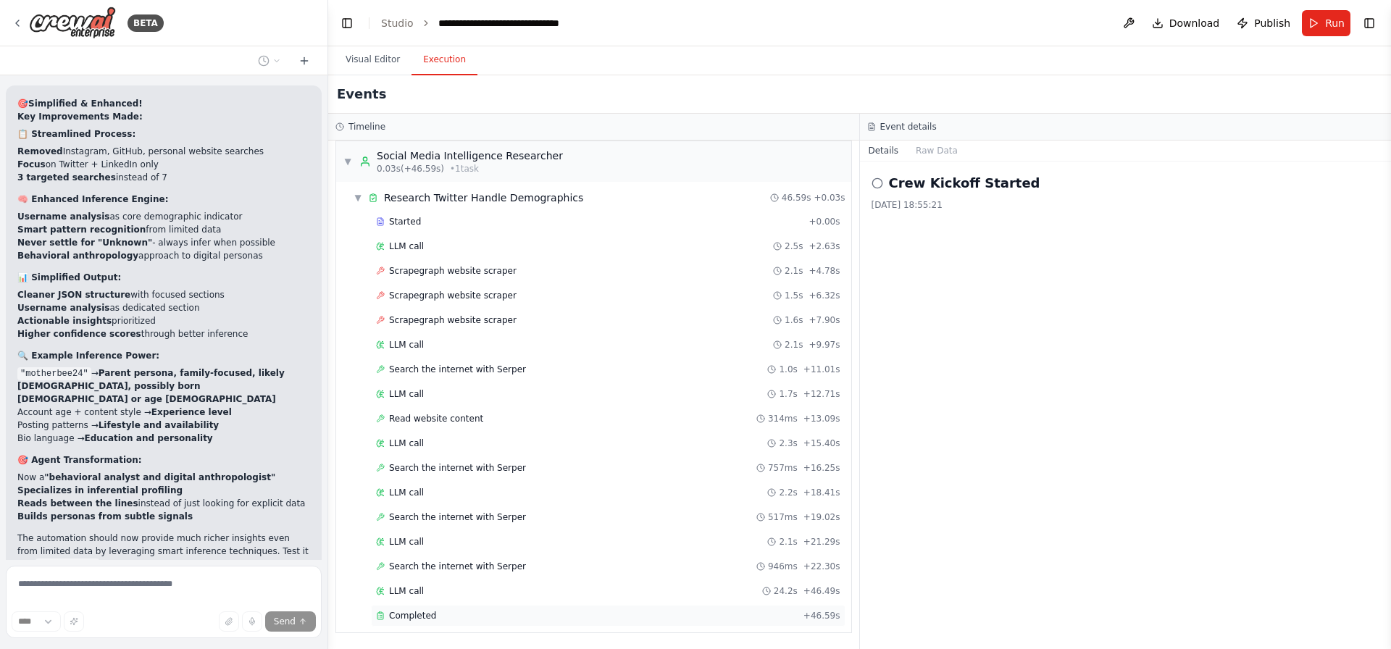
click at [417, 624] on div "Completed + 46.59s" at bounding box center [608, 616] width 474 height 22
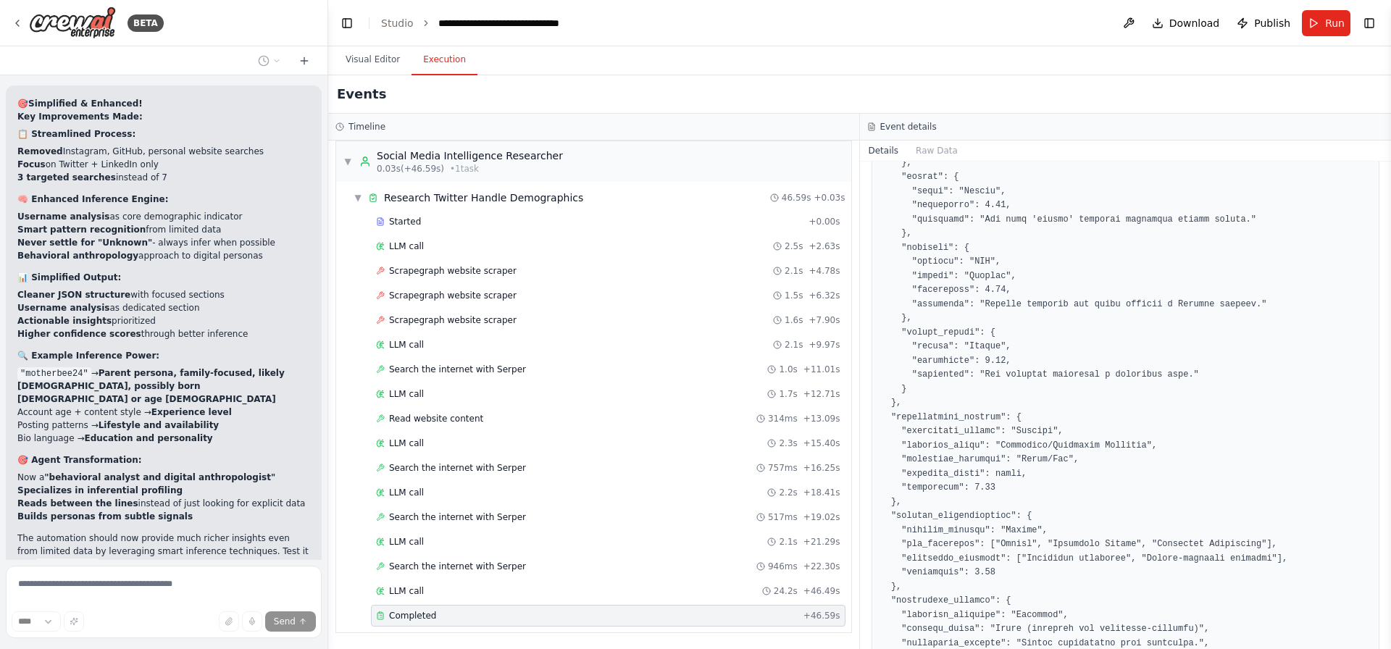
scroll to position [1088, 0]
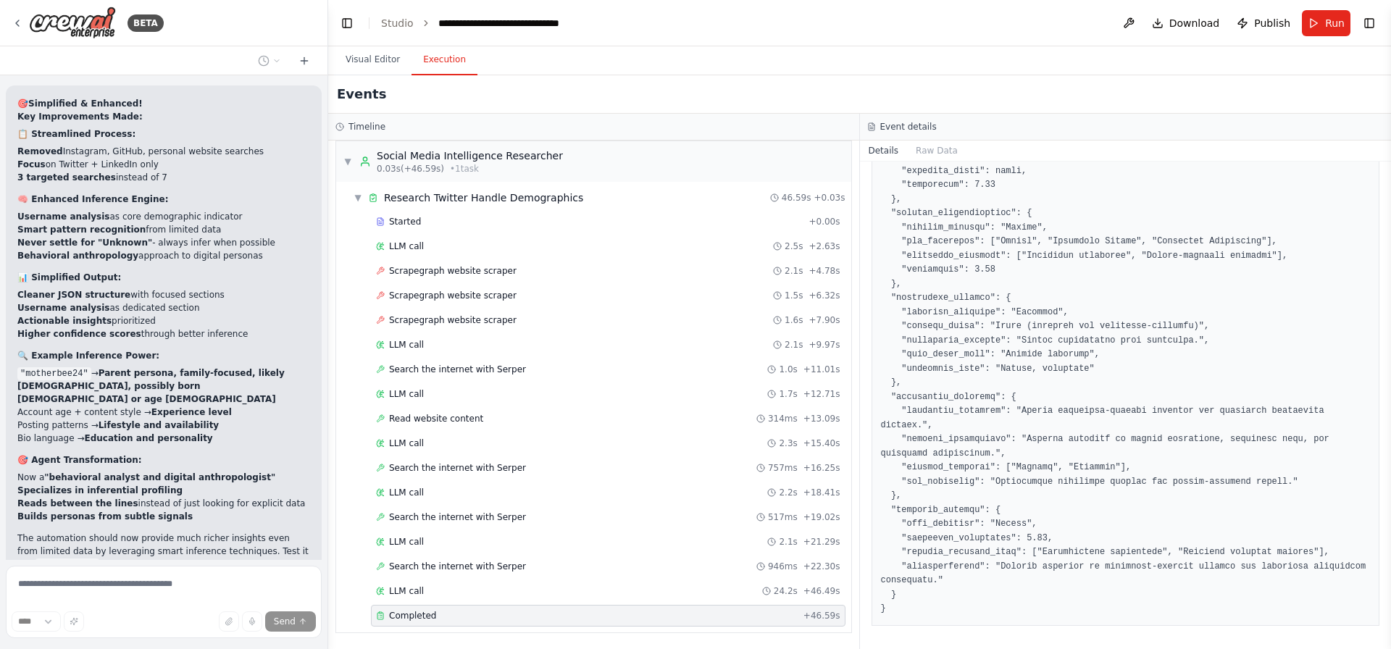
drag, startPoint x: 104, startPoint y: 434, endPoint x: 67, endPoint y: 569, distance: 139.7
click at [104, 532] on p "The automation should now provide much richer insights even from limited data b…" at bounding box center [163, 551] width 293 height 39
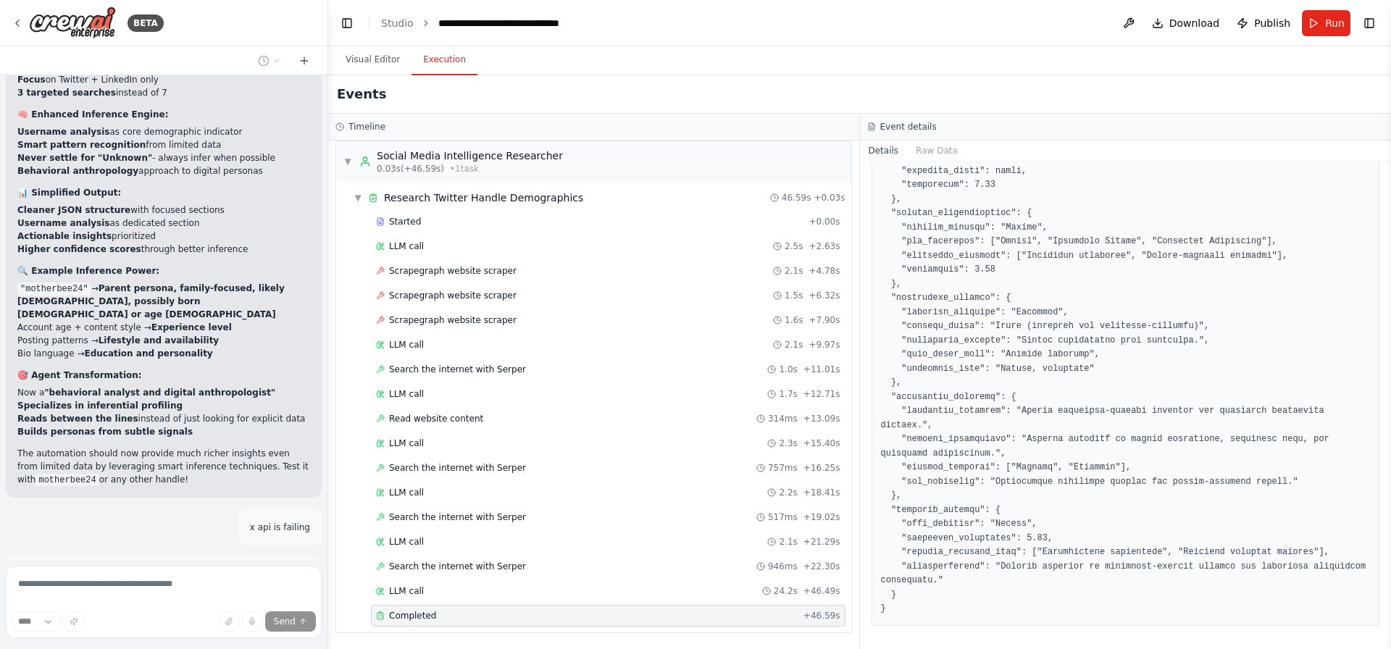
scroll to position [8036, 0]
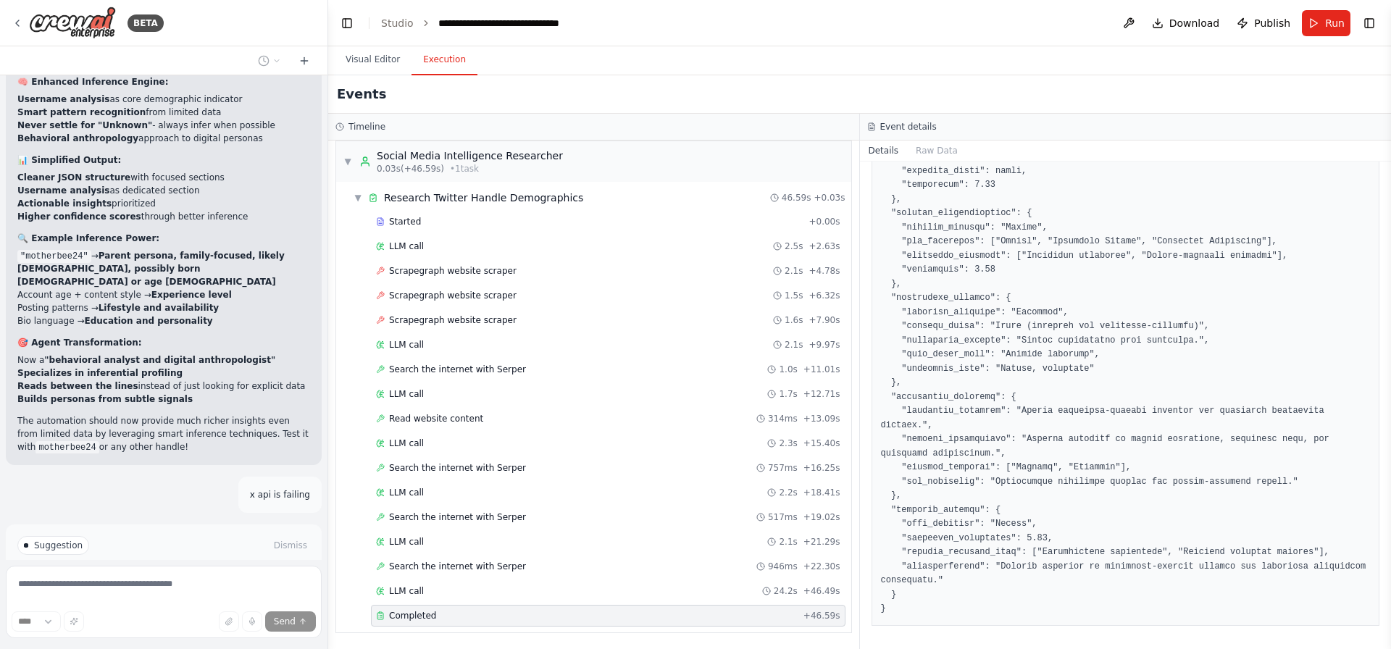
click at [43, 642] on div "Thinking..." at bounding box center [50, 661] width 89 height 38
click at [64, 648] on span "Thinking..." at bounding box center [61, 661] width 46 height 12
click at [175, 601] on span "Improve automation" at bounding box center [170, 607] width 88 height 12
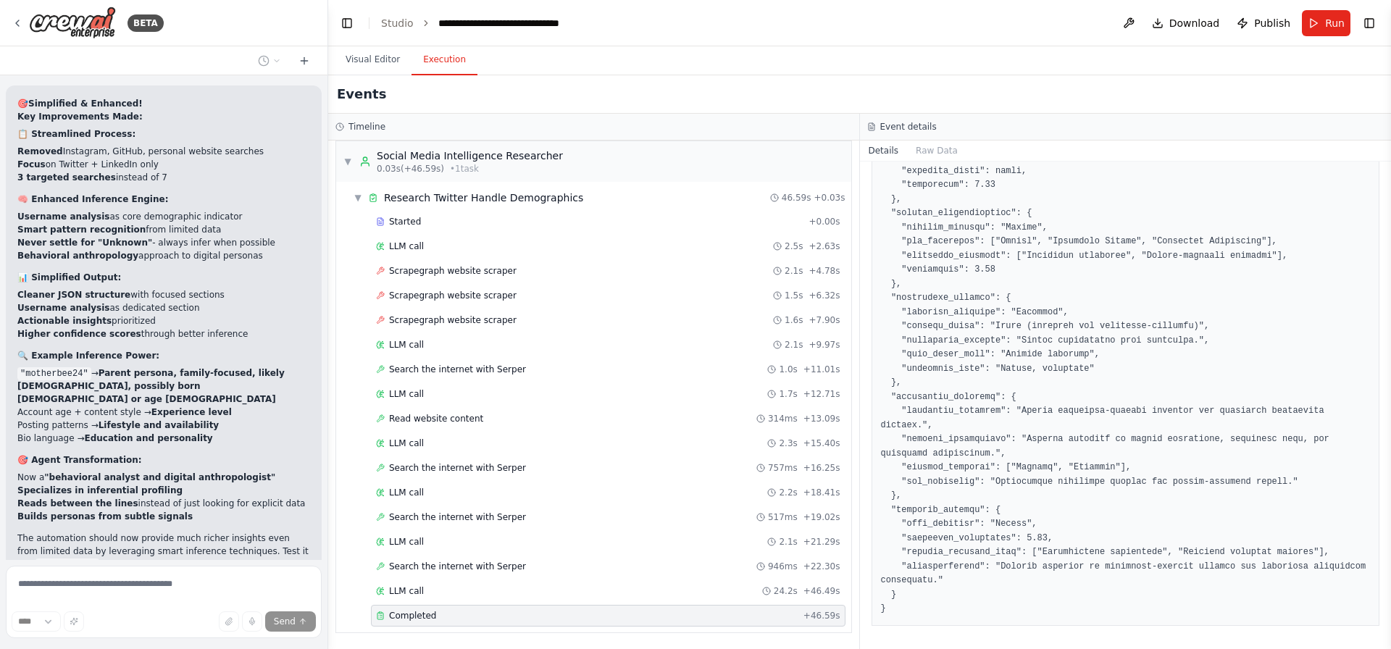
click at [38, 648] on span "Thinking..." at bounding box center [61, 661] width 46 height 12
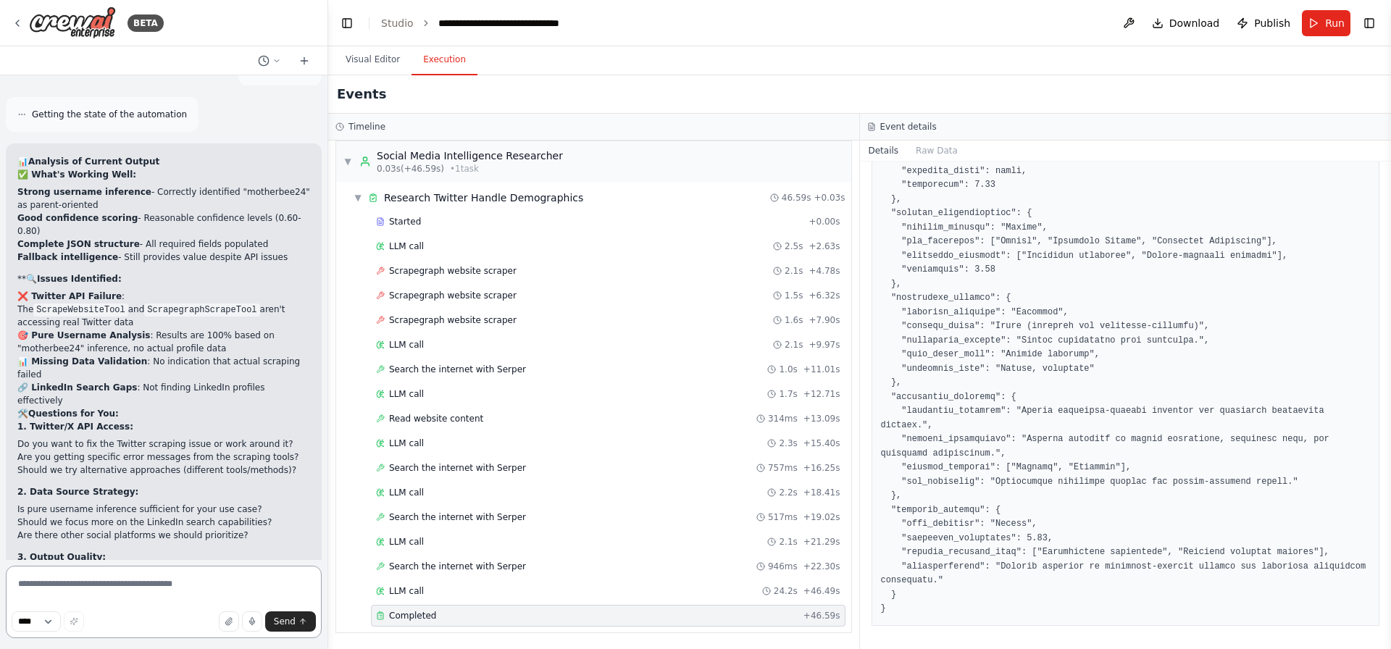
scroll to position [8477, 0]
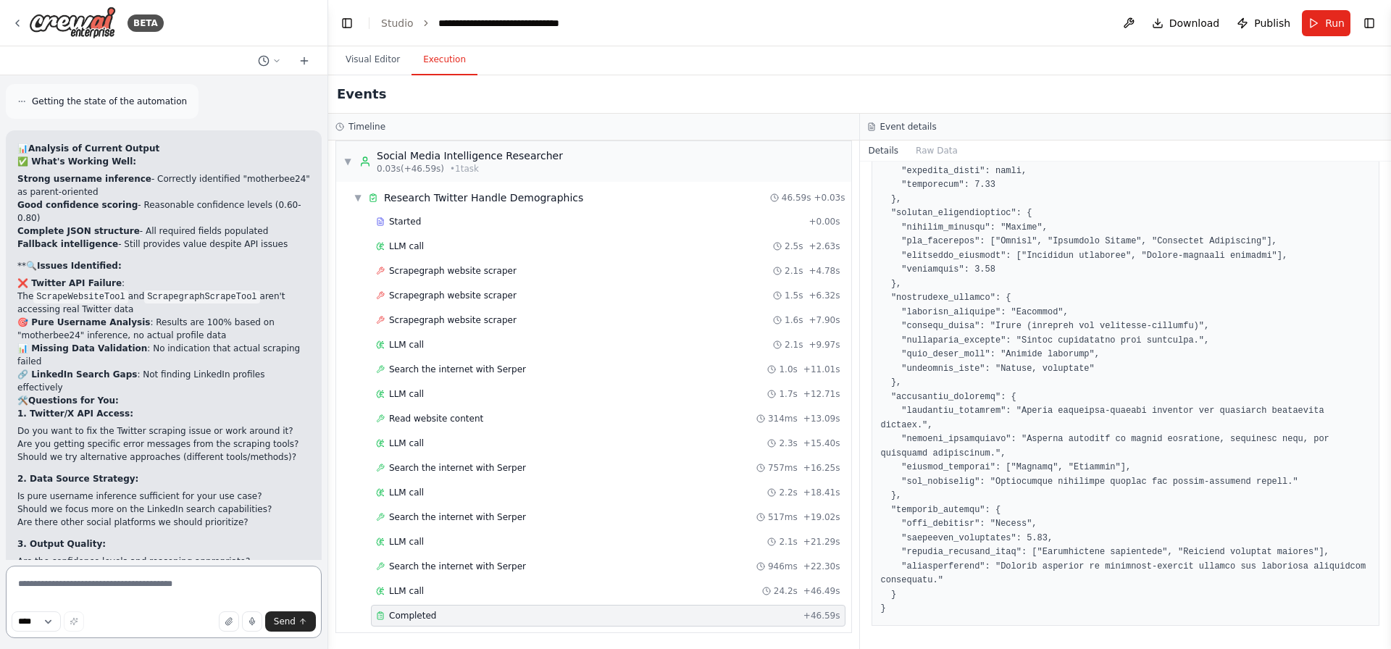
click at [140, 582] on textarea at bounding box center [164, 602] width 316 height 72
click at [145, 583] on textarea "**********" at bounding box center [164, 602] width 316 height 72
paste textarea "**********"
type textarea "**********"
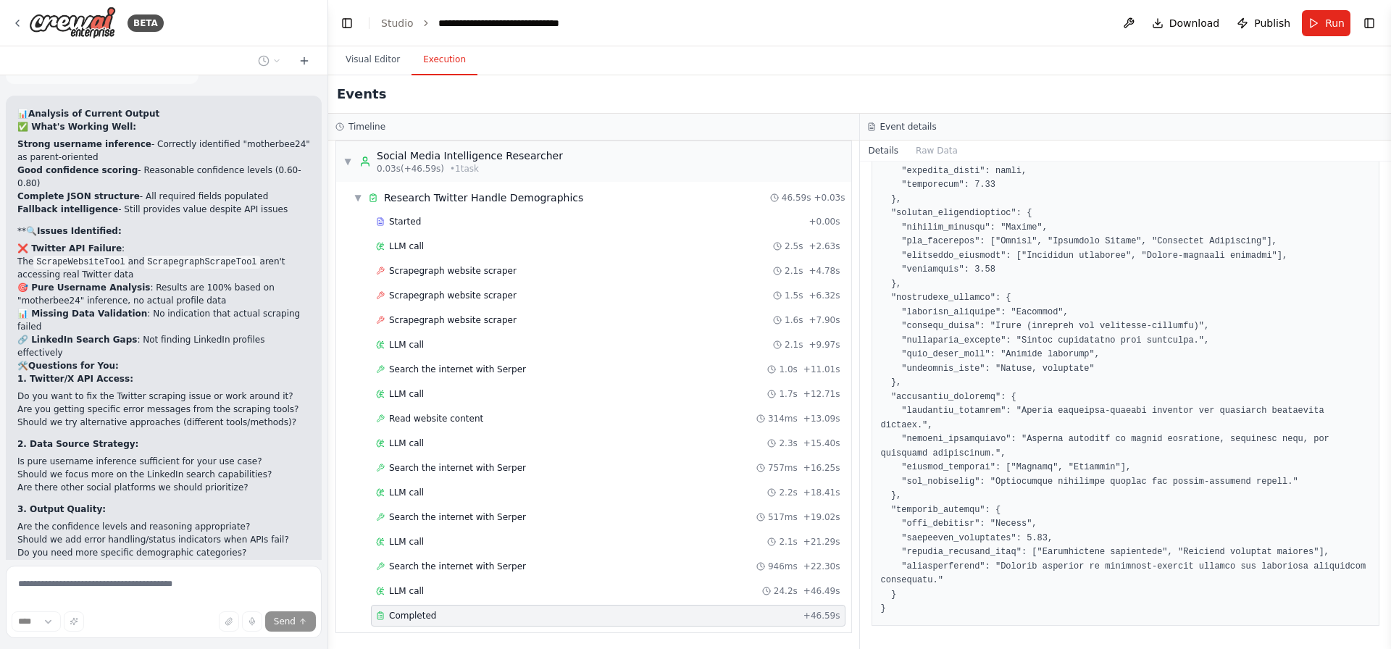
scroll to position [8574, 0]
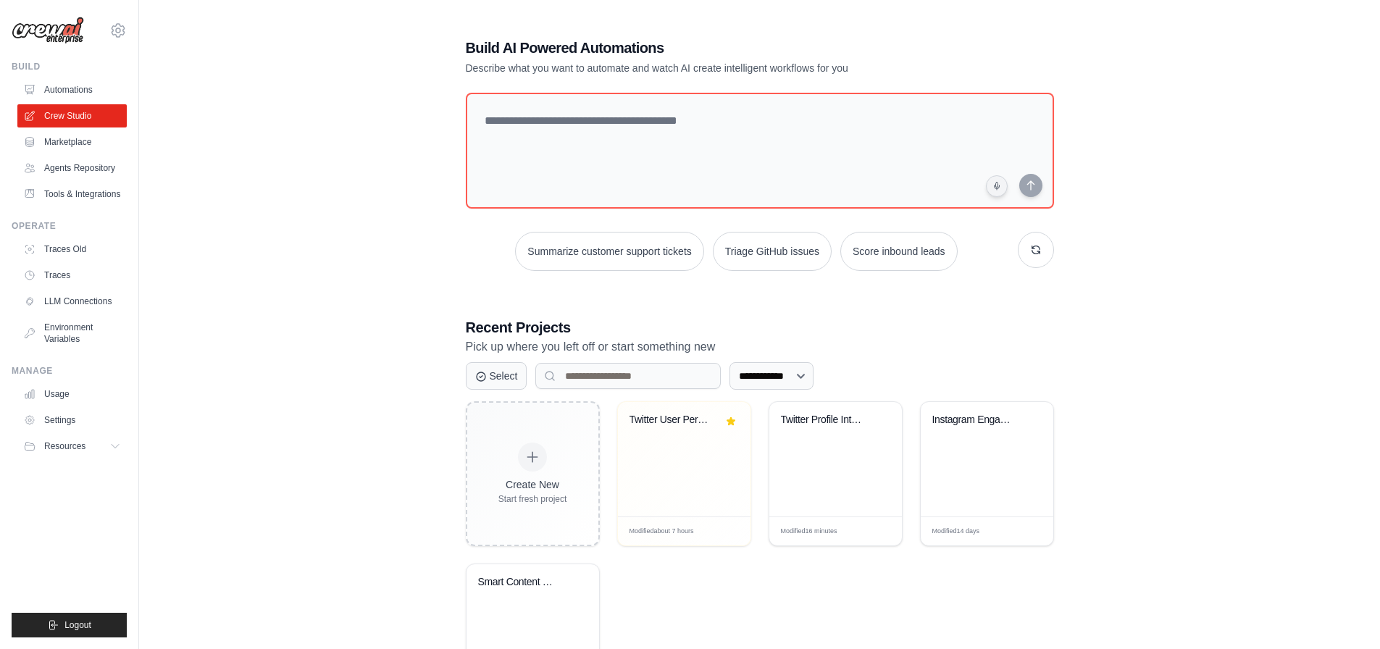
click at [314, 294] on div "**********" at bounding box center [759, 372] width 1194 height 717
click at [1034, 252] on button "button" at bounding box center [1036, 250] width 36 height 36
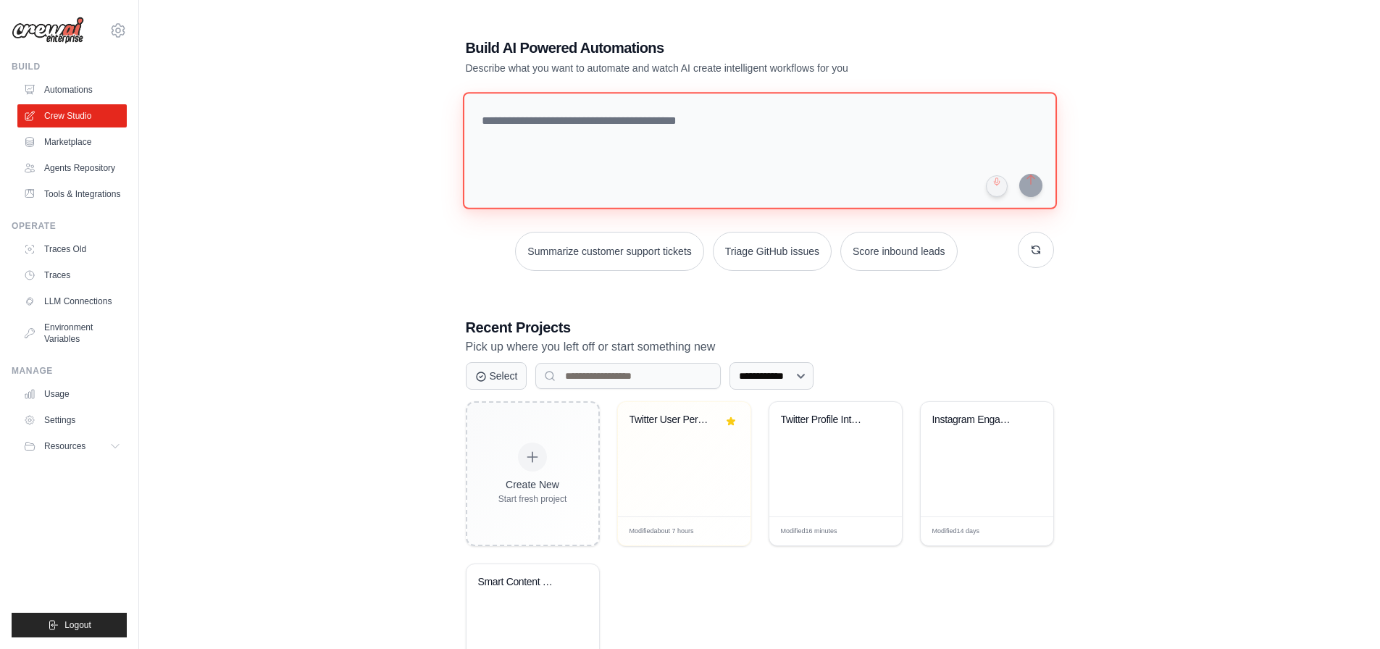
click at [624, 130] on textarea at bounding box center [759, 150] width 594 height 117
type textarea "**********"
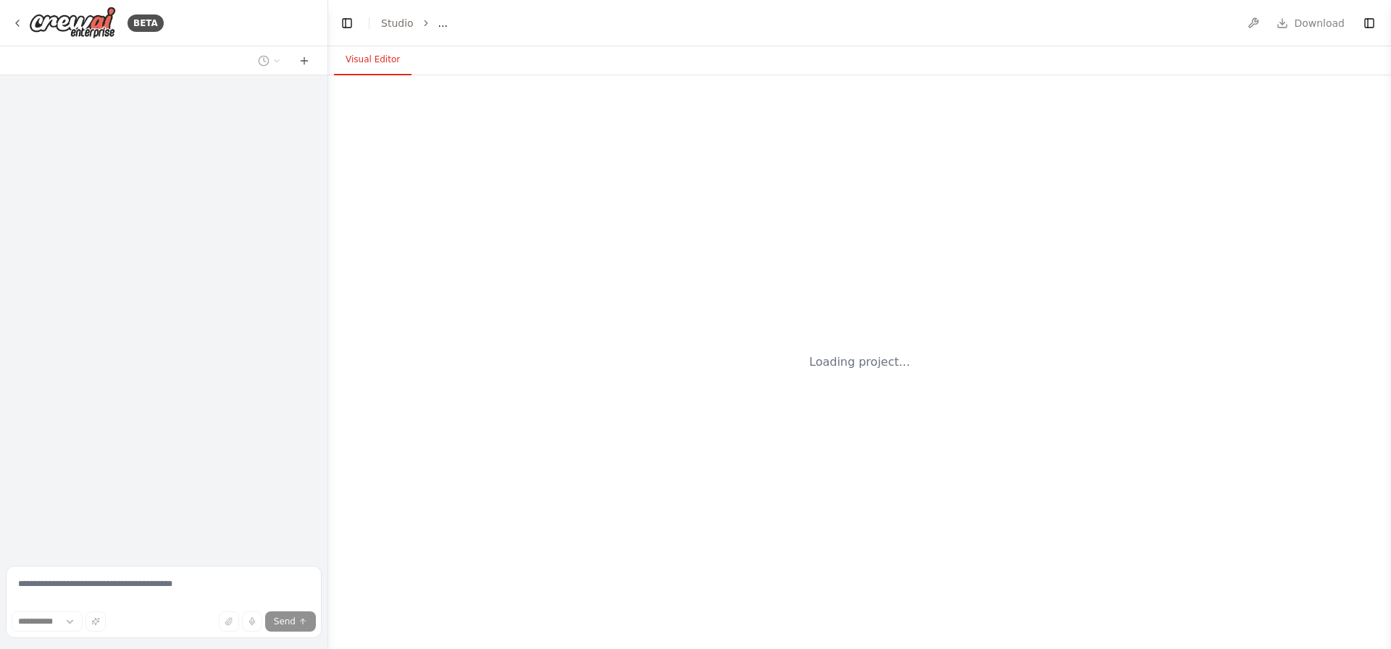
select select "****"
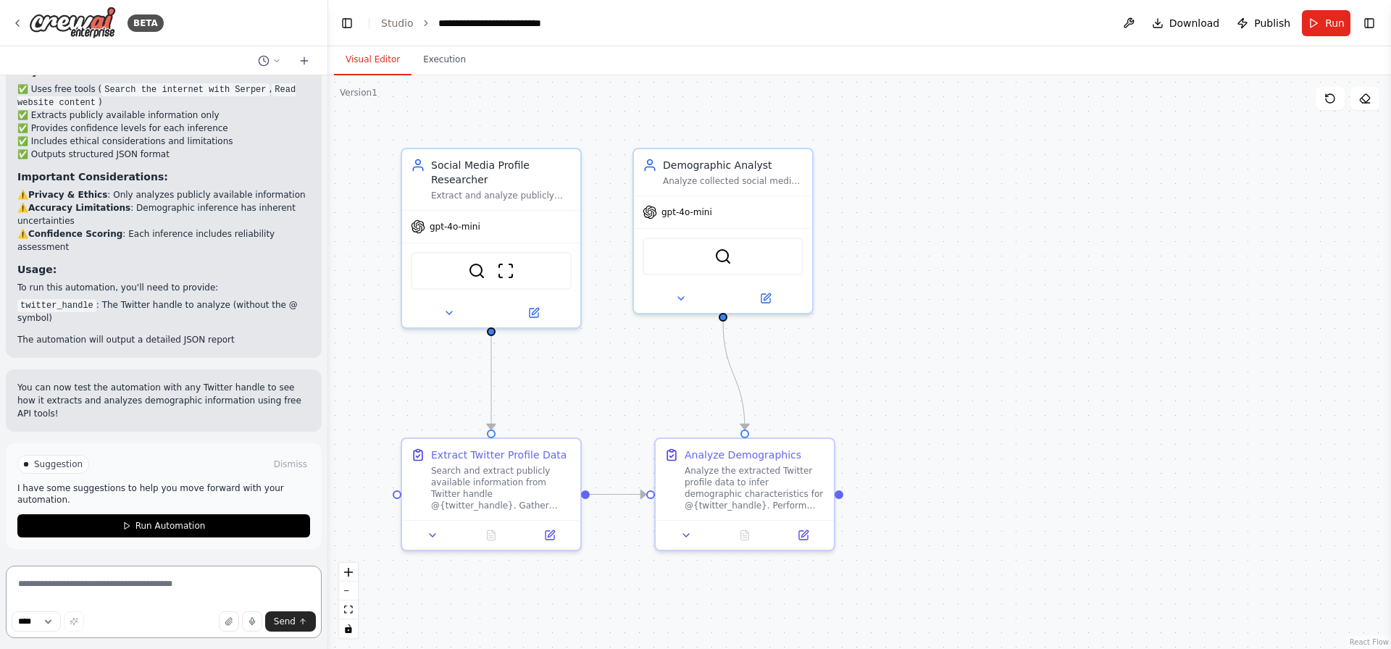
scroll to position [1599, 0]
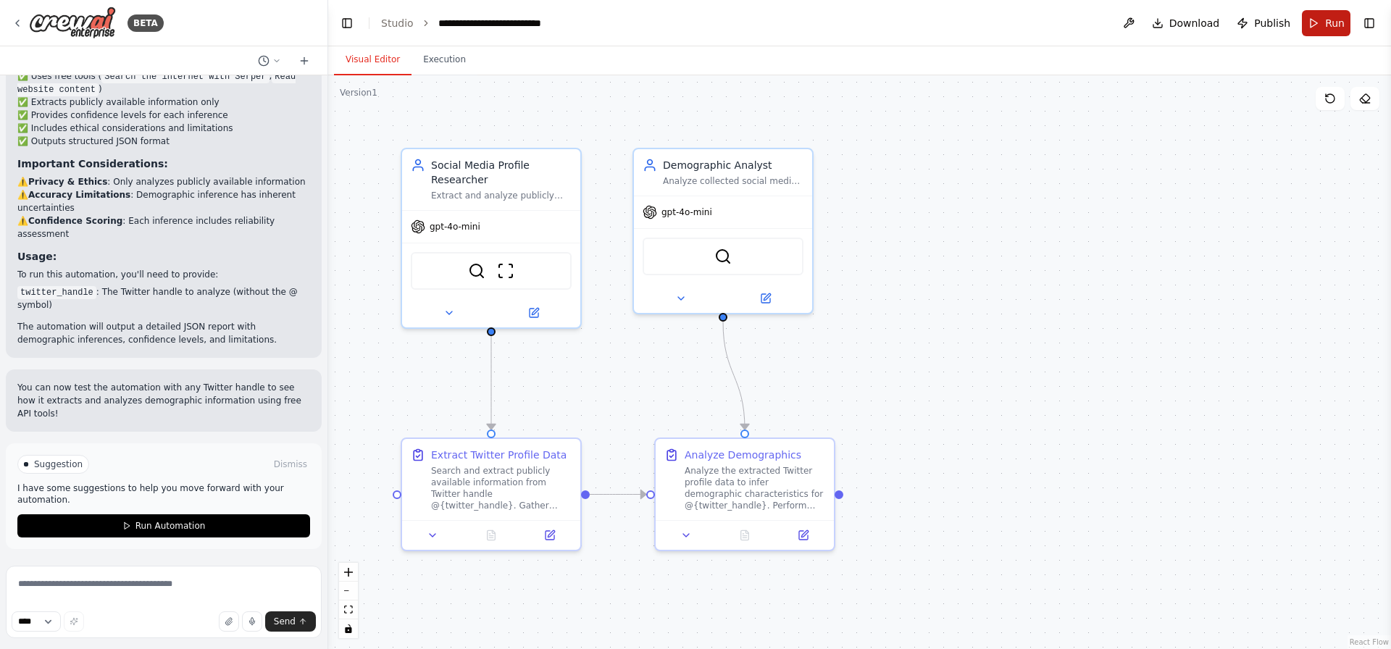
click at [1339, 16] on span "Run" at bounding box center [1335, 23] width 20 height 14
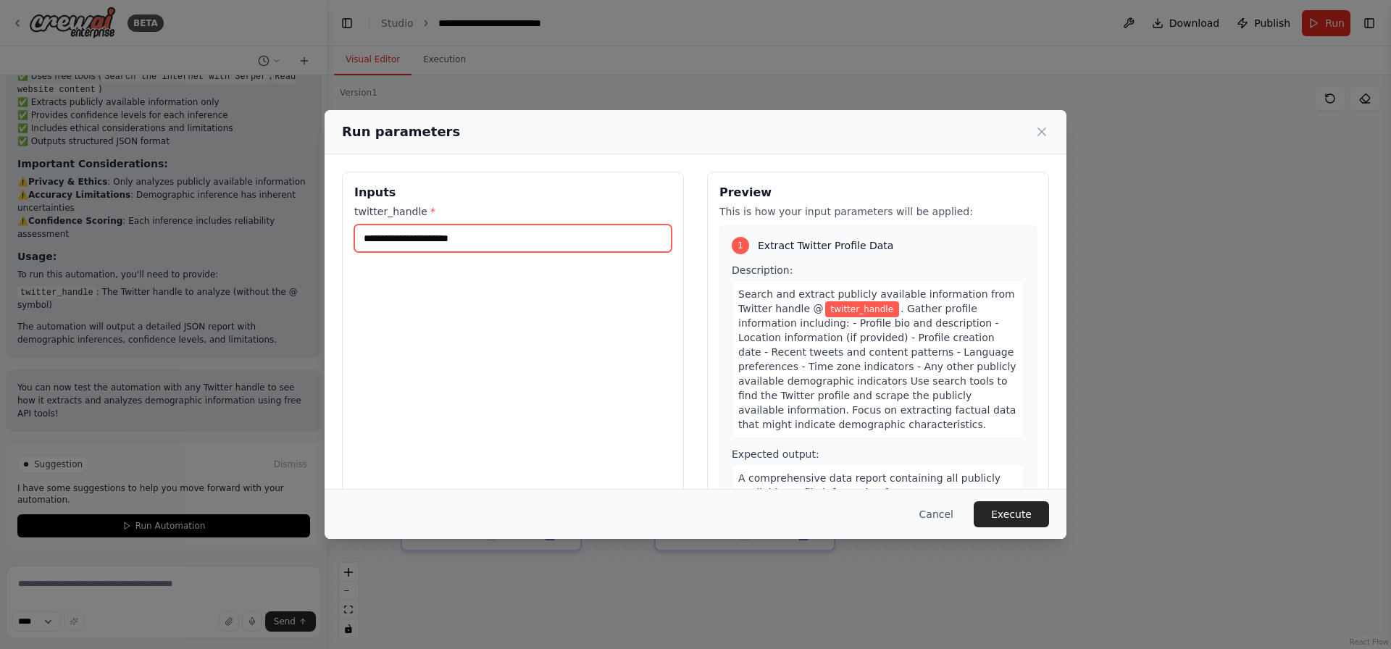
click at [494, 245] on input "twitter_handle *" at bounding box center [512, 239] width 317 height 28
type input "*******"
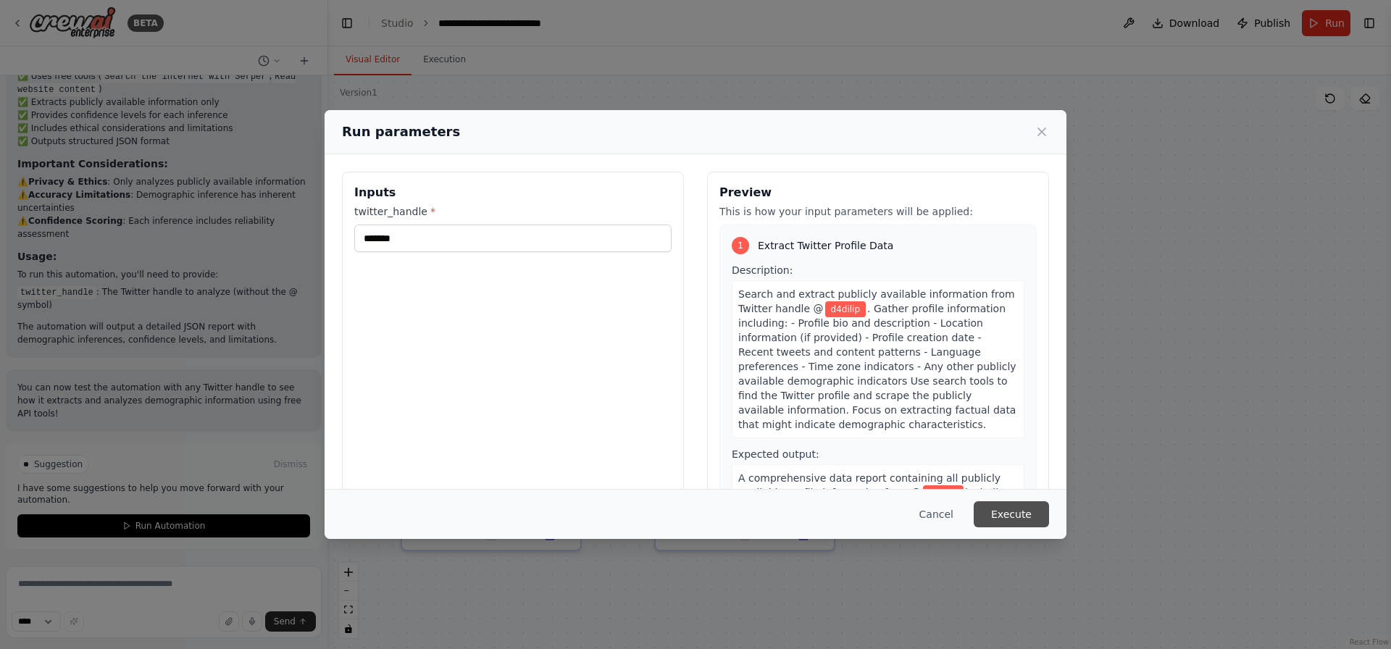
click at [1024, 507] on button "Execute" at bounding box center [1011, 514] width 75 height 26
